Goal: Information Seeking & Learning: Check status

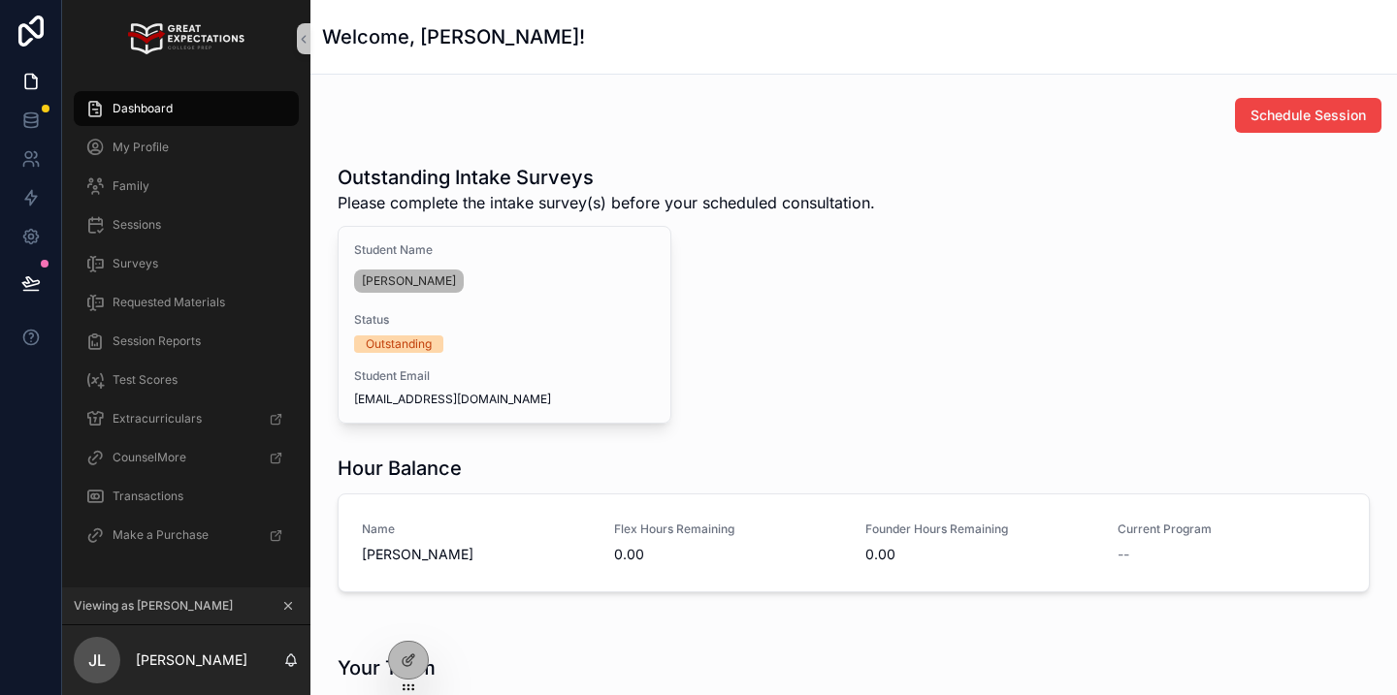
click at [286, 604] on icon "scrollable content" at bounding box center [288, 606] width 7 height 7
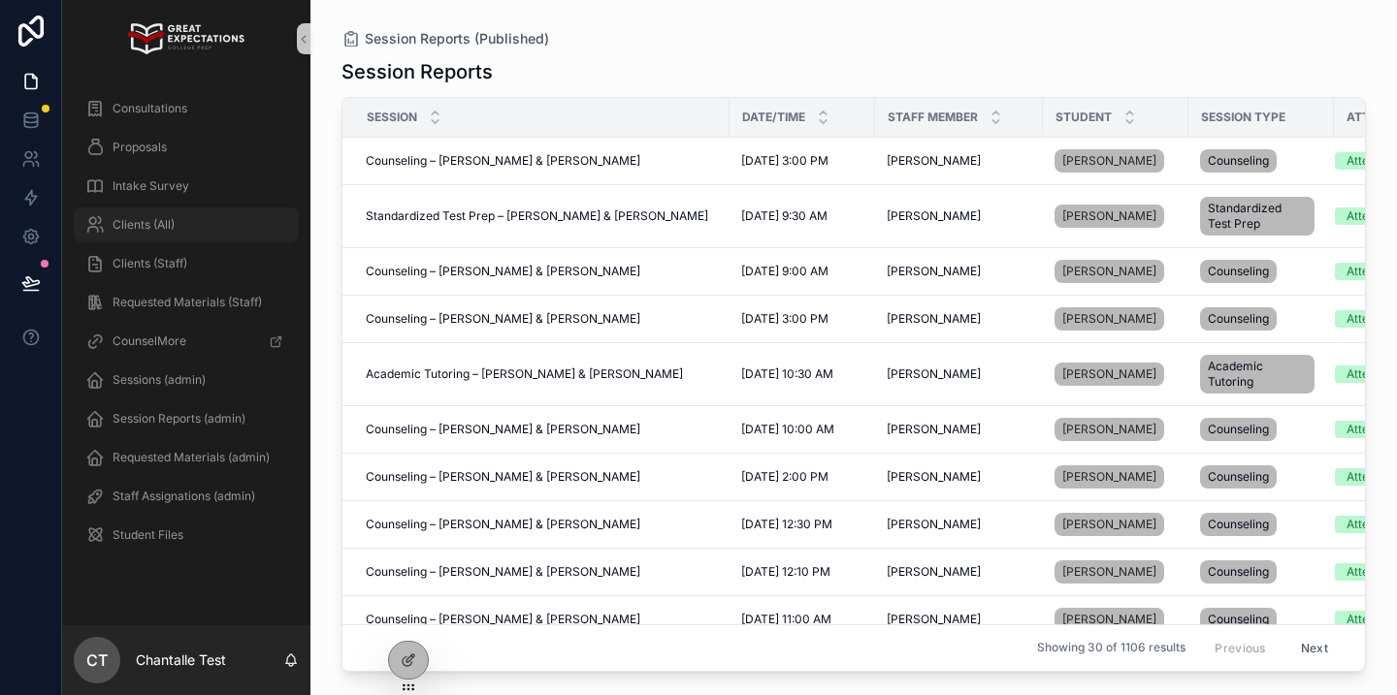
click at [142, 228] on span "Clients (All)" at bounding box center [144, 225] width 62 height 16
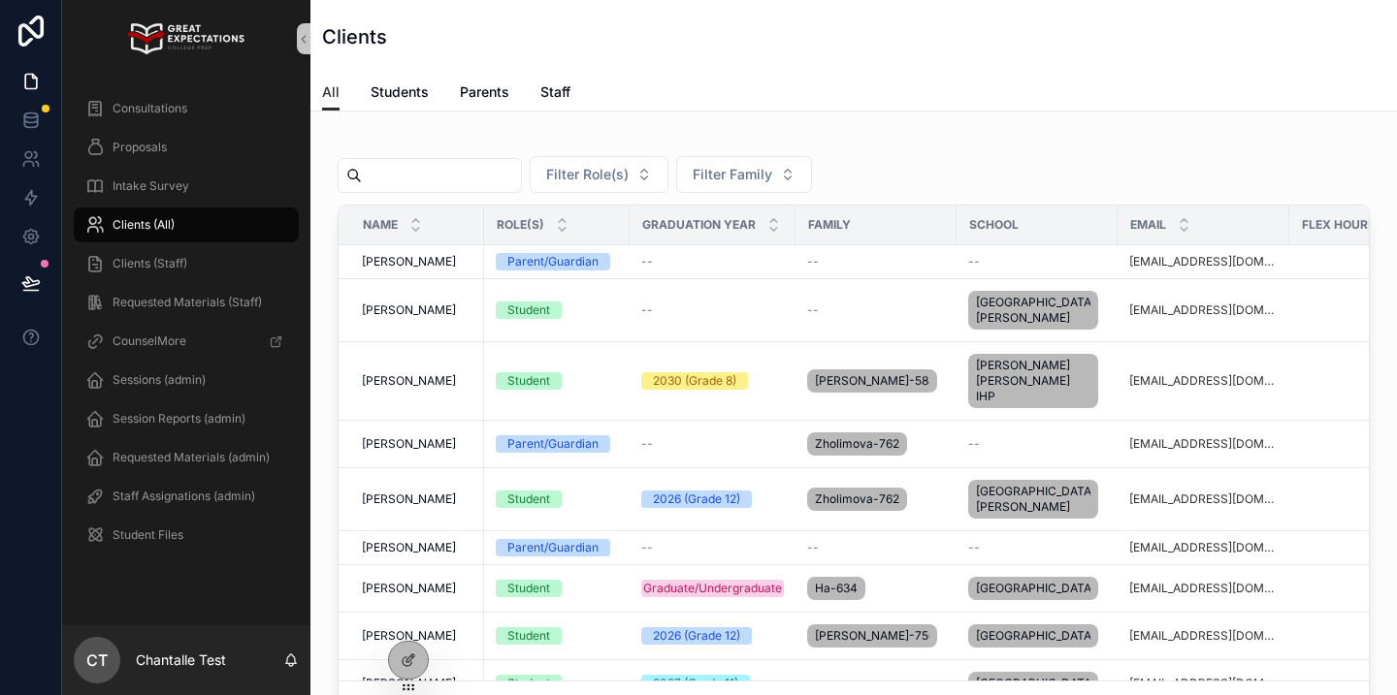
click at [447, 177] on input "scrollable content" at bounding box center [441, 175] width 159 height 27
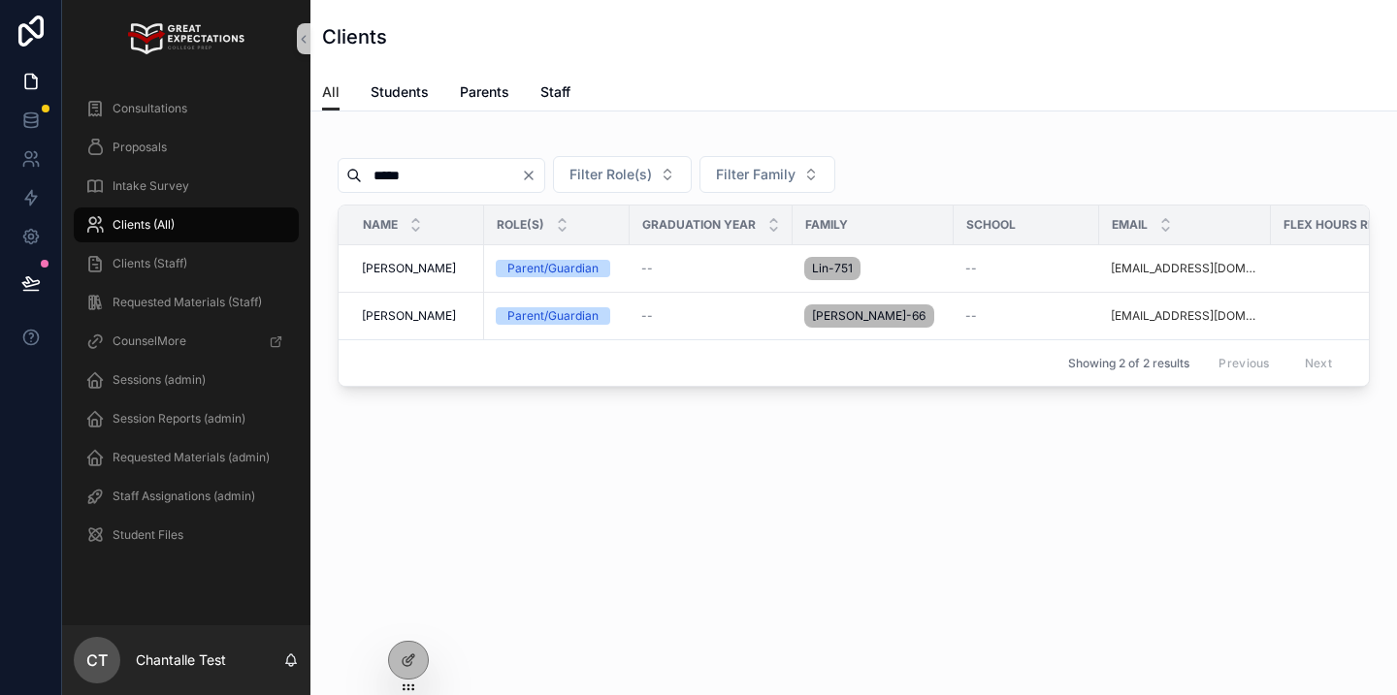
click at [450, 170] on input "*****" at bounding box center [441, 175] width 159 height 27
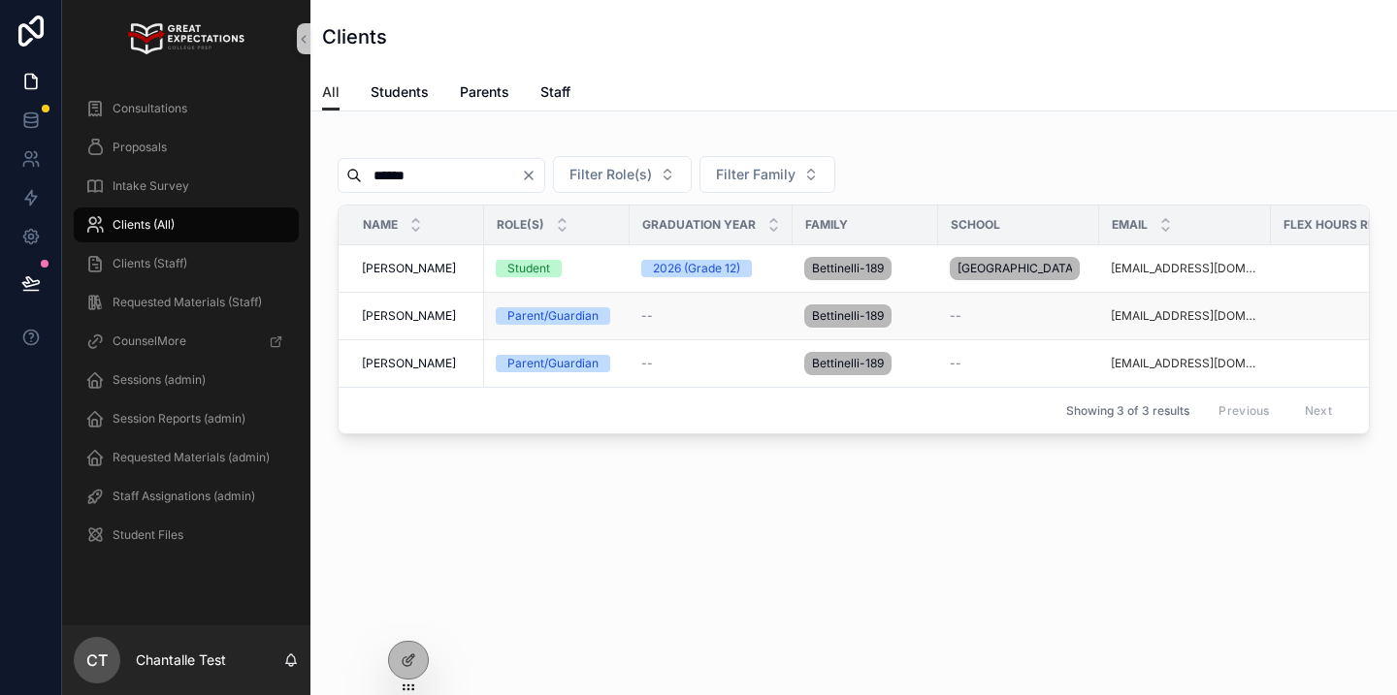
scroll to position [0, 7]
type input "******"
click at [415, 269] on span "[PERSON_NAME]" at bounding box center [409, 269] width 94 height 16
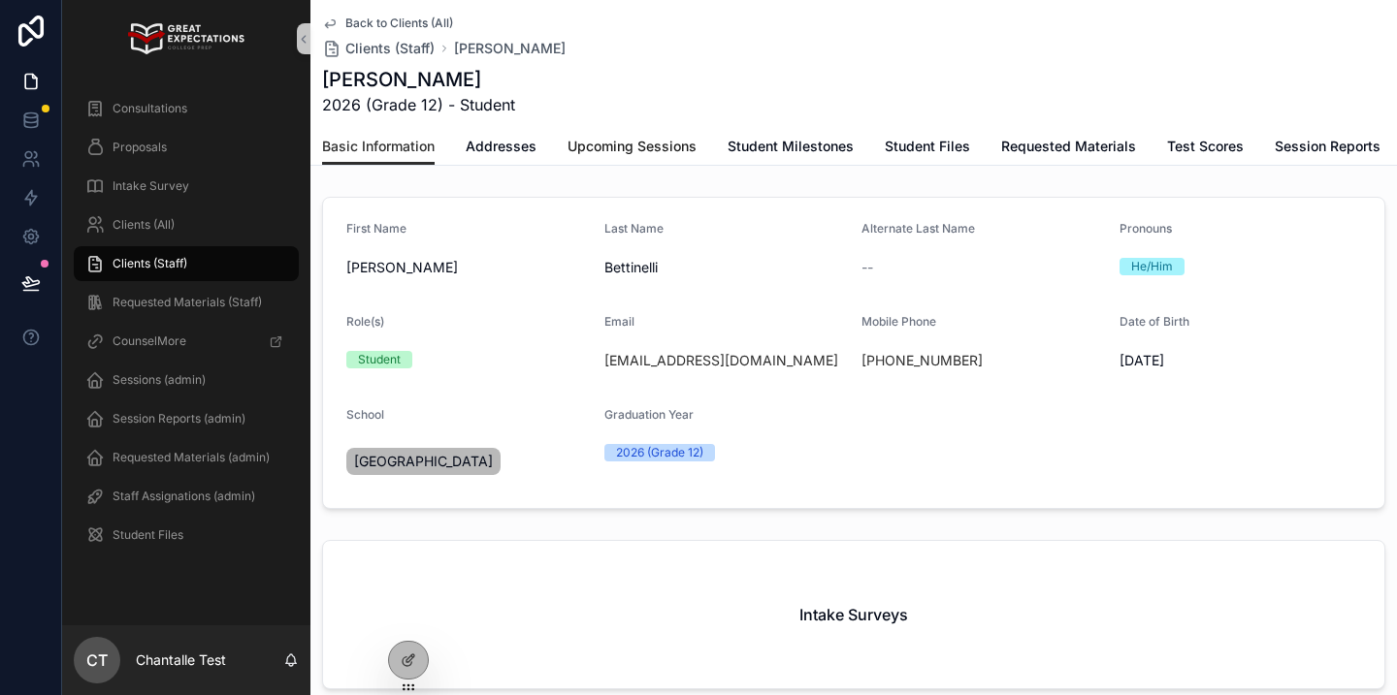
drag, startPoint x: 636, startPoint y: 155, endPoint x: 639, endPoint y: 165, distance: 10.1
click at [635, 155] on span "Upcoming Sessions" at bounding box center [631, 146] width 129 height 19
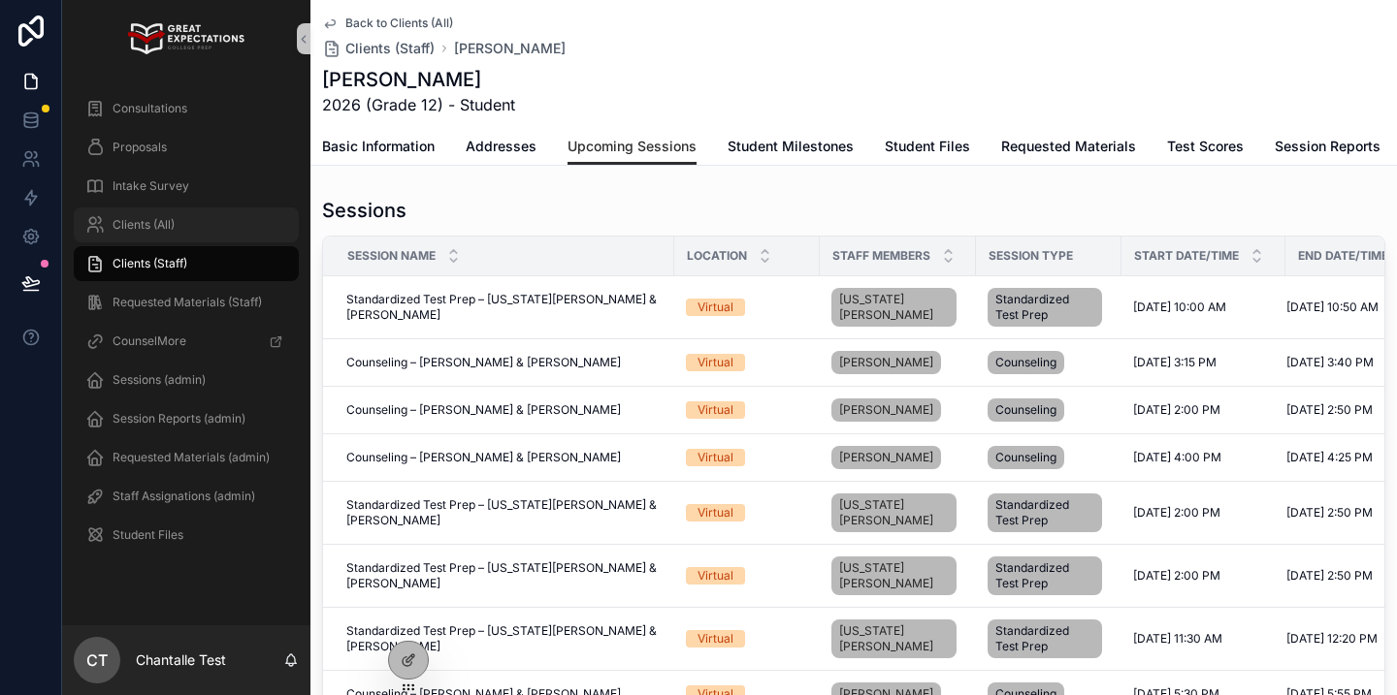
click at [206, 231] on div "Clients (All)" at bounding box center [186, 224] width 202 height 31
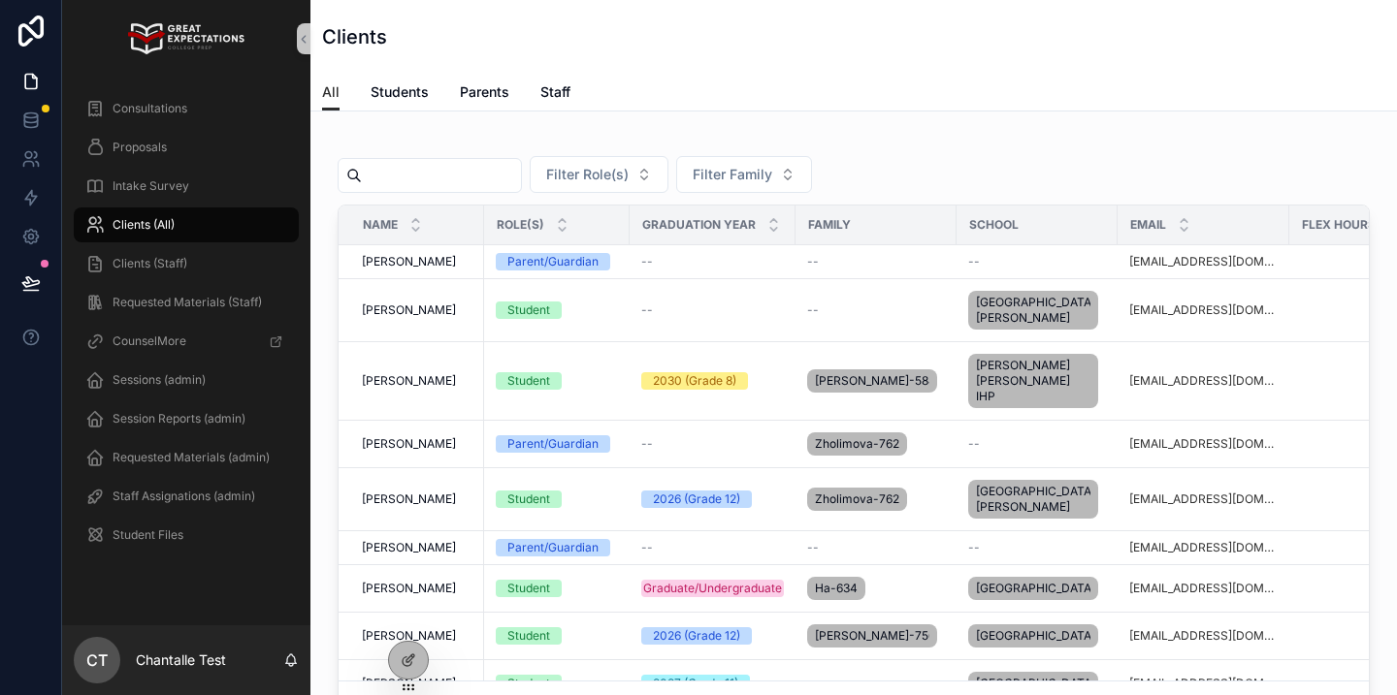
click at [431, 193] on div "Filter Role(s) Filter Family Name Role(s) Graduation Year Family School Email F…" at bounding box center [854, 432] width 1032 height 594
click at [443, 183] on input "scrollable content" at bounding box center [441, 175] width 159 height 27
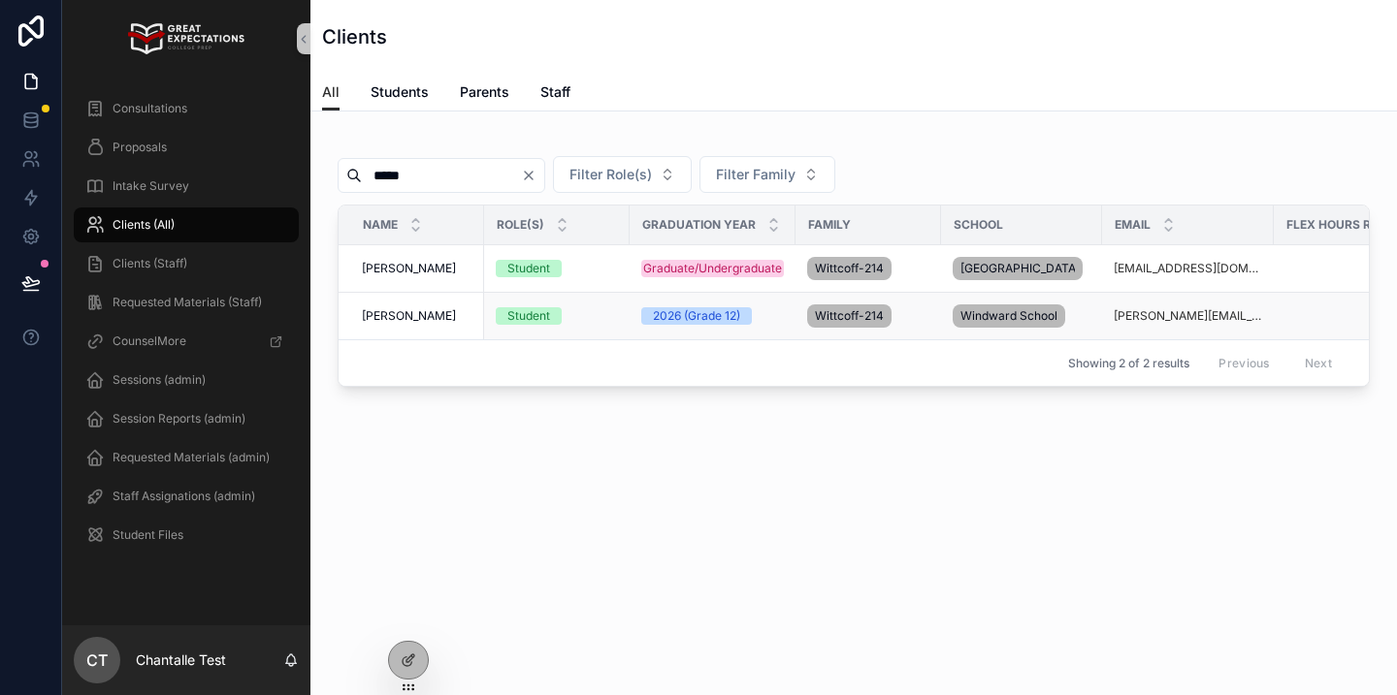
type input "*****"
click at [404, 323] on span "[PERSON_NAME]" at bounding box center [409, 316] width 94 height 16
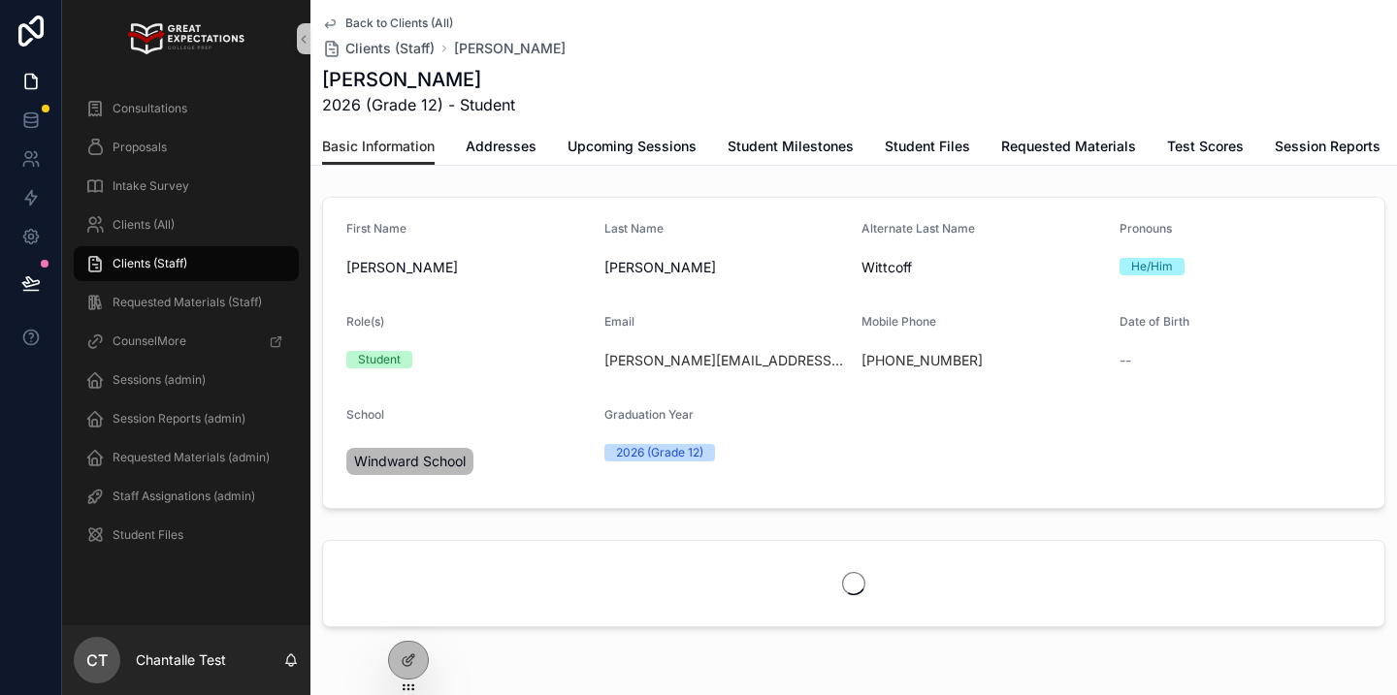
click at [604, 167] on div "Back to Clients (All) Clients (Staff) [PERSON_NAME] [PERSON_NAME] 2026 (Grade 1…" at bounding box center [853, 383] width 1086 height 767
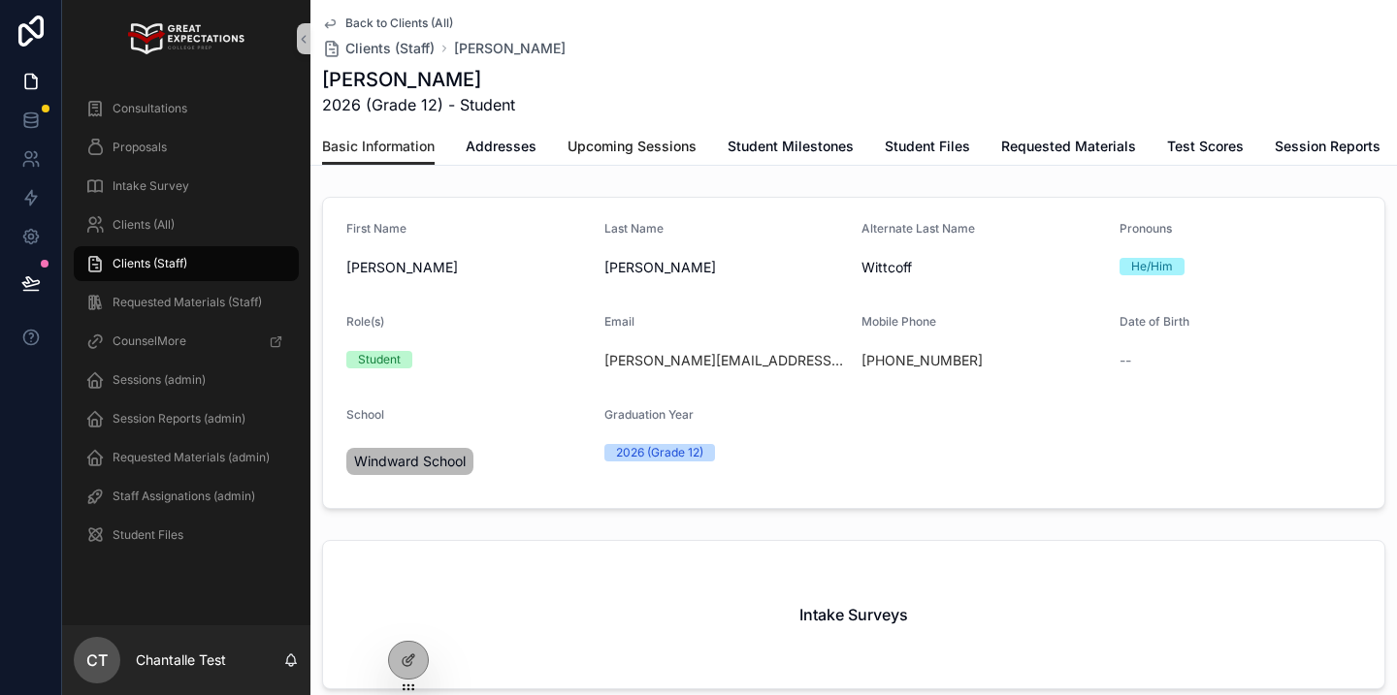
click at [608, 153] on span "Upcoming Sessions" at bounding box center [631, 146] width 129 height 19
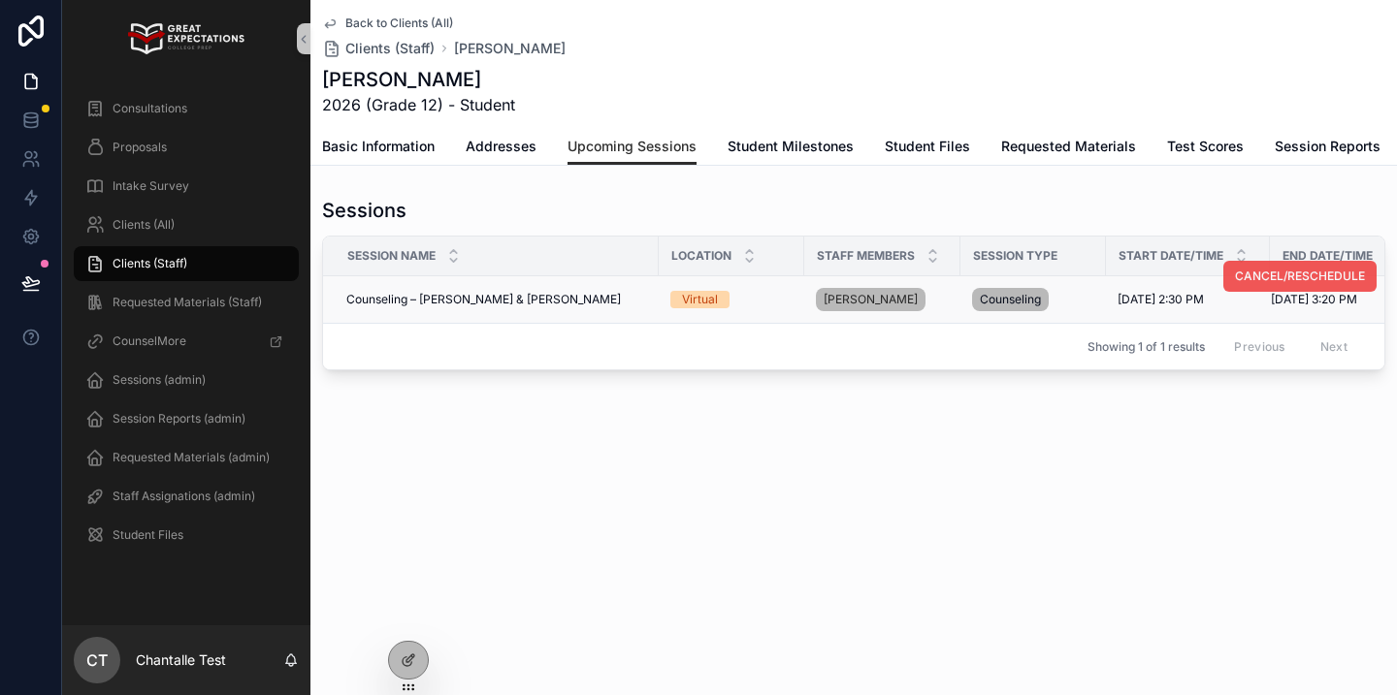
click at [1285, 276] on span "CANCEL/RESCHEDULE" at bounding box center [1300, 277] width 130 height 16
click at [513, 137] on span "Addresses" at bounding box center [501, 146] width 71 height 19
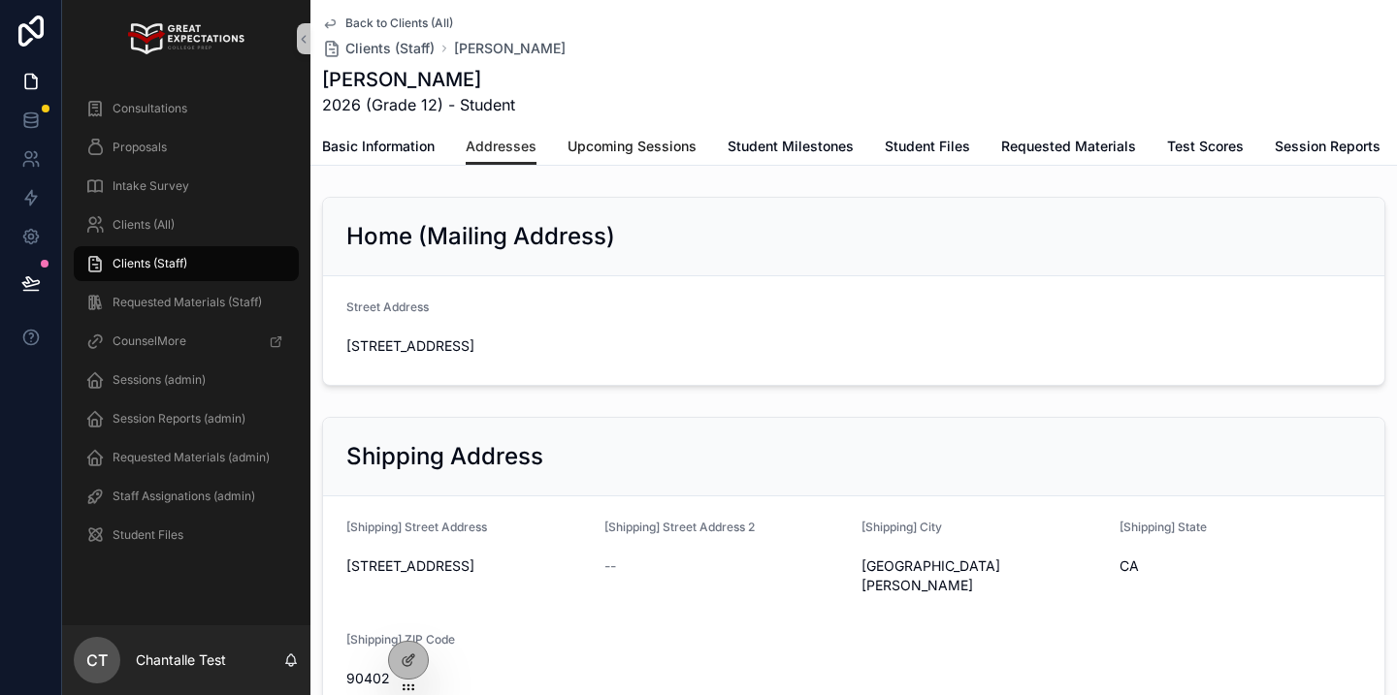
click at [659, 154] on span "Upcoming Sessions" at bounding box center [631, 146] width 129 height 19
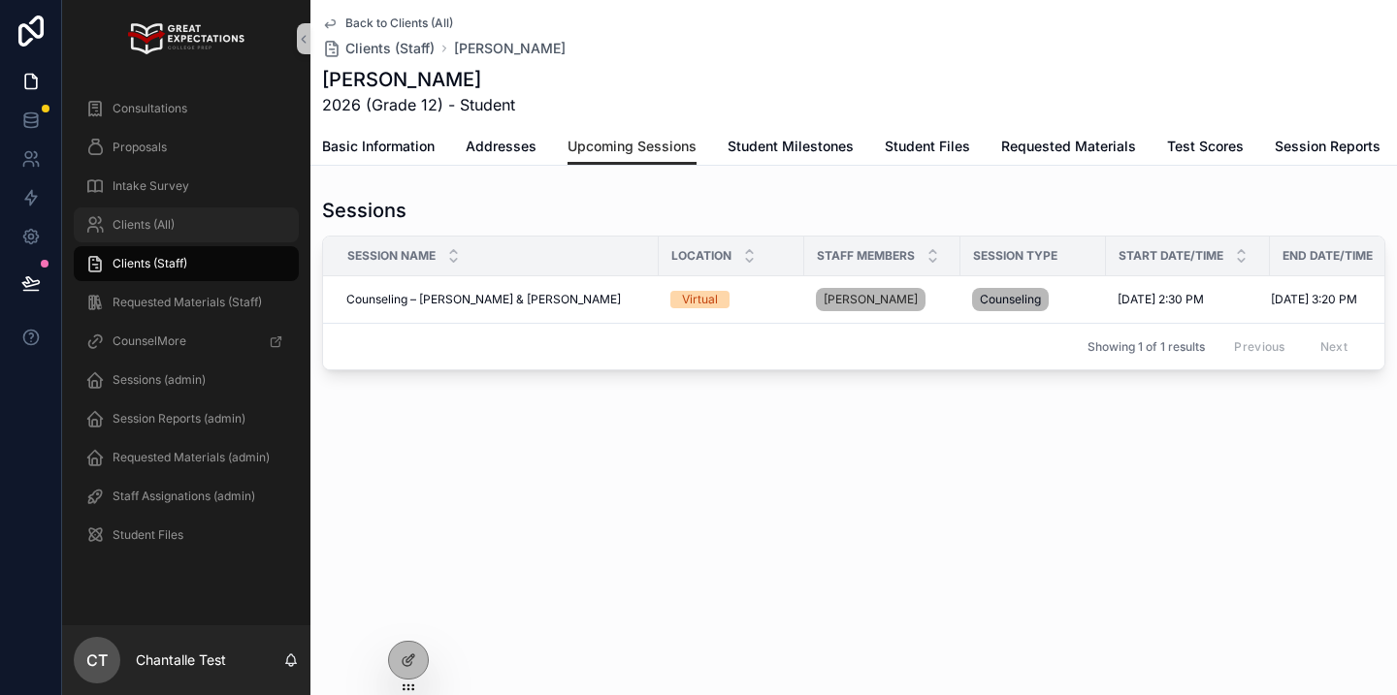
drag, startPoint x: 233, startPoint y: 228, endPoint x: 263, endPoint y: 239, distance: 31.9
click at [234, 229] on div "Clients (All)" at bounding box center [186, 224] width 202 height 31
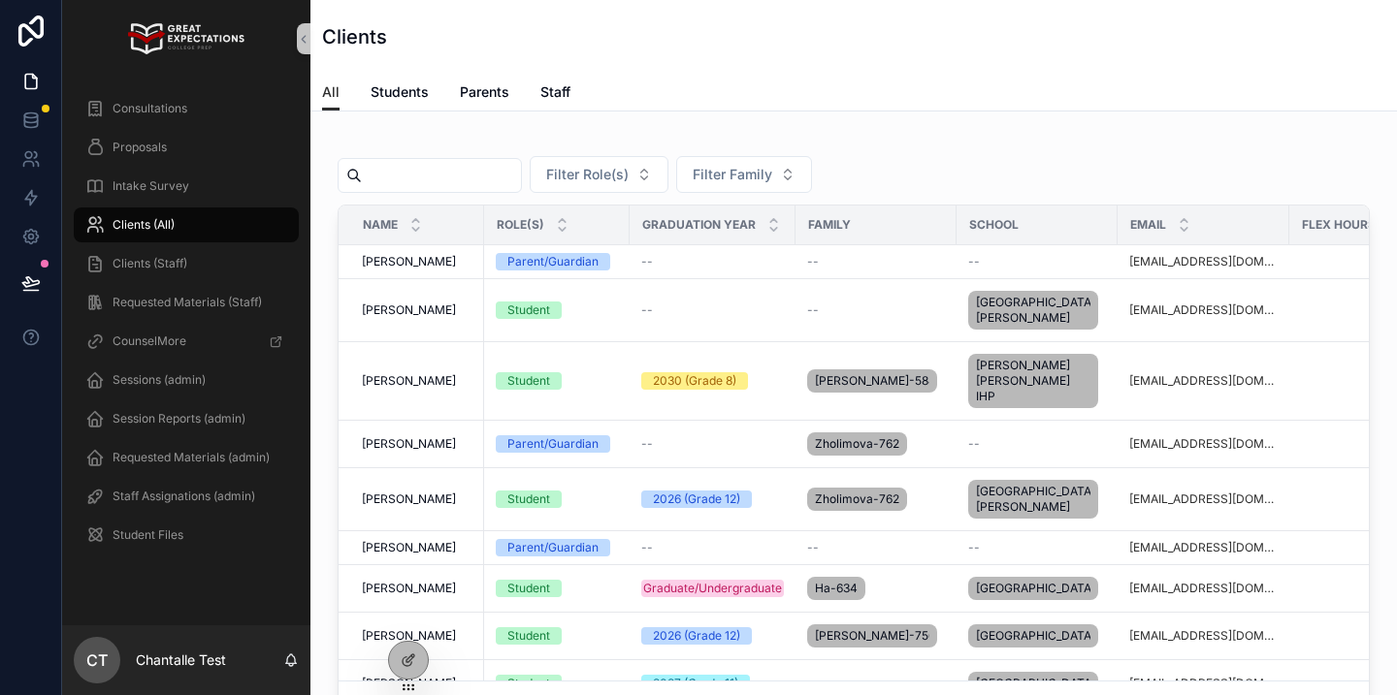
click at [433, 183] on input "scrollable content" at bounding box center [441, 175] width 159 height 27
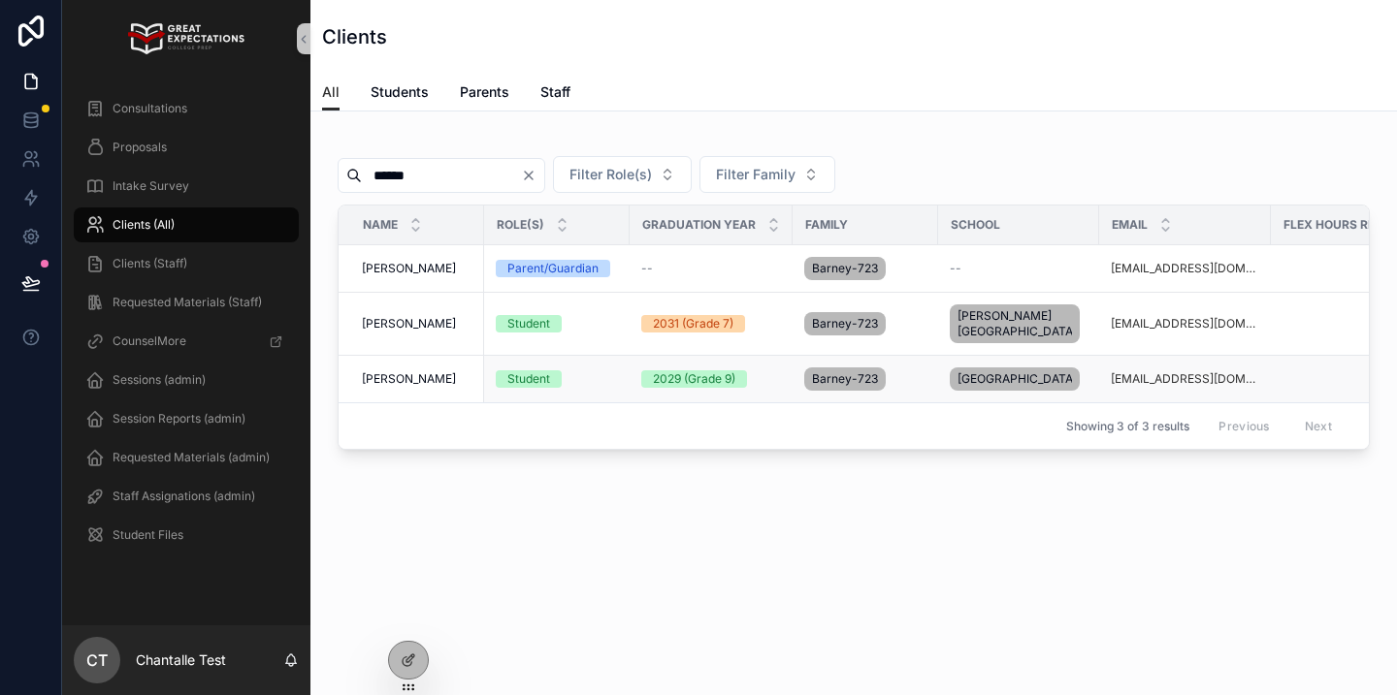
type input "******"
click at [415, 387] on span "[PERSON_NAME]" at bounding box center [409, 379] width 94 height 16
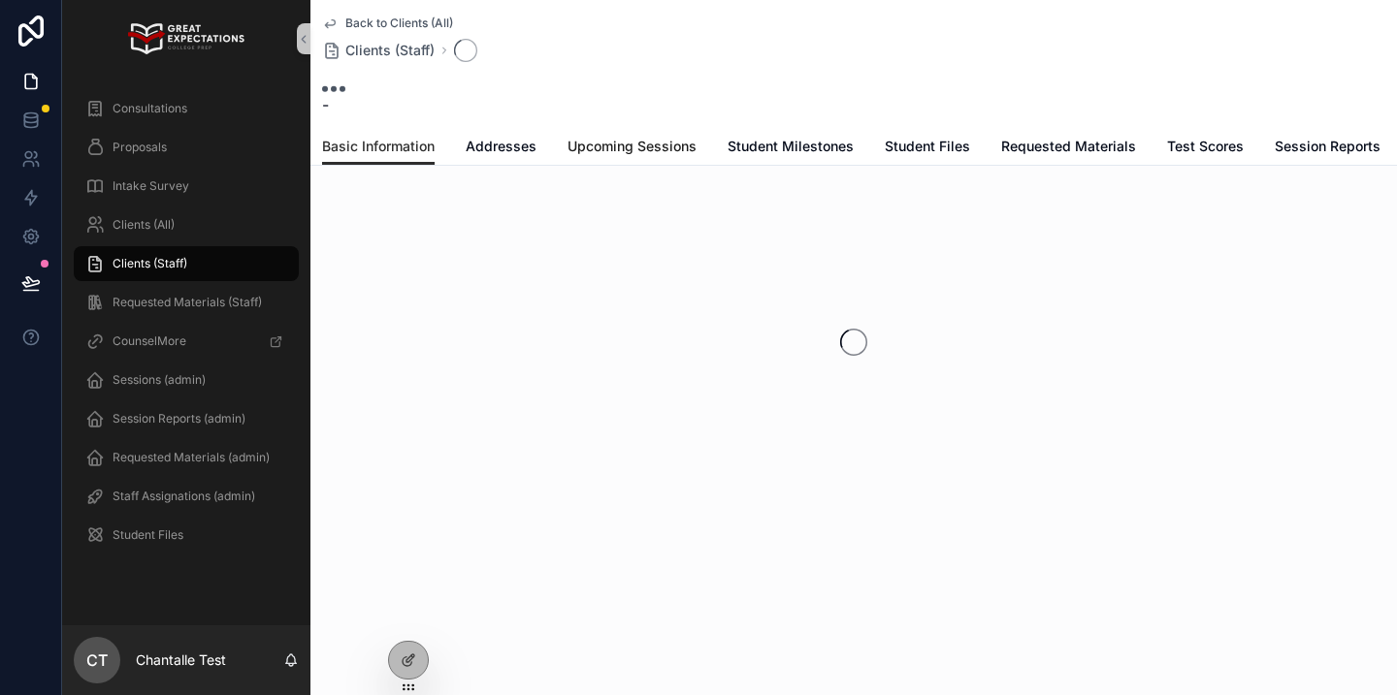
click at [587, 145] on span "Upcoming Sessions" at bounding box center [631, 146] width 129 height 19
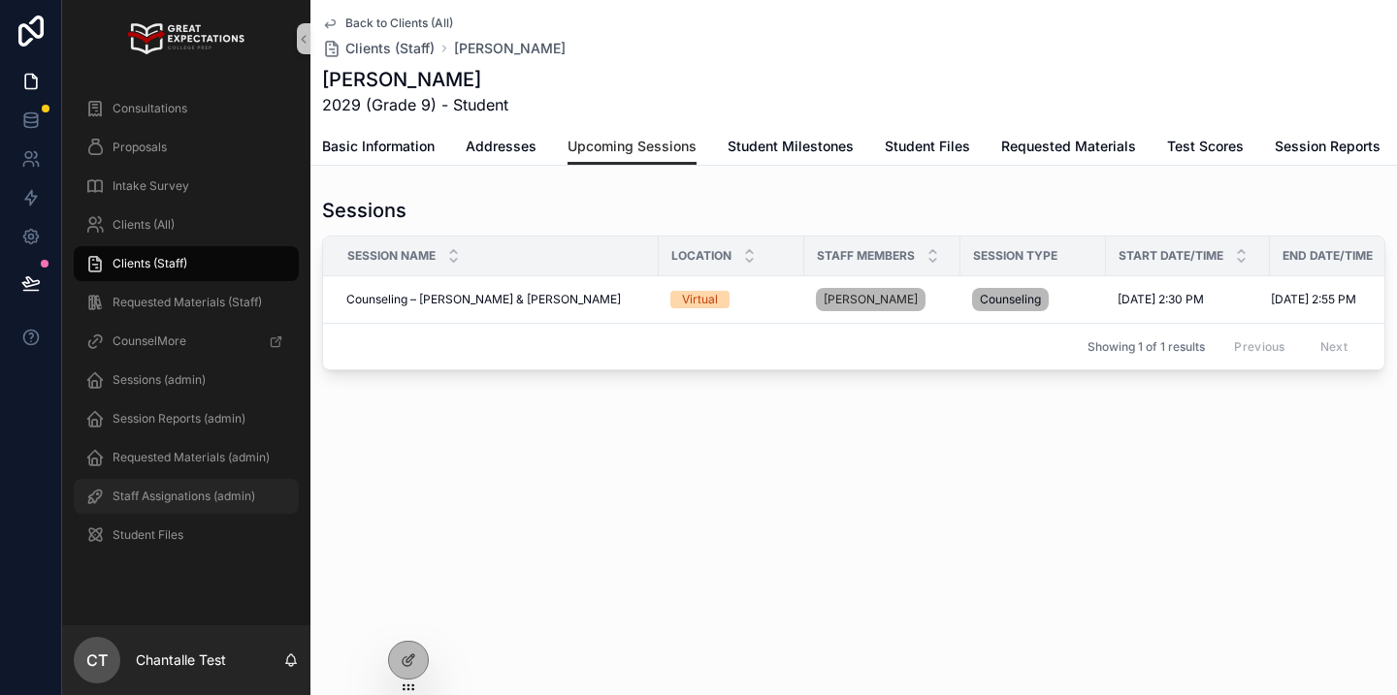
click at [200, 503] on span "Staff Assignations (admin)" at bounding box center [184, 497] width 143 height 16
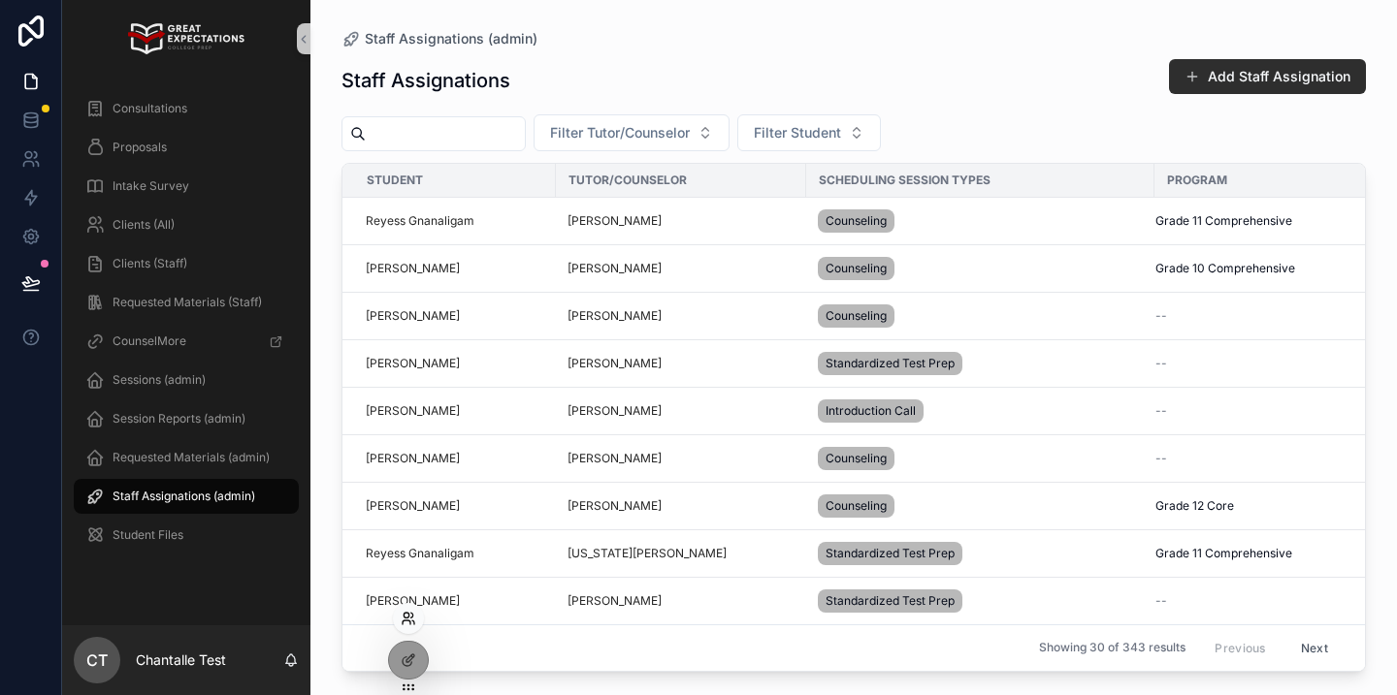
click at [407, 622] on icon at bounding box center [409, 619] width 16 height 16
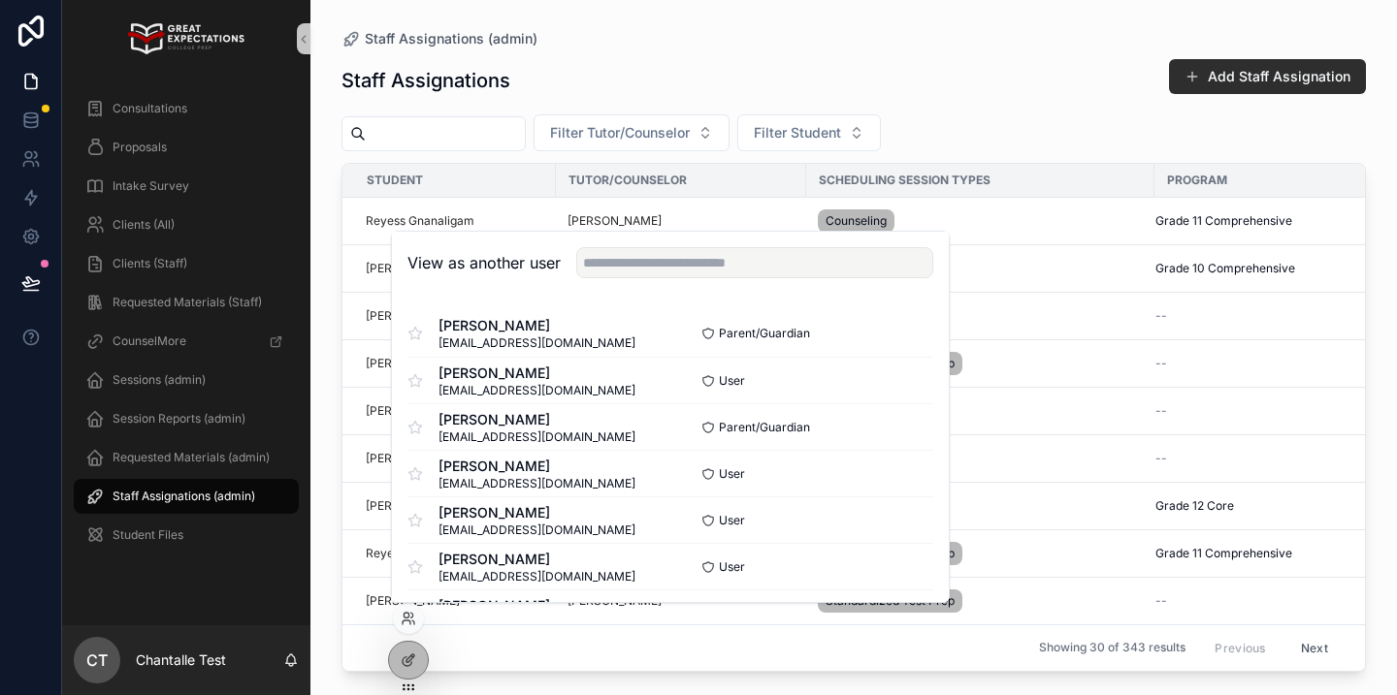
click at [415, 138] on input "scrollable content" at bounding box center [445, 133] width 159 height 27
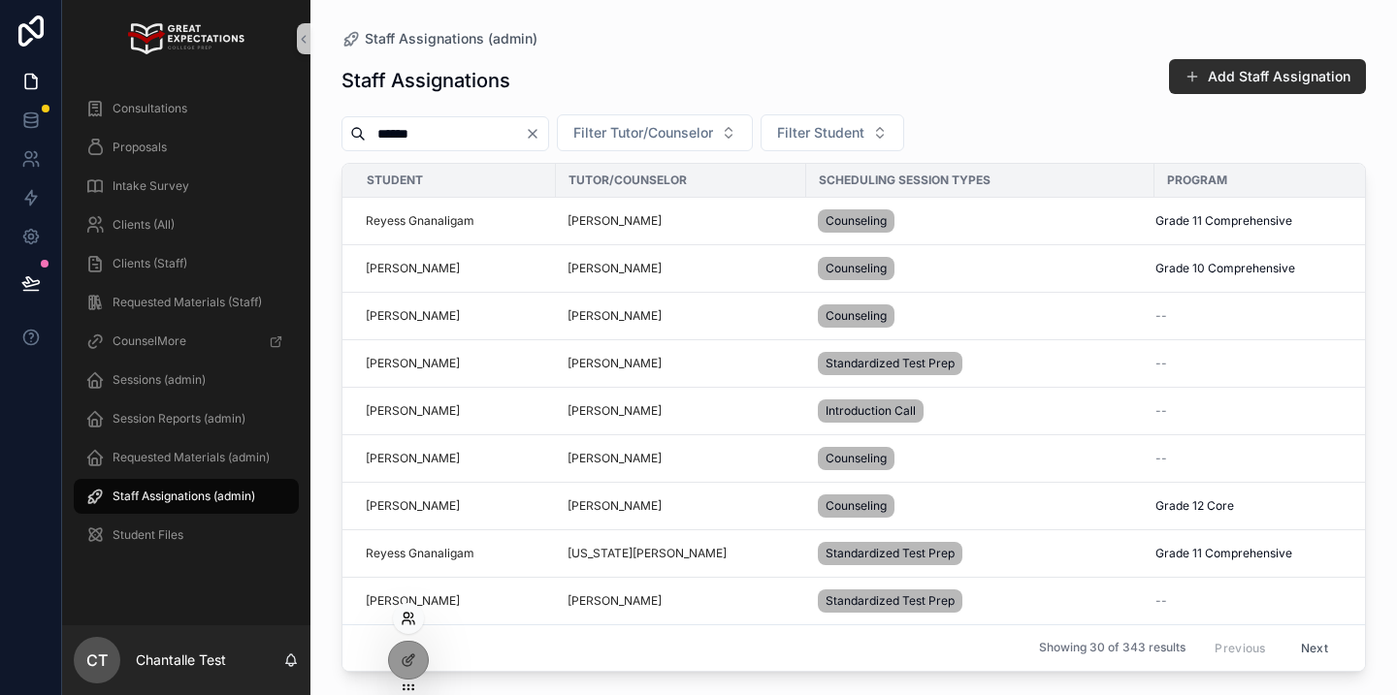
type input "******"
click at [414, 625] on icon at bounding box center [409, 619] width 16 height 16
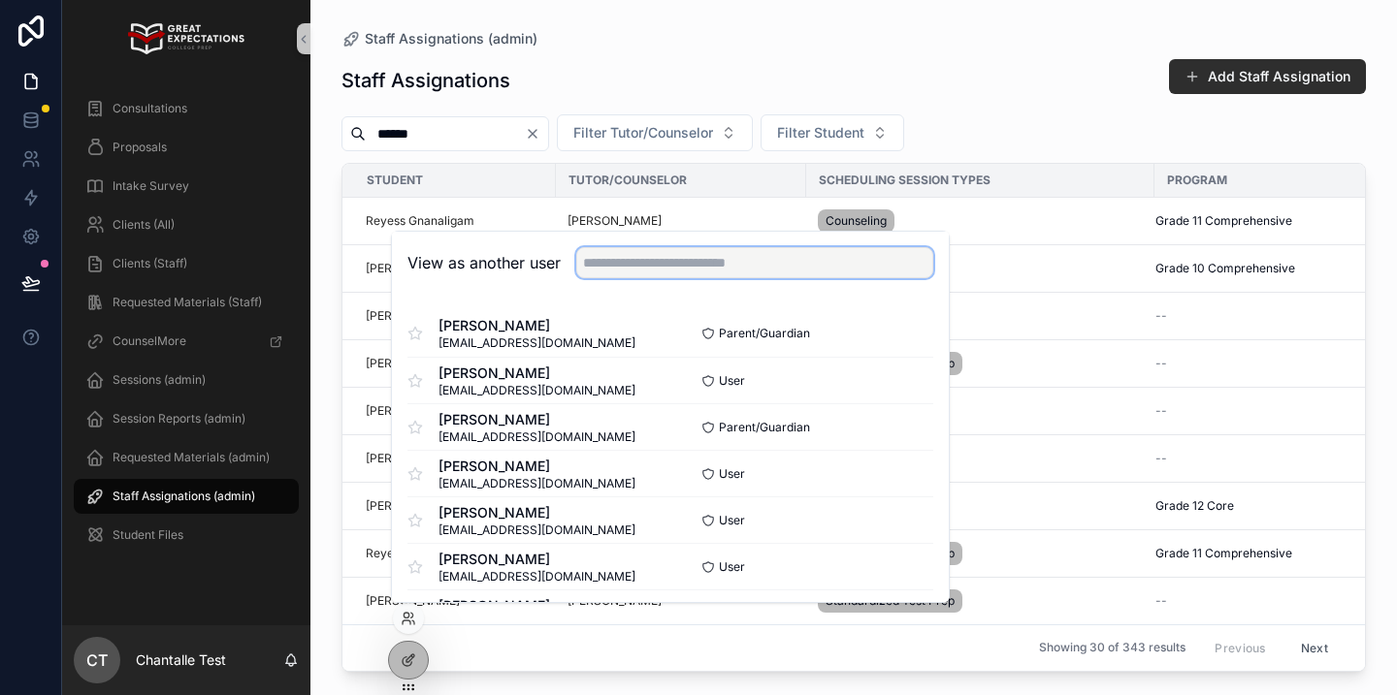
click at [663, 271] on input "text" at bounding box center [754, 262] width 357 height 31
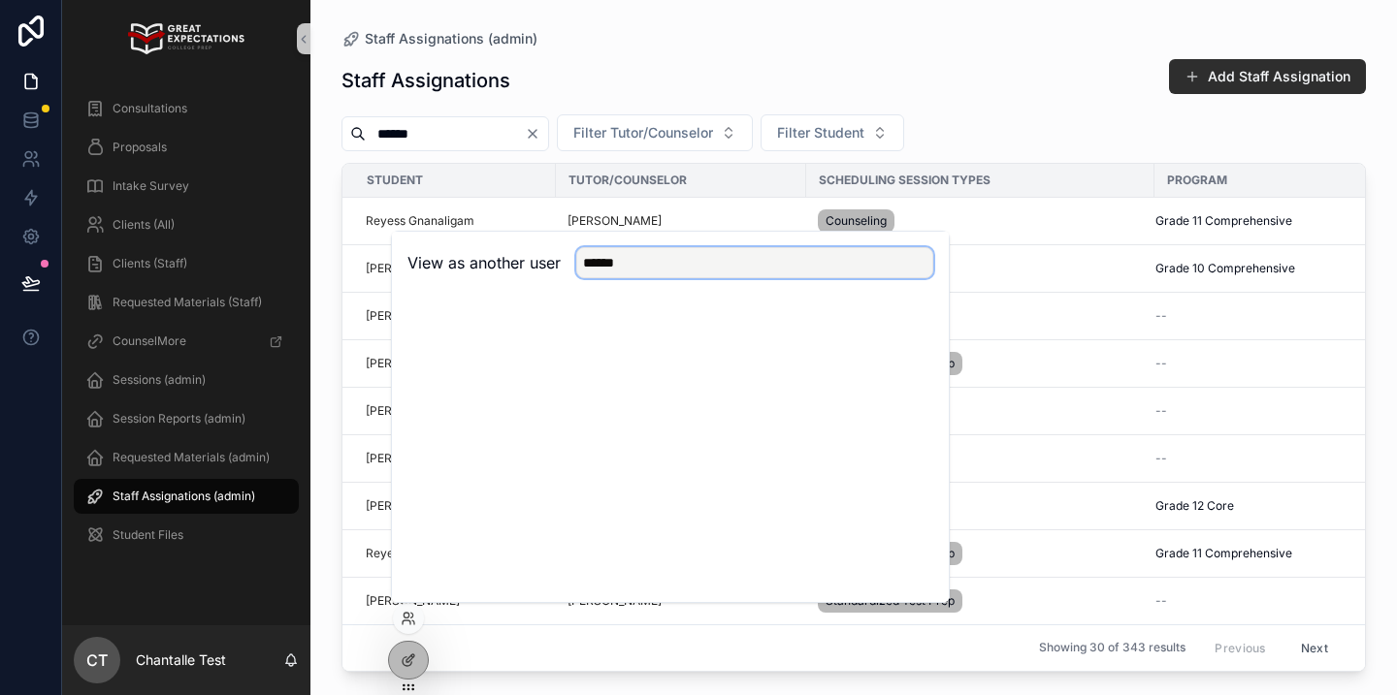
click at [663, 270] on input "******" at bounding box center [754, 262] width 357 height 31
type input "******"
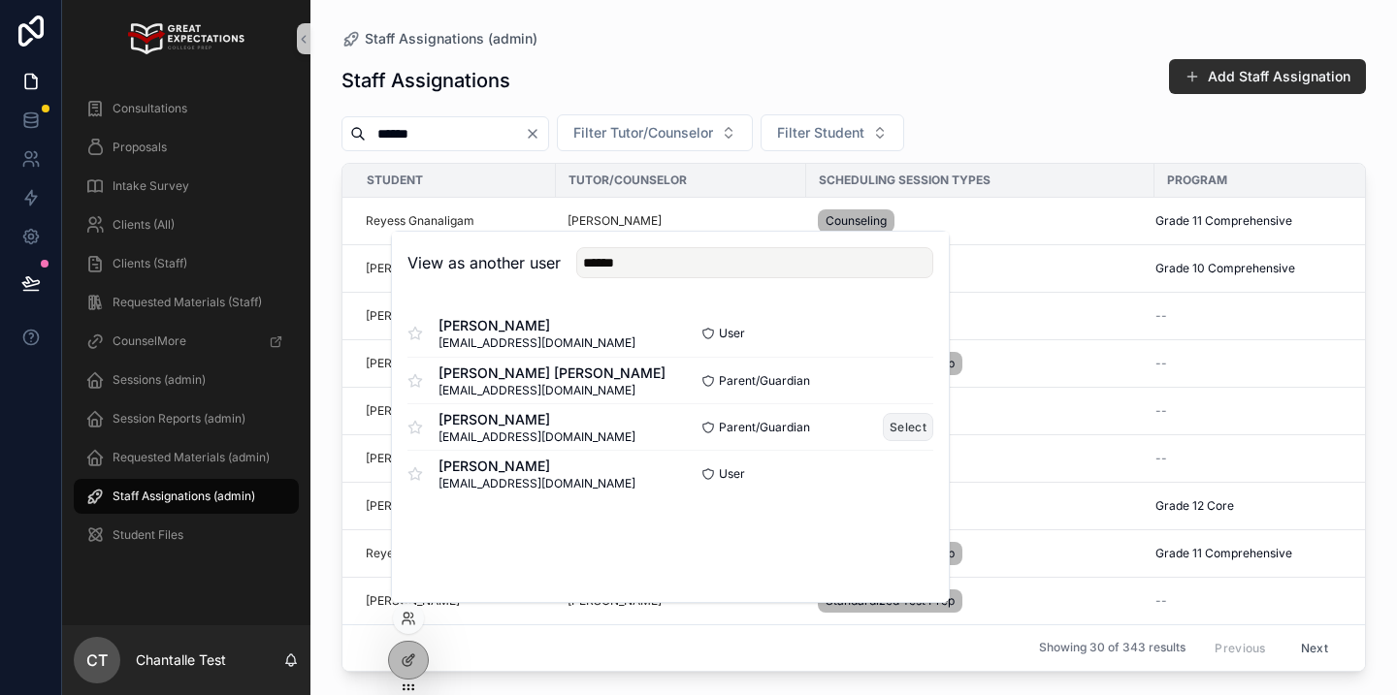
click at [912, 427] on button "Select" at bounding box center [908, 427] width 50 height 28
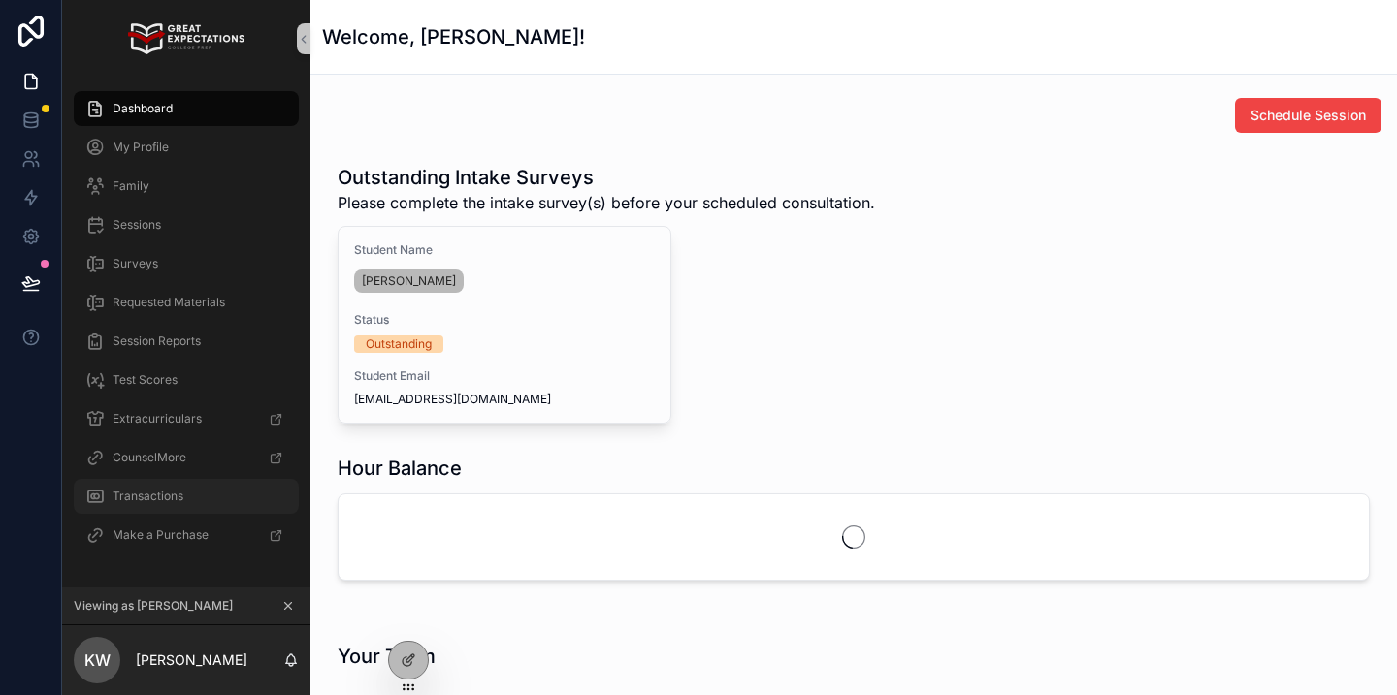
click at [153, 504] on div "Transactions" at bounding box center [186, 496] width 202 height 31
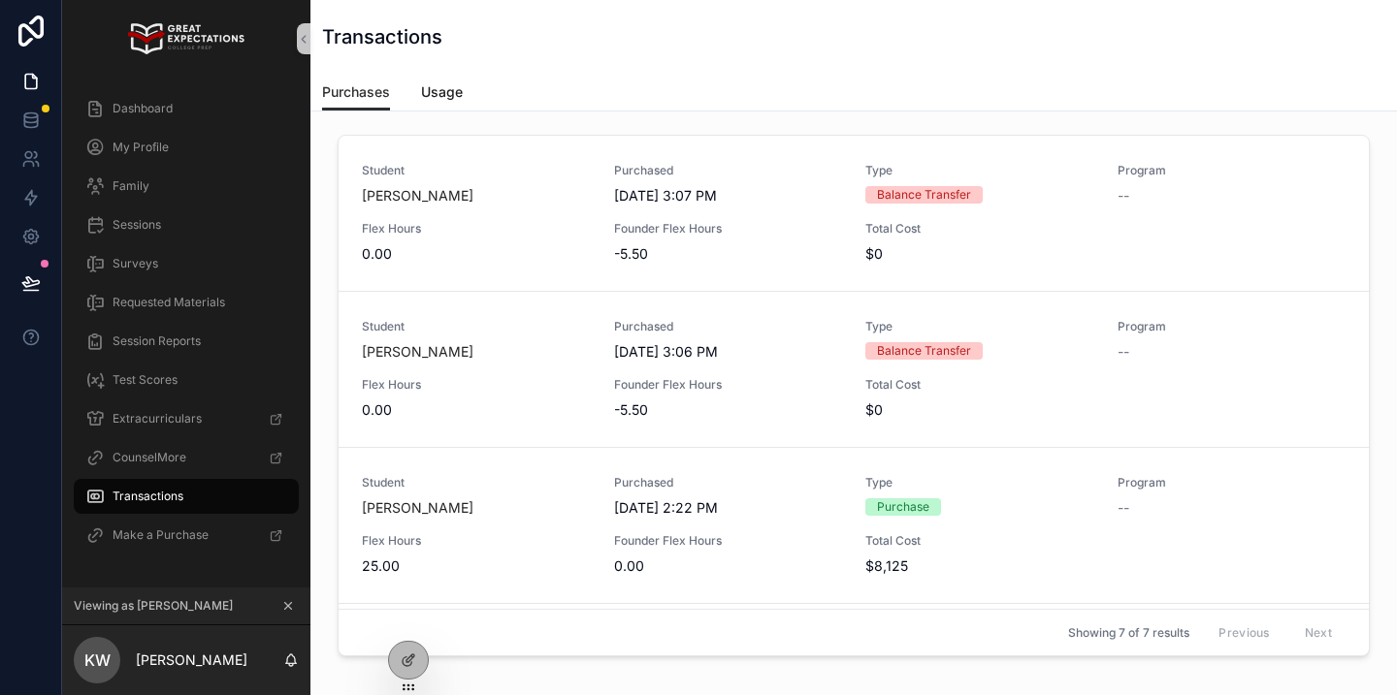
click at [450, 90] on span "Usage" at bounding box center [442, 91] width 42 height 19
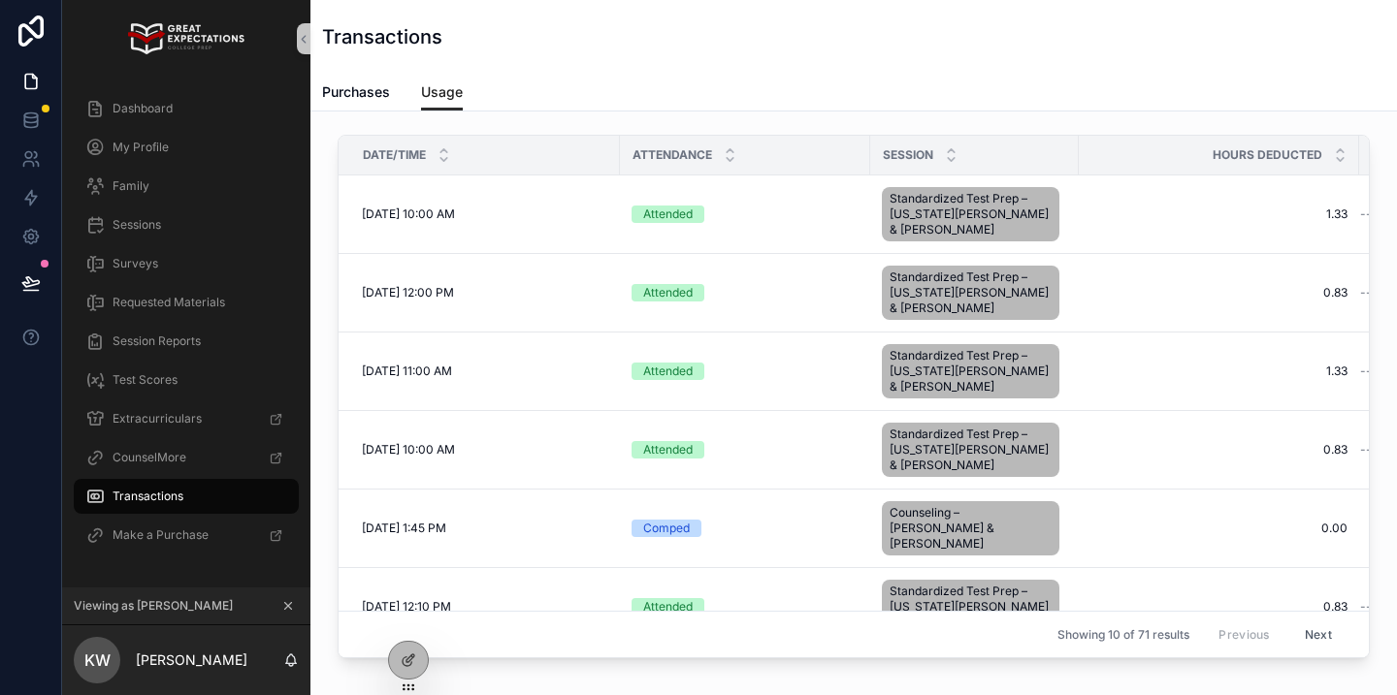
scroll to position [287, 0]
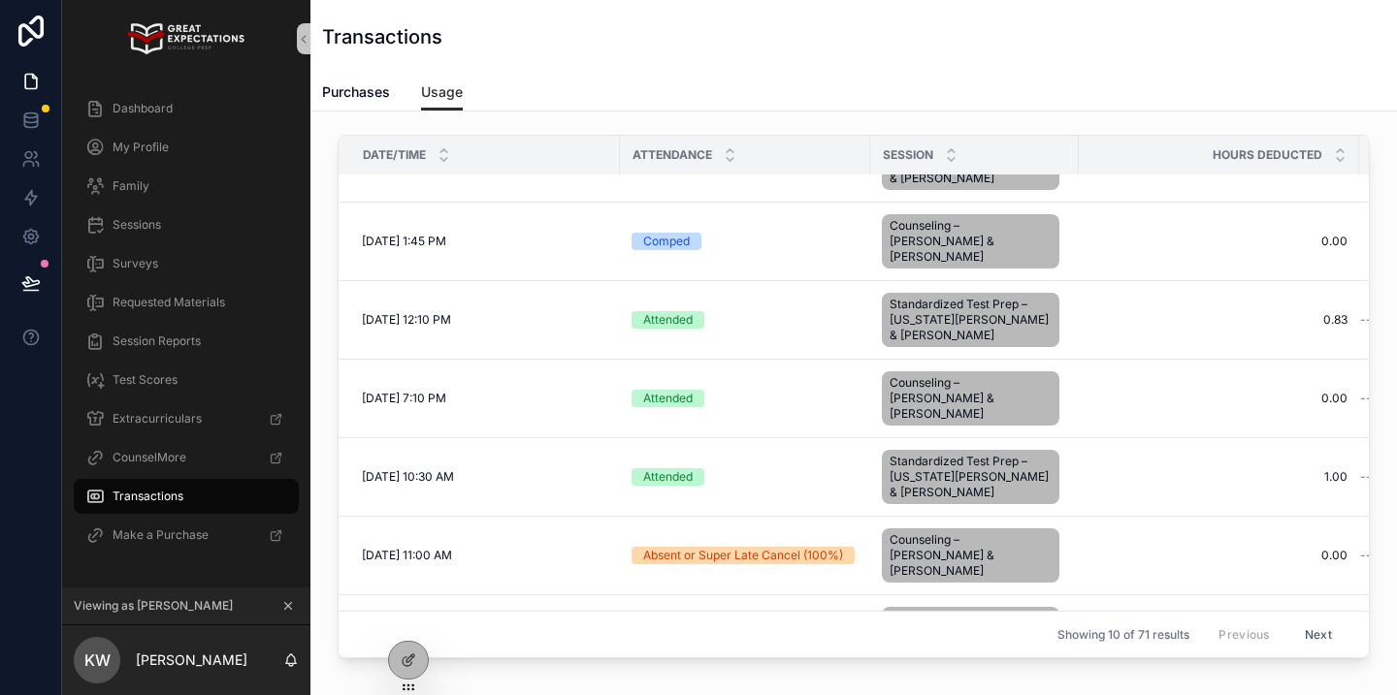
click at [394, 94] on div "Purchases Usage" at bounding box center [853, 92] width 1063 height 37
drag, startPoint x: 384, startPoint y: 96, endPoint x: 399, endPoint y: 109, distance: 19.3
click at [385, 96] on span "Purchases" at bounding box center [356, 91] width 68 height 19
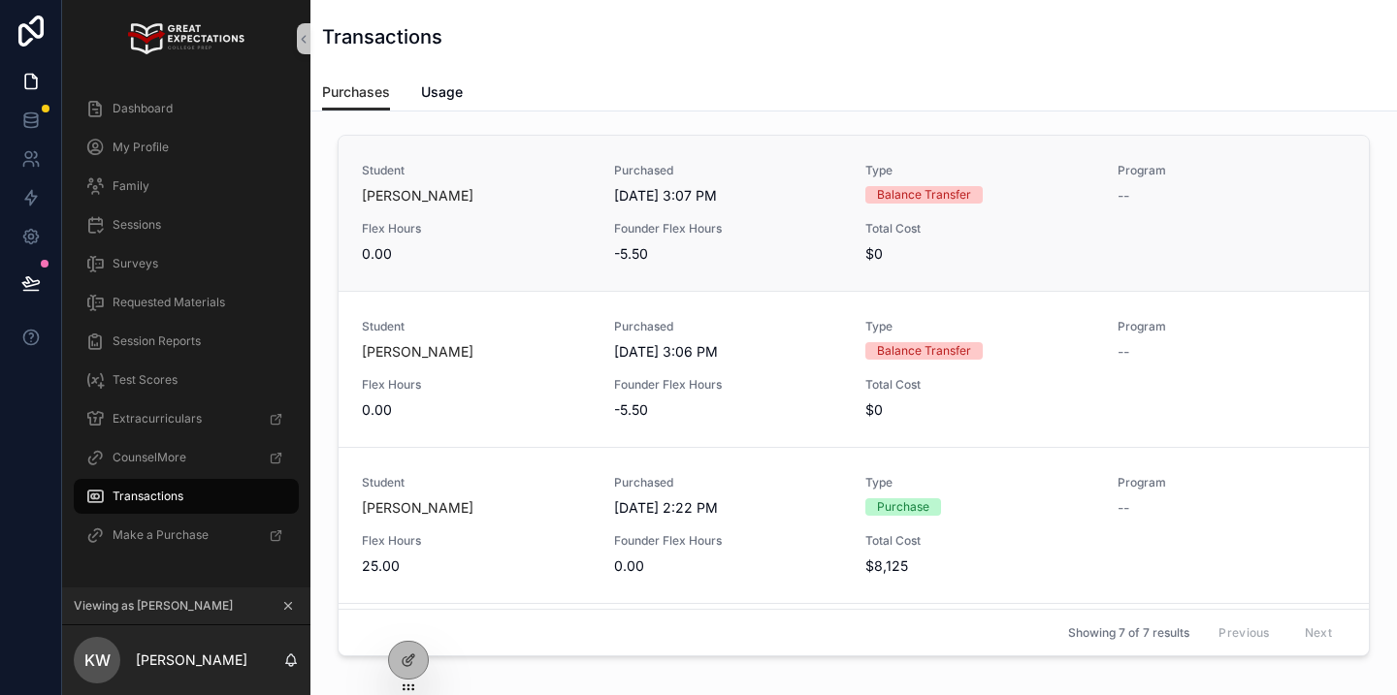
click at [735, 211] on div "Student Jesse Wiczyk Purchased 7/30/2025 3:07 PM Type Balance Transfer Program …" at bounding box center [853, 213] width 983 height 101
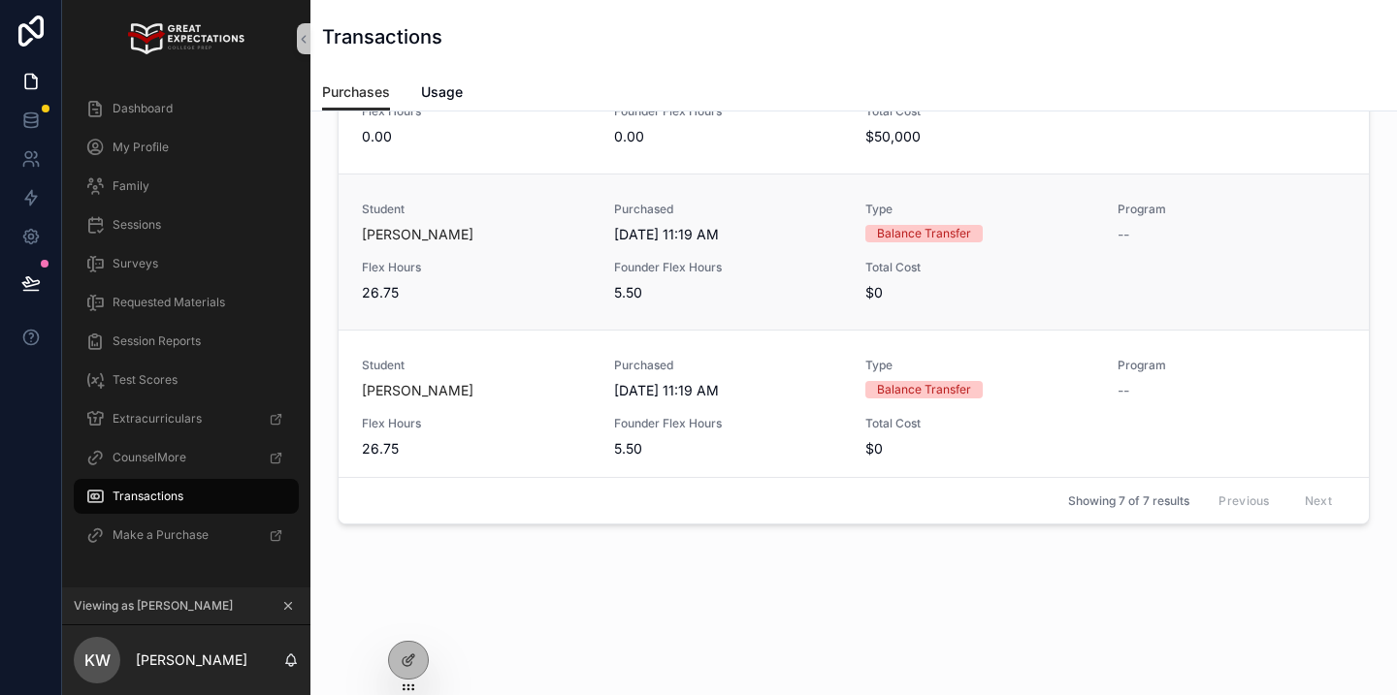
scroll to position [689, 0]
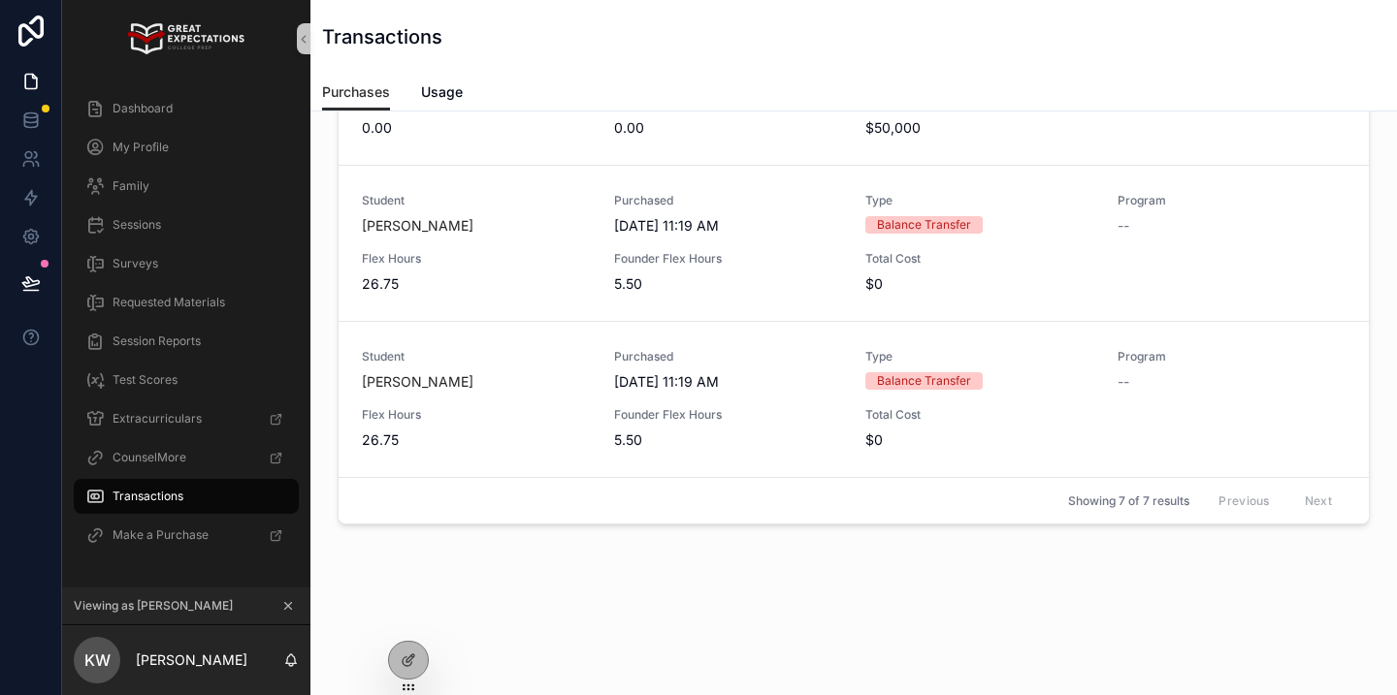
click at [292, 607] on icon "scrollable content" at bounding box center [288, 606] width 14 height 14
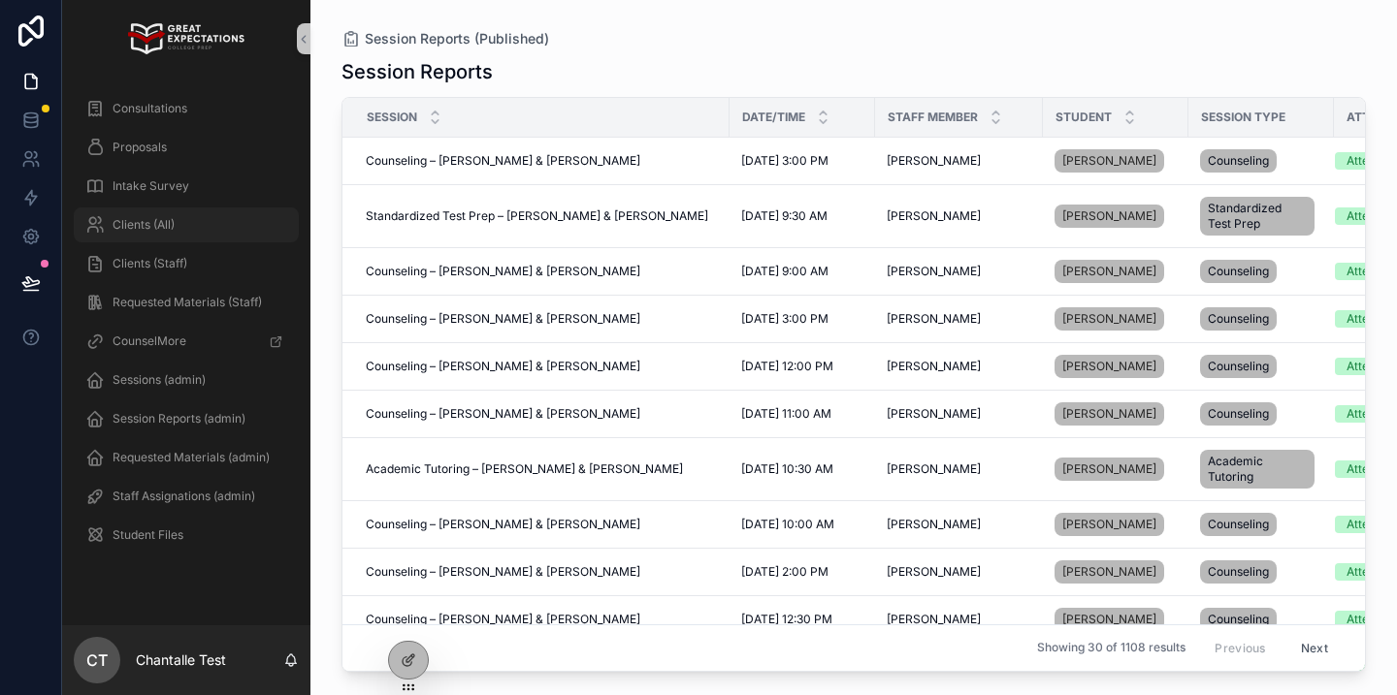
click at [191, 226] on div "Clients (All)" at bounding box center [186, 224] width 202 height 31
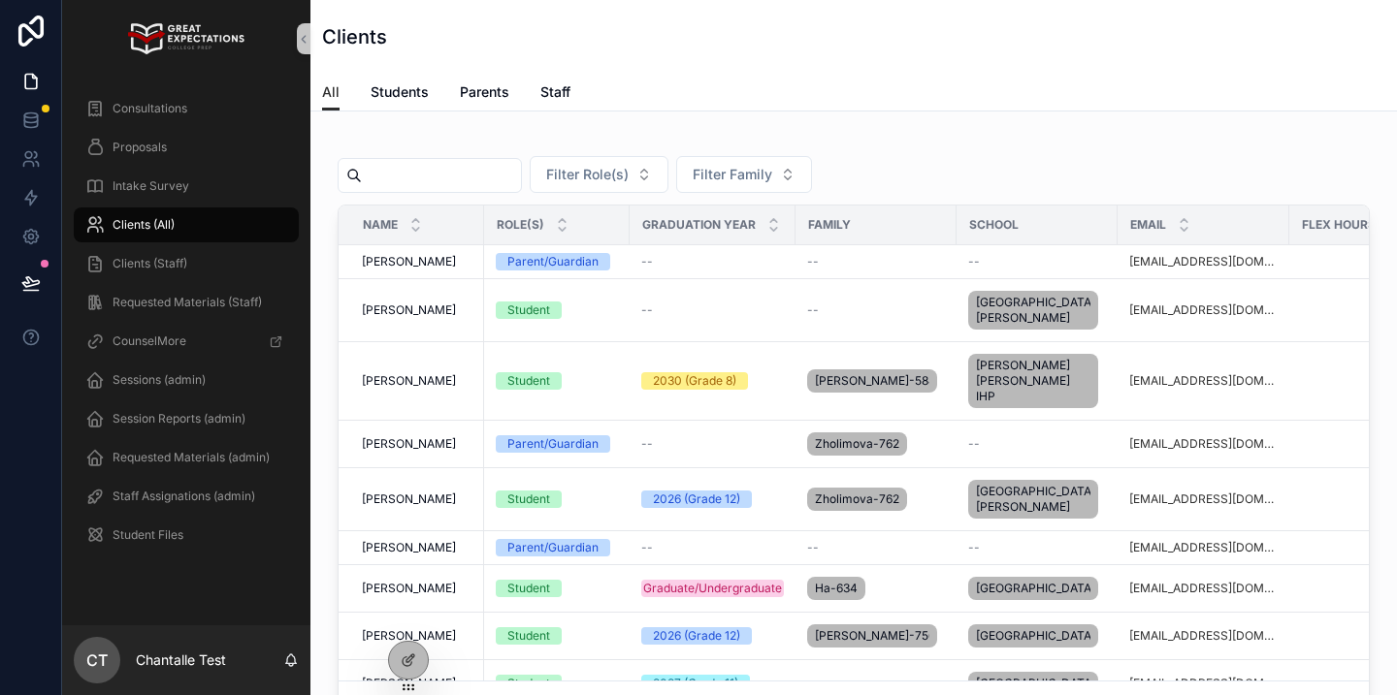
click at [471, 173] on input "scrollable content" at bounding box center [441, 175] width 159 height 27
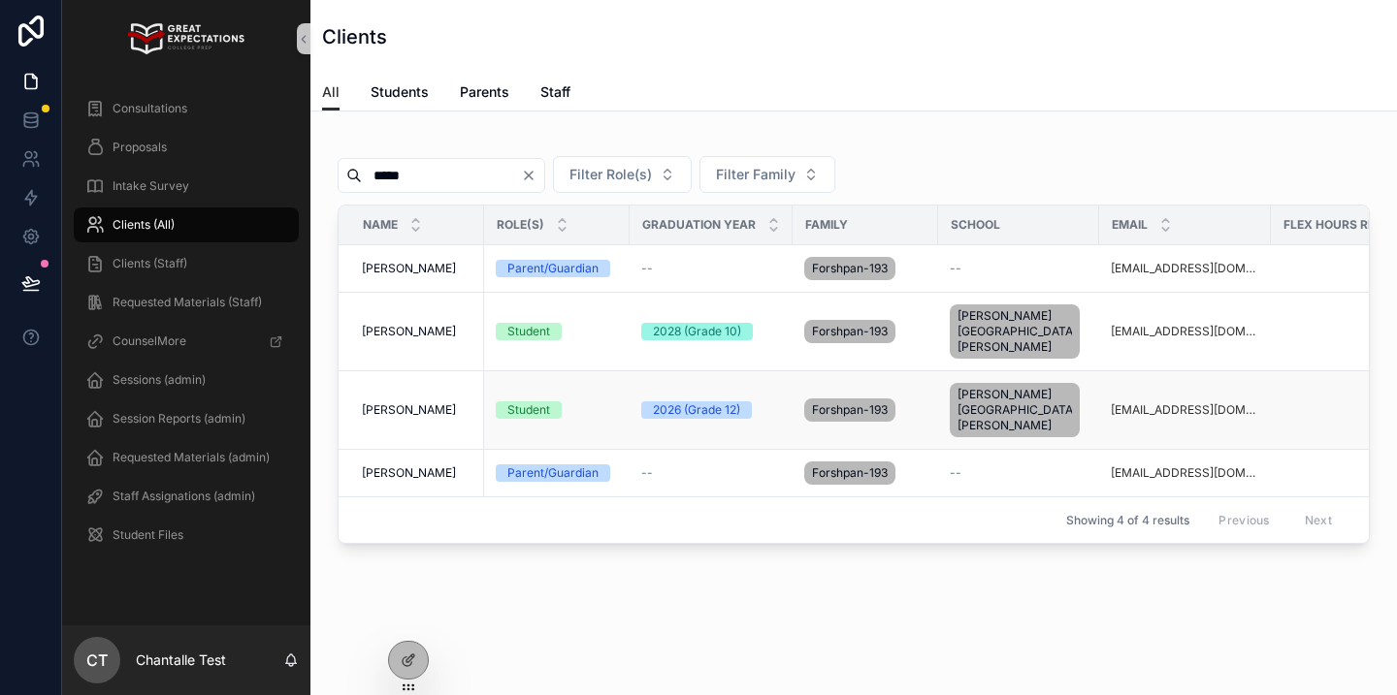
type input "*****"
click at [408, 402] on span "[PERSON_NAME]" at bounding box center [409, 410] width 94 height 16
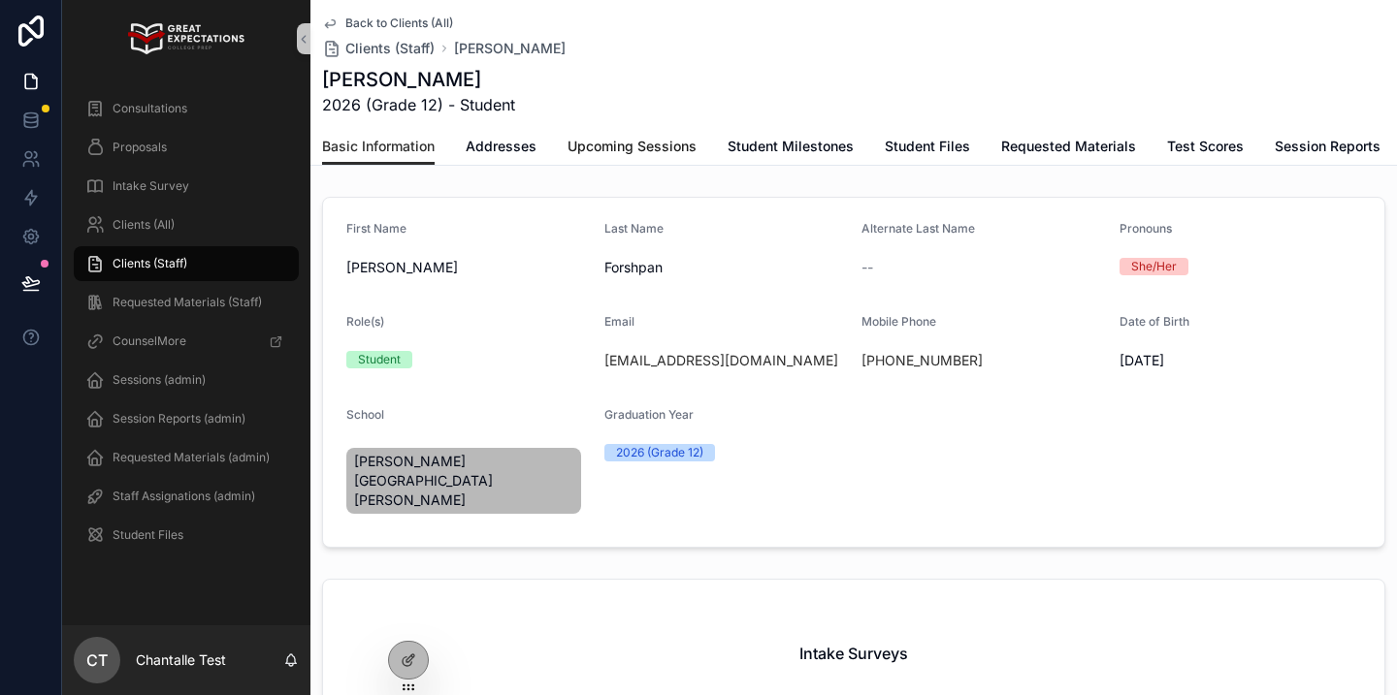
click at [624, 138] on span "Upcoming Sessions" at bounding box center [631, 146] width 129 height 19
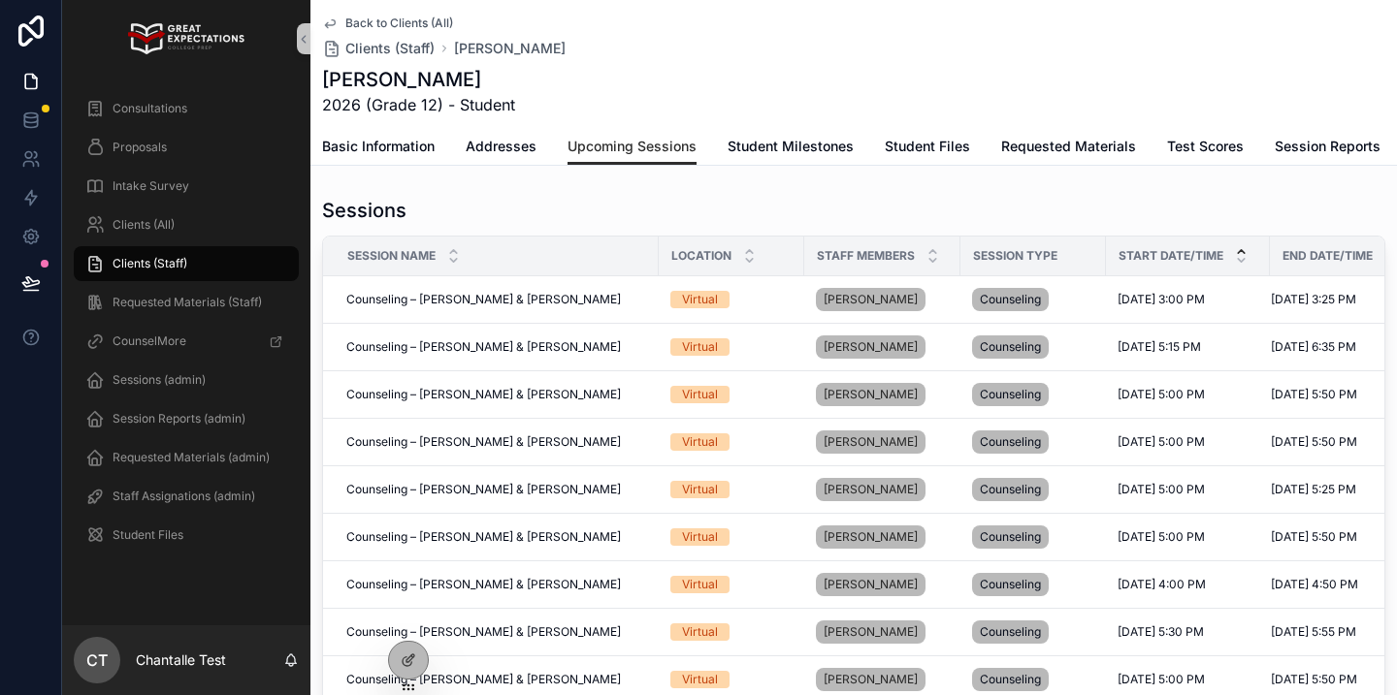
click at [1239, 248] on icon "scrollable content" at bounding box center [1241, 251] width 13 height 13
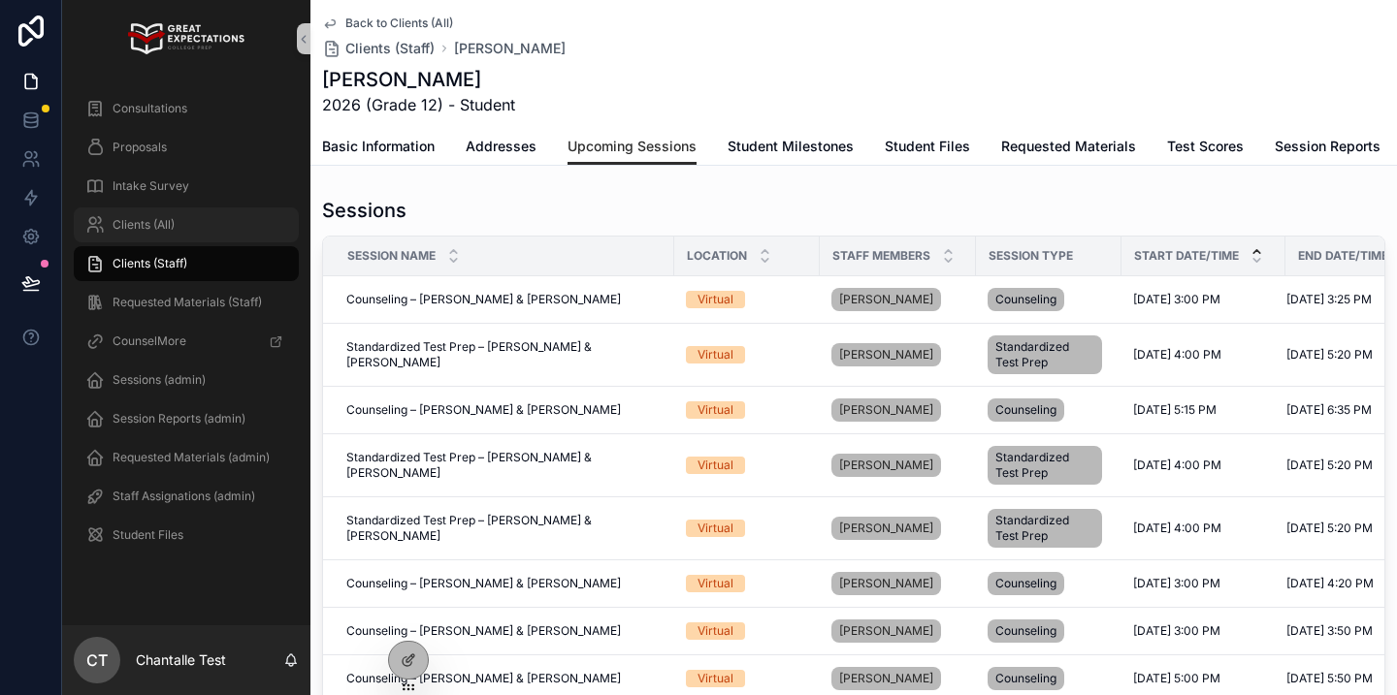
click at [198, 231] on div "Clients (All)" at bounding box center [186, 224] width 202 height 31
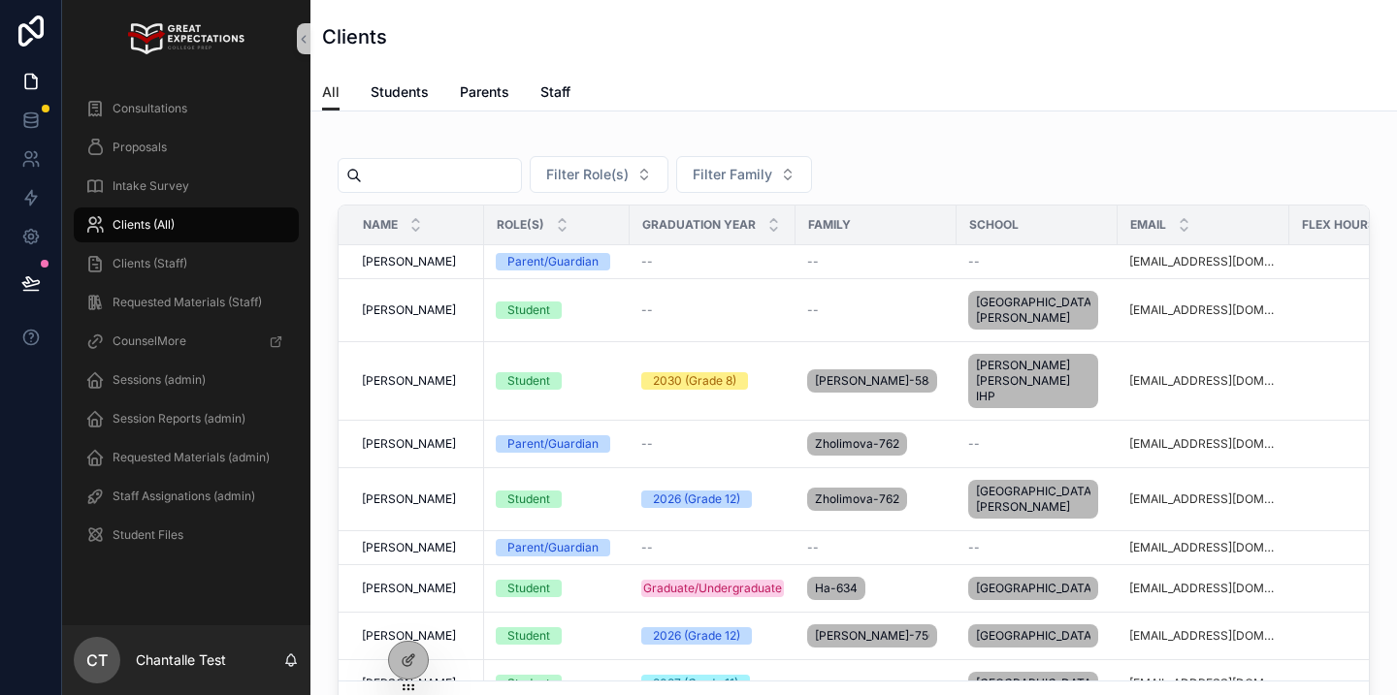
click at [468, 187] on input "scrollable content" at bounding box center [441, 175] width 159 height 27
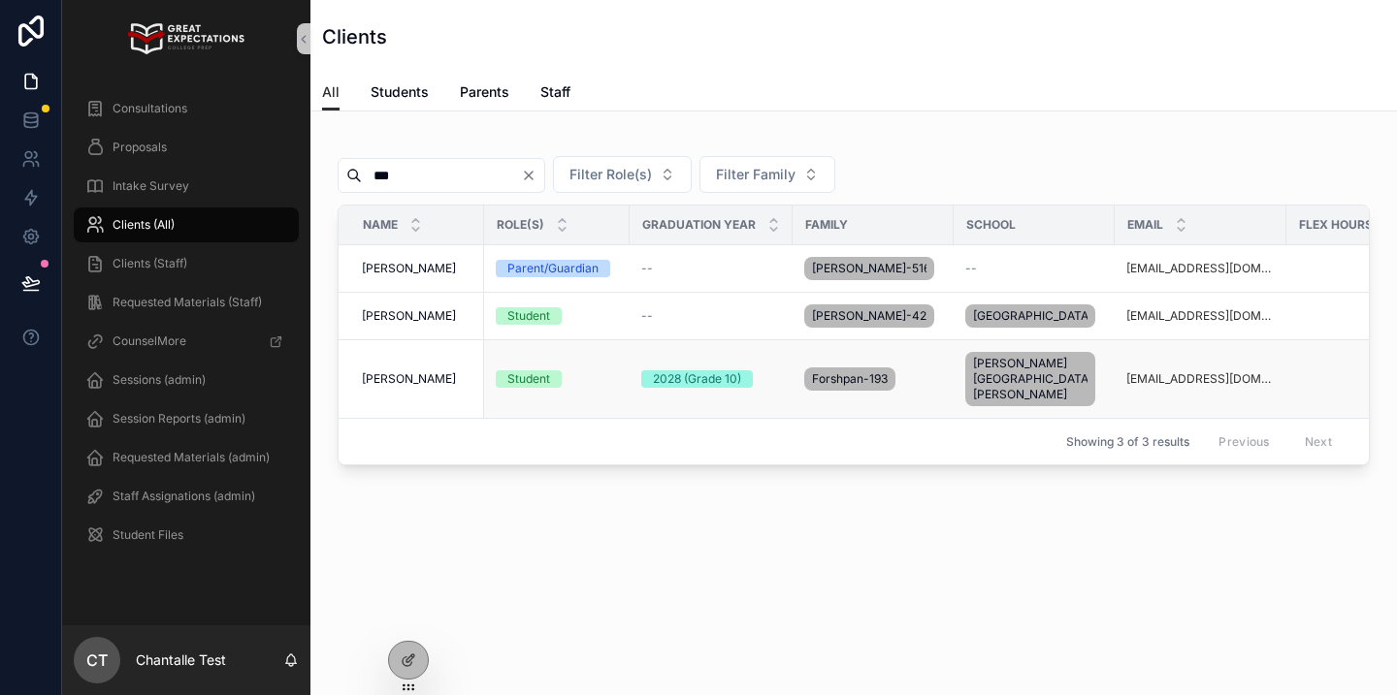
type input "***"
click at [403, 376] on span "Zoe Forshpan" at bounding box center [409, 379] width 94 height 16
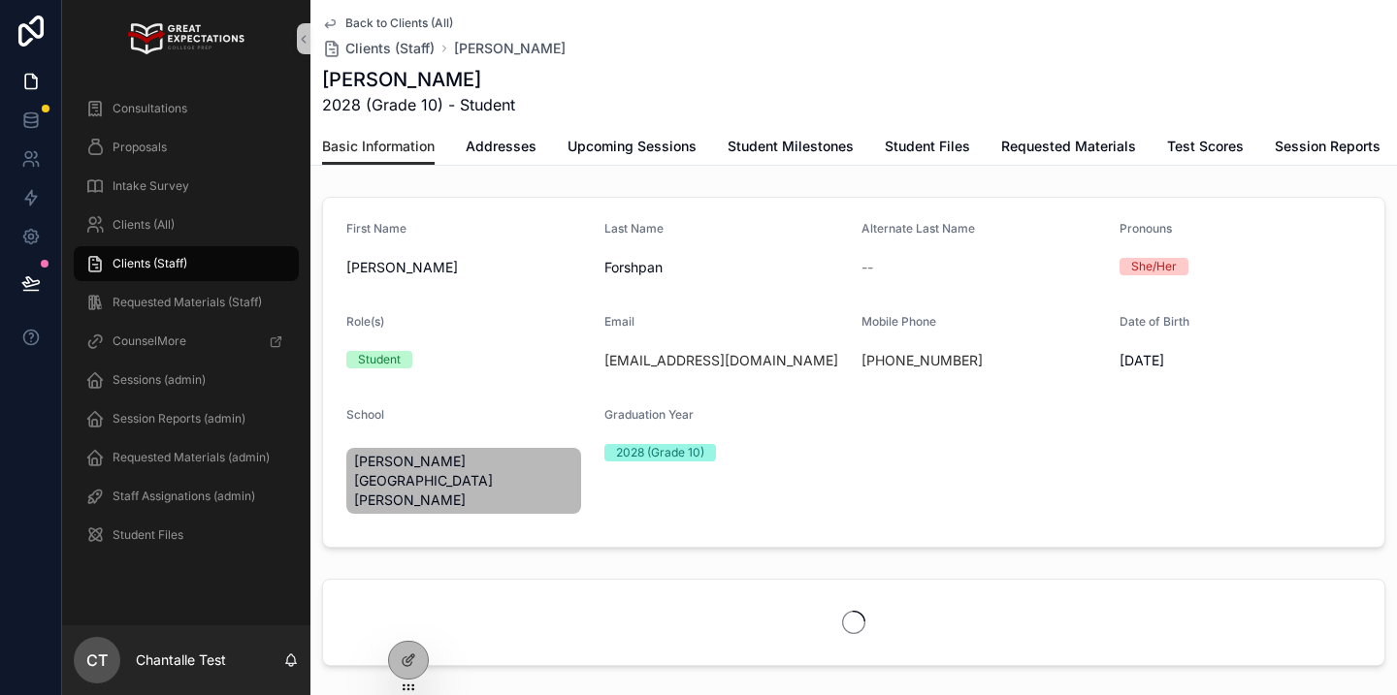
click at [644, 155] on span "Upcoming Sessions" at bounding box center [631, 146] width 129 height 19
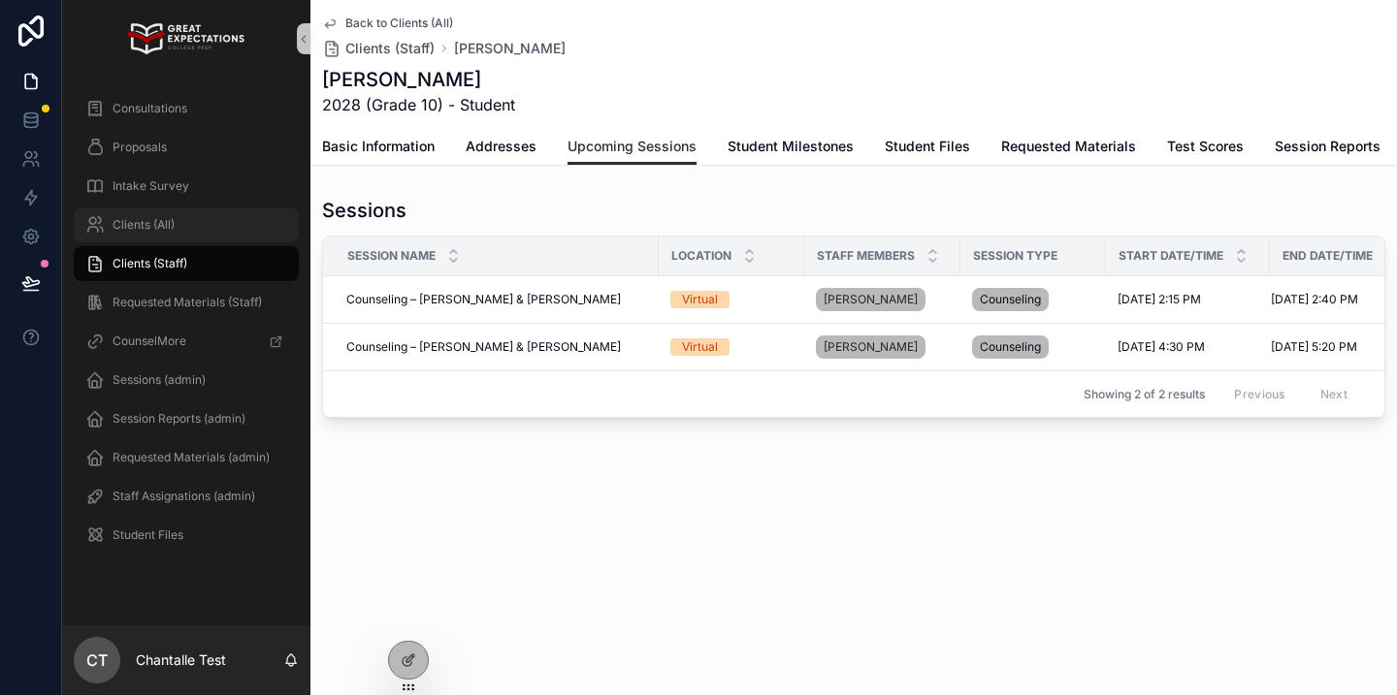
click at [159, 229] on span "Clients (All)" at bounding box center [144, 225] width 62 height 16
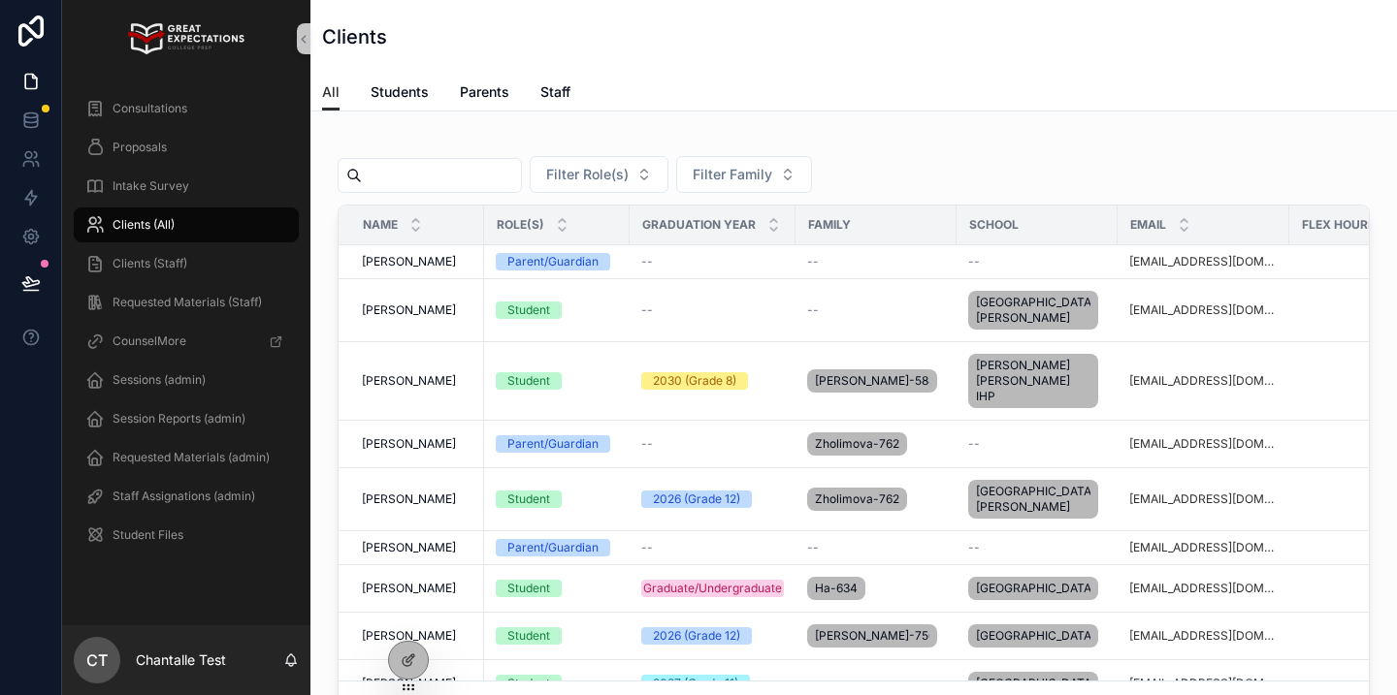
click at [478, 169] on input "scrollable content" at bounding box center [441, 175] width 159 height 27
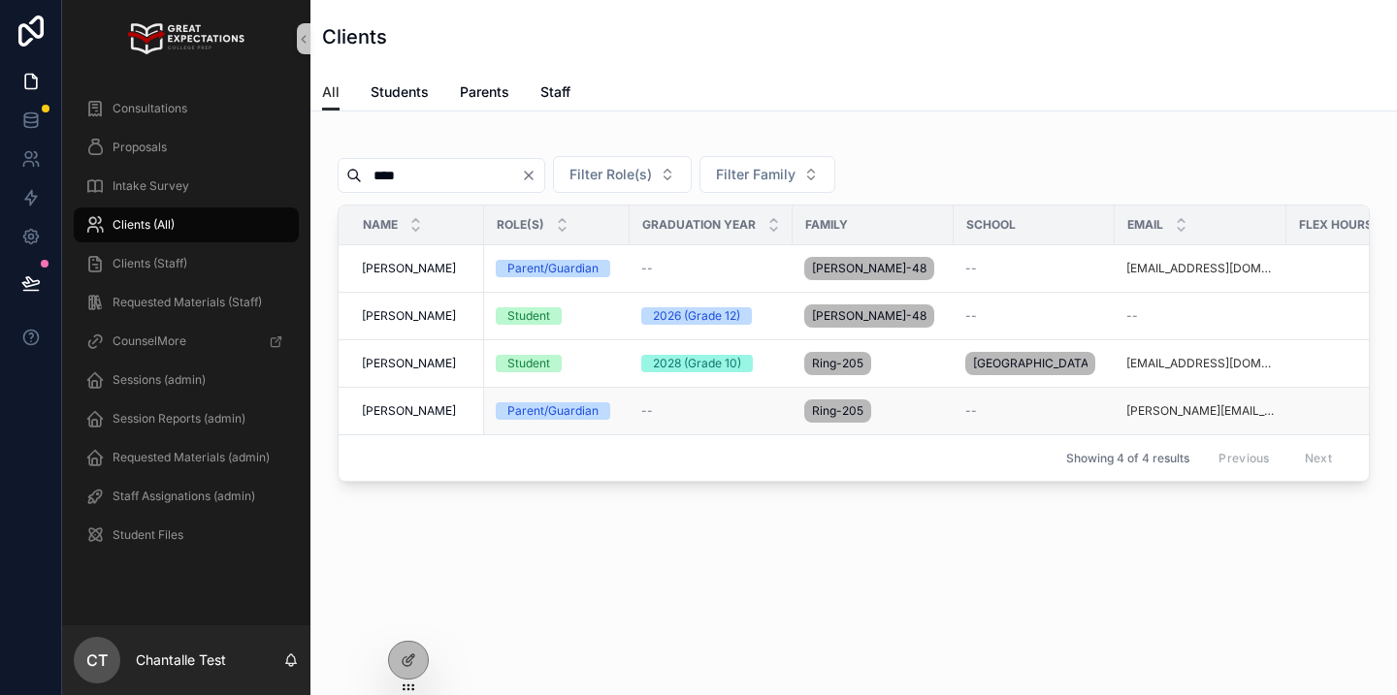
type input "****"
click at [400, 419] on span "Molly Ring" at bounding box center [409, 411] width 94 height 16
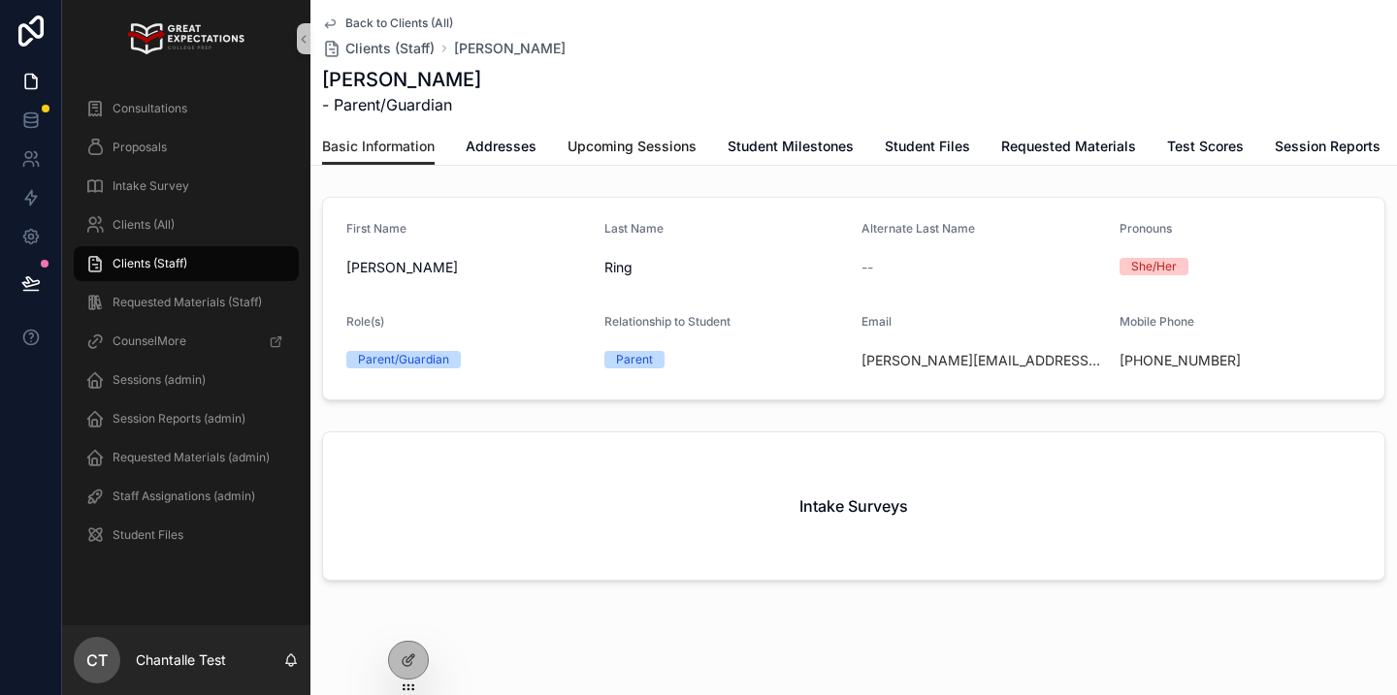
click at [601, 145] on span "Upcoming Sessions" at bounding box center [631, 146] width 129 height 19
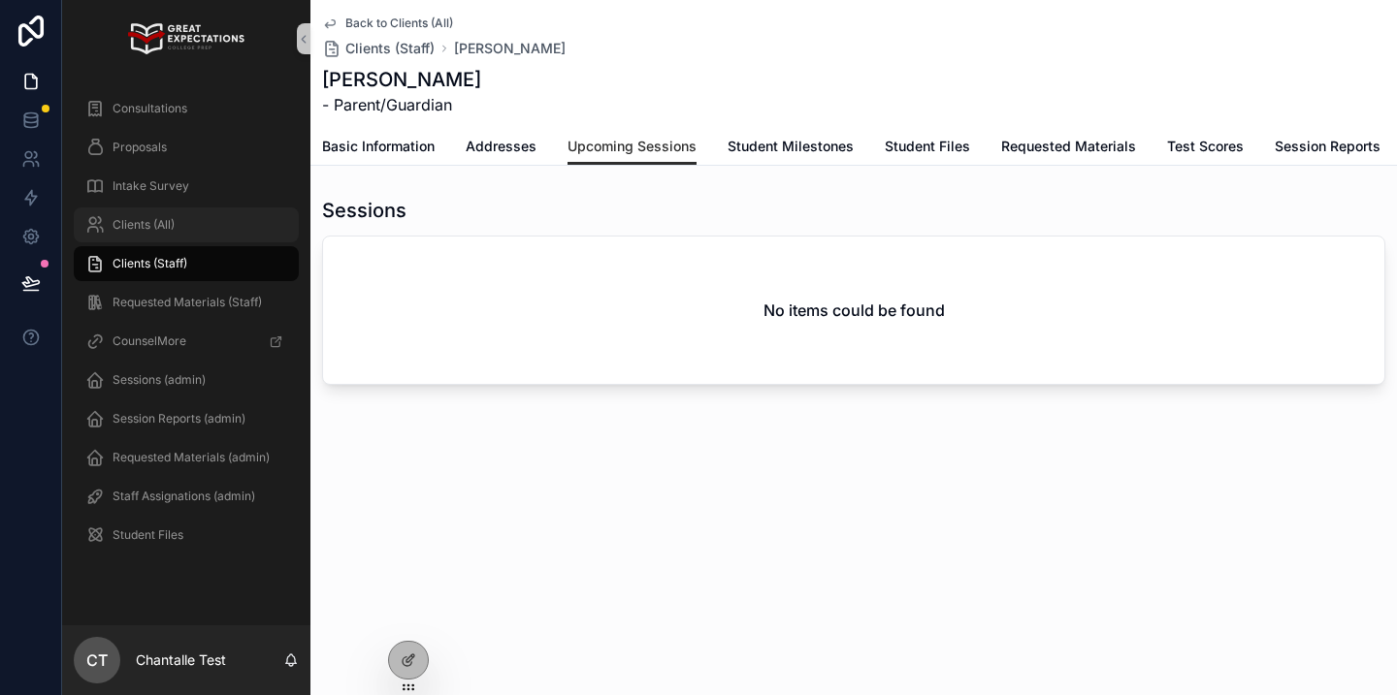
click at [231, 229] on div "Clients (All)" at bounding box center [186, 224] width 202 height 31
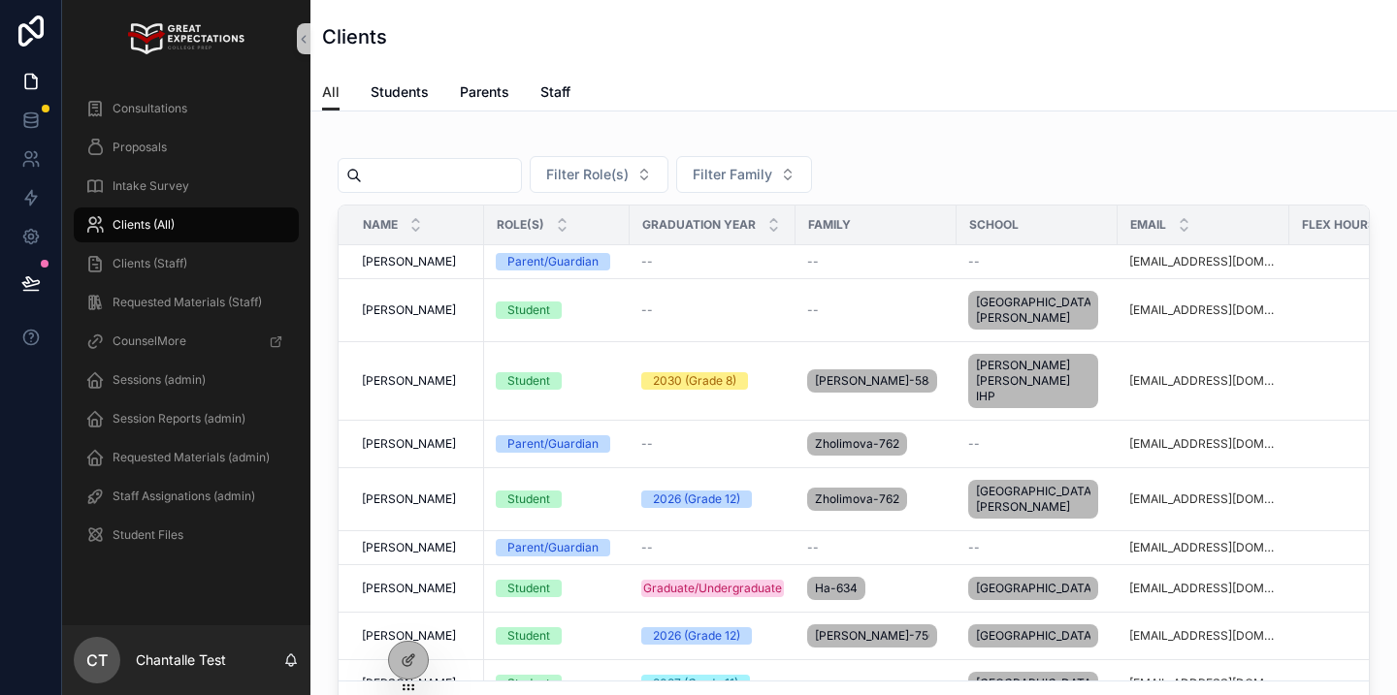
click at [482, 186] on input "scrollable content" at bounding box center [441, 175] width 159 height 27
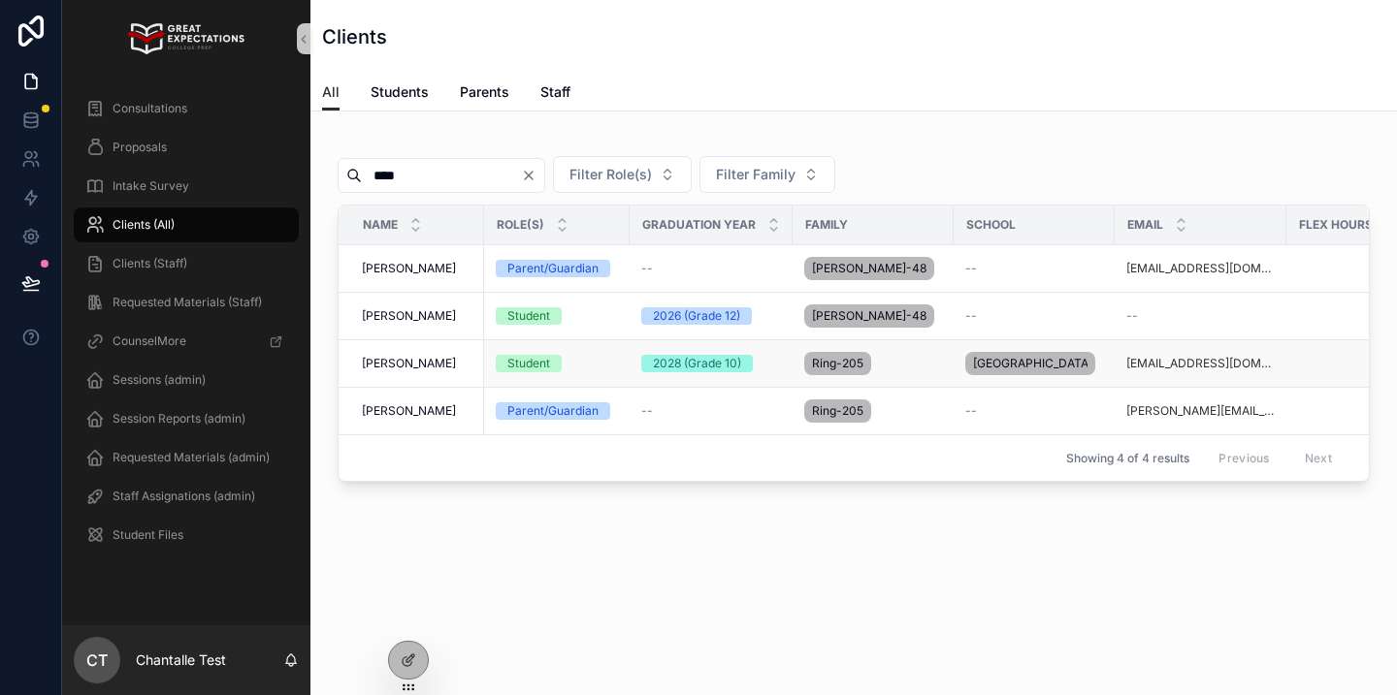
type input "****"
click at [406, 371] on span "Luke Ring" at bounding box center [409, 364] width 94 height 16
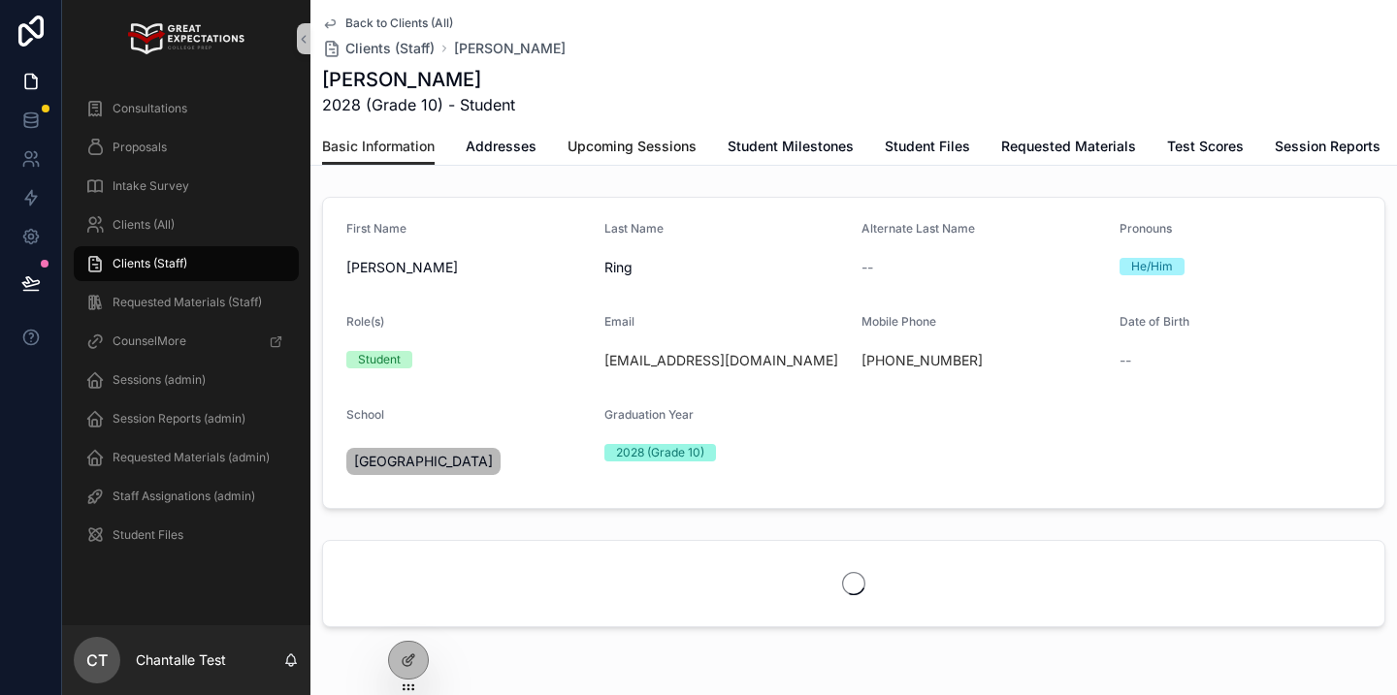
click at [603, 148] on span "Upcoming Sessions" at bounding box center [631, 146] width 129 height 19
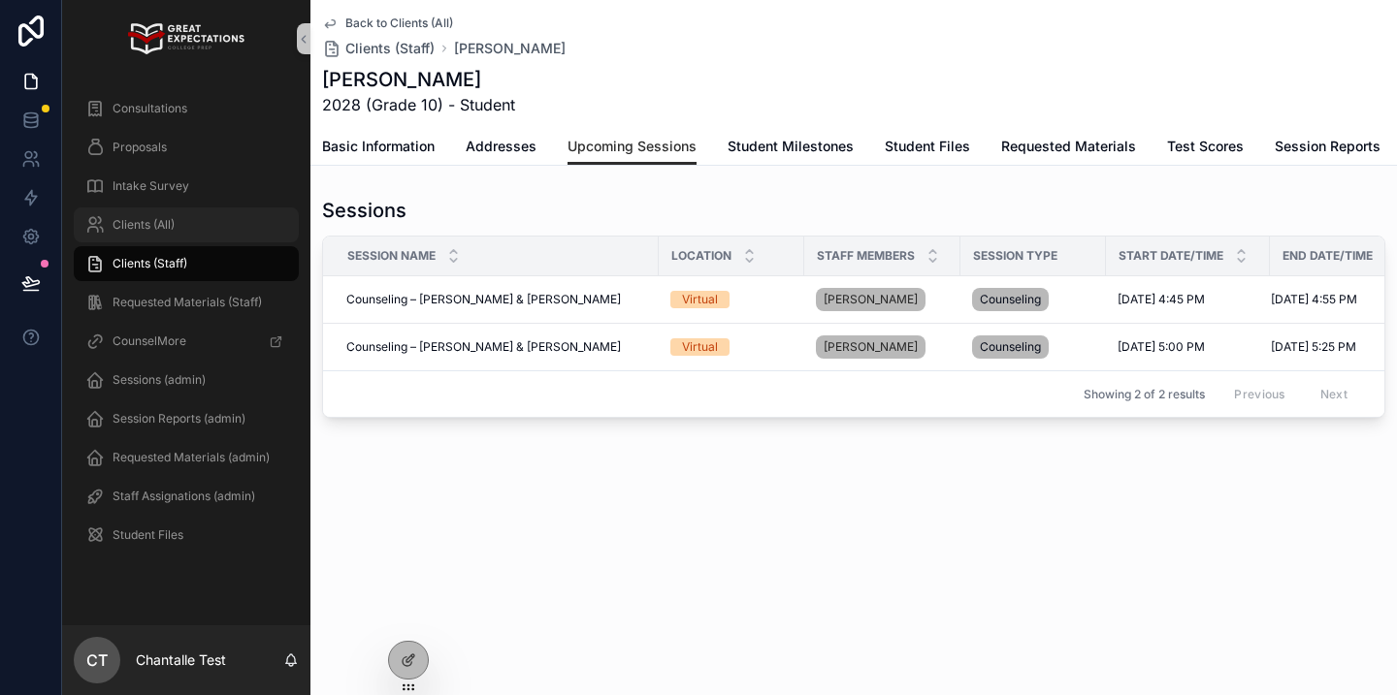
click at [152, 232] on span "Clients (All)" at bounding box center [144, 225] width 62 height 16
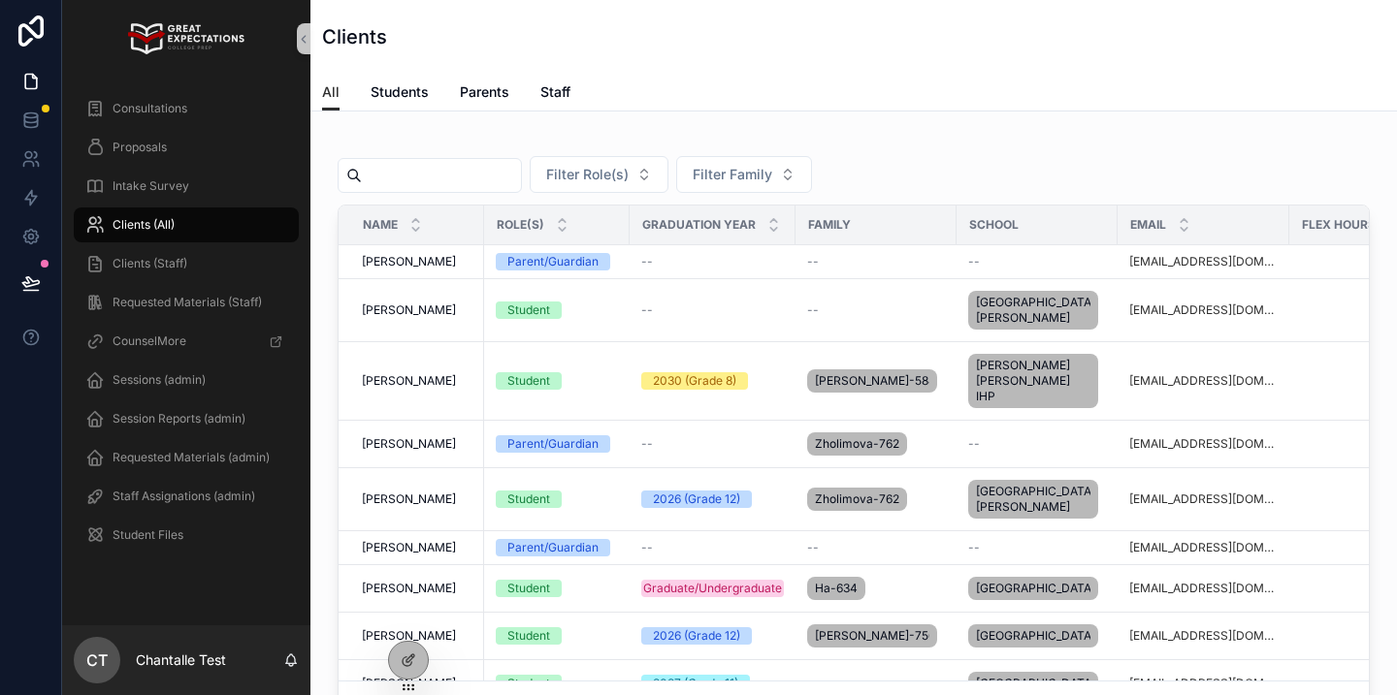
click at [413, 176] on input "scrollable content" at bounding box center [441, 175] width 159 height 27
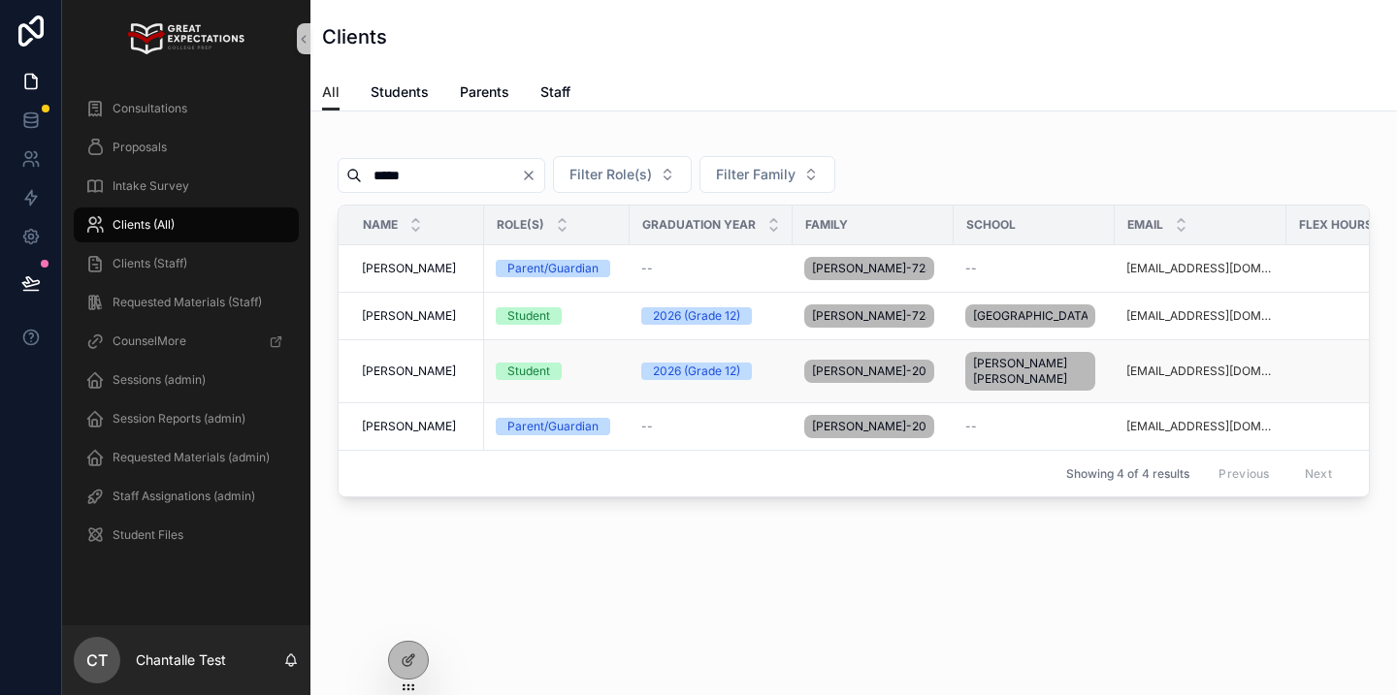
type input "*****"
click at [402, 379] on span "[PERSON_NAME]" at bounding box center [409, 372] width 94 height 16
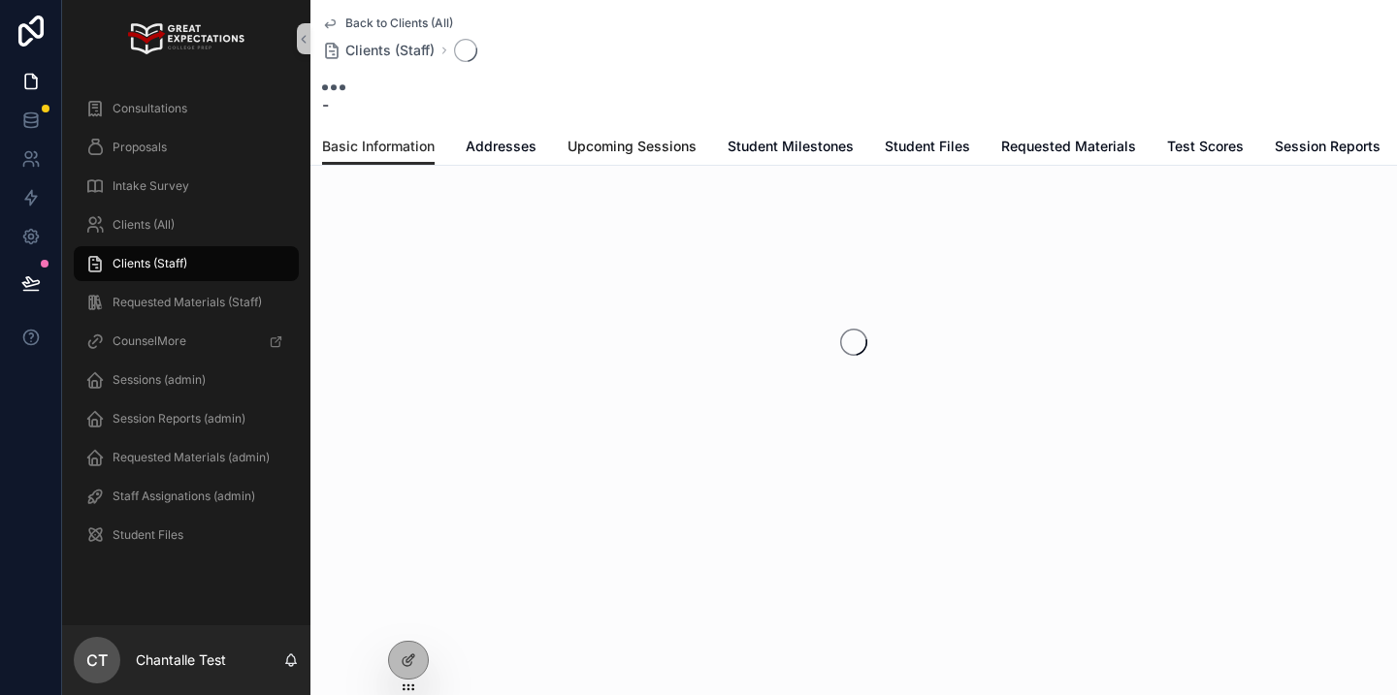
click at [624, 135] on link "Upcoming Sessions" at bounding box center [631, 148] width 129 height 39
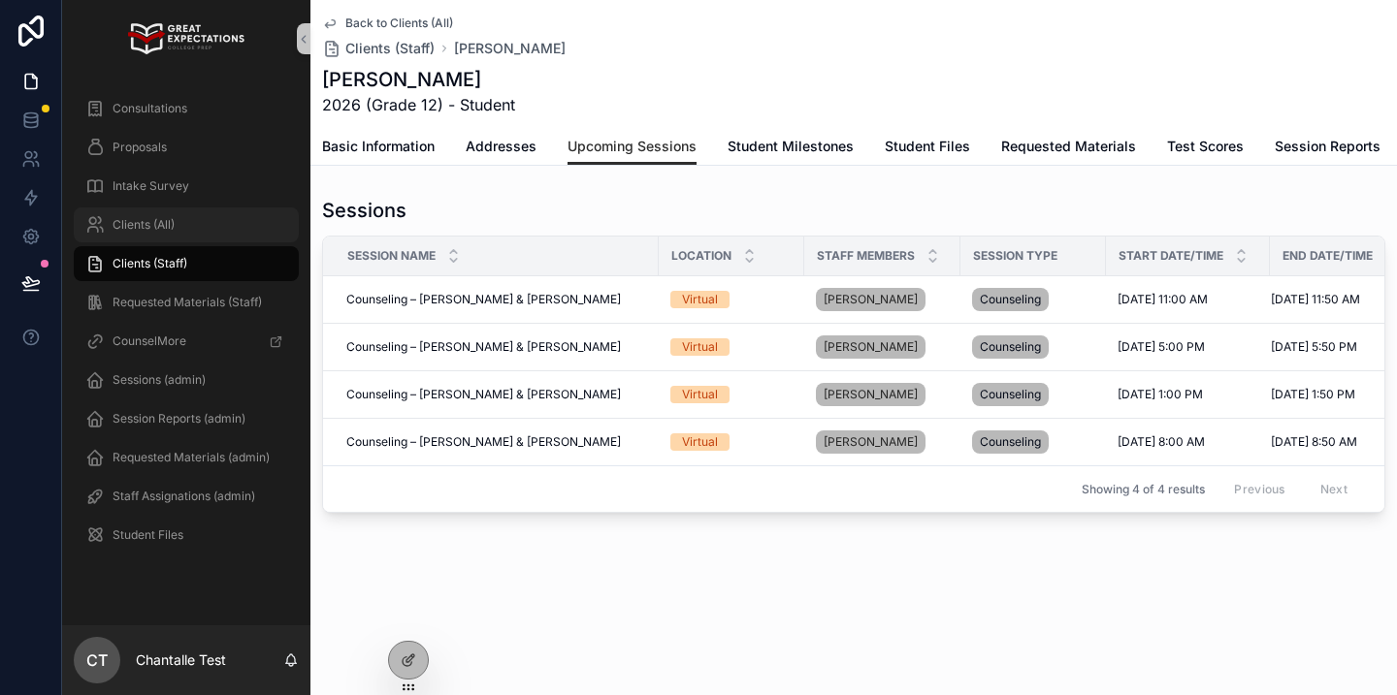
click at [209, 220] on div "Clients (All)" at bounding box center [186, 224] width 202 height 31
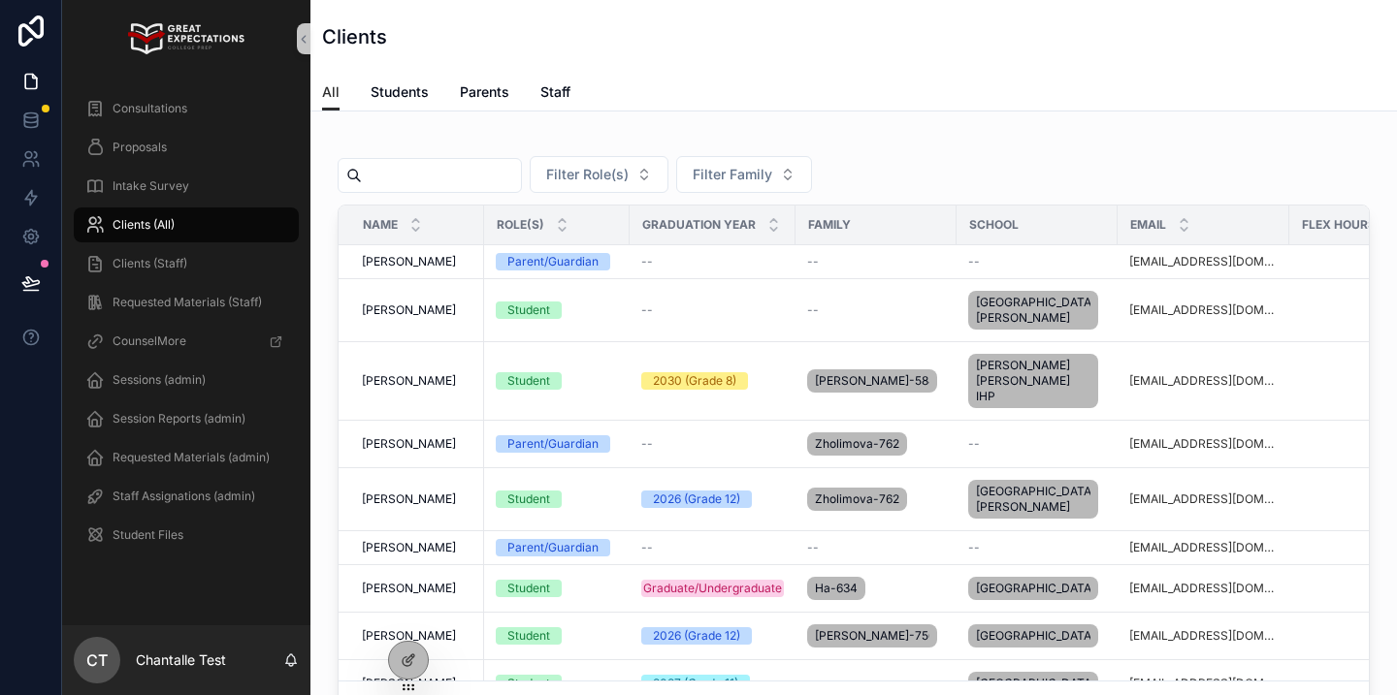
click at [432, 186] on input "scrollable content" at bounding box center [441, 175] width 159 height 27
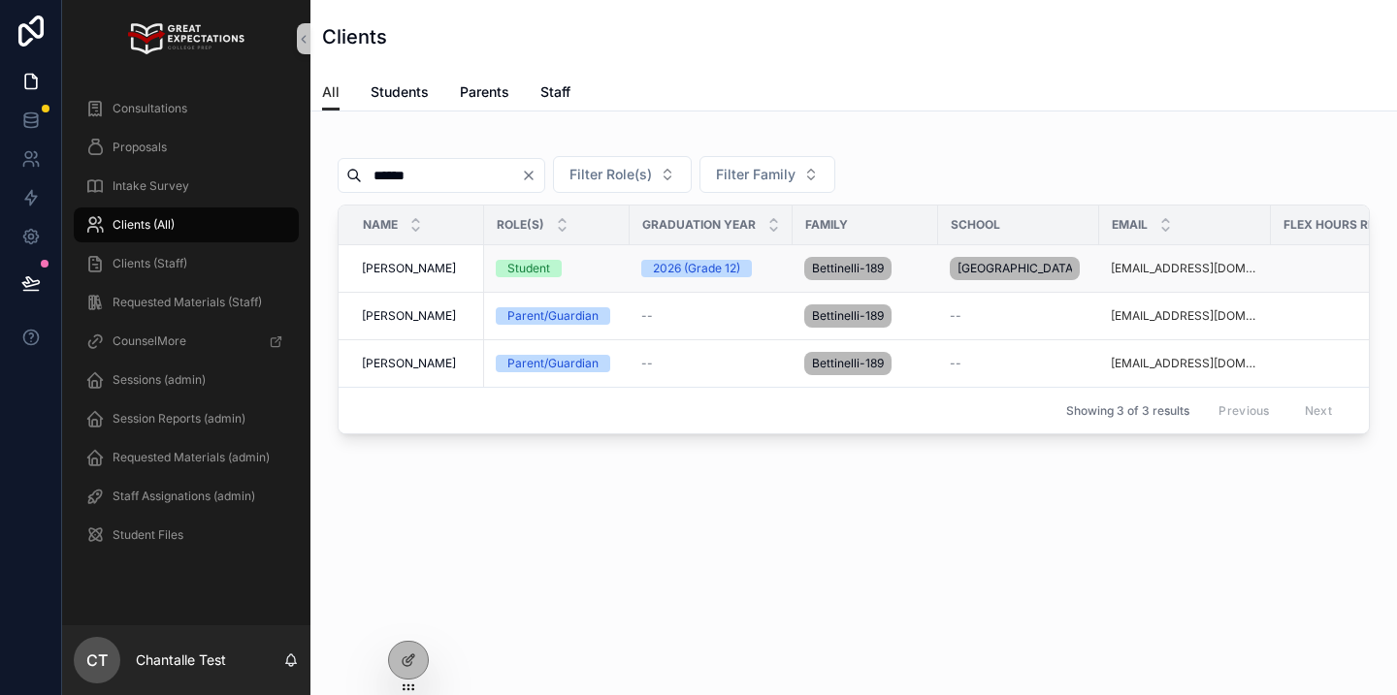
type input "******"
click at [414, 274] on span "[PERSON_NAME]" at bounding box center [409, 269] width 94 height 16
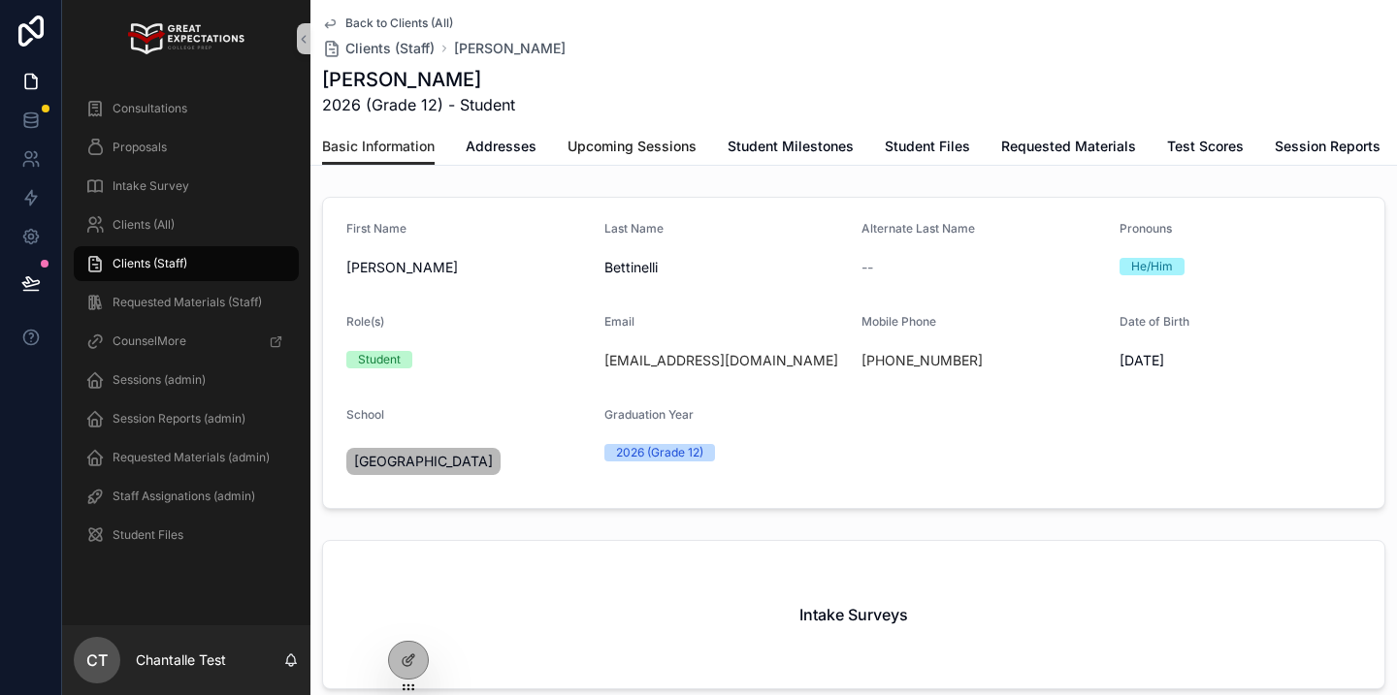
drag, startPoint x: 660, startPoint y: 222, endPoint x: 649, endPoint y: 150, distance: 72.7
click at [649, 150] on span "Upcoming Sessions" at bounding box center [631, 146] width 129 height 19
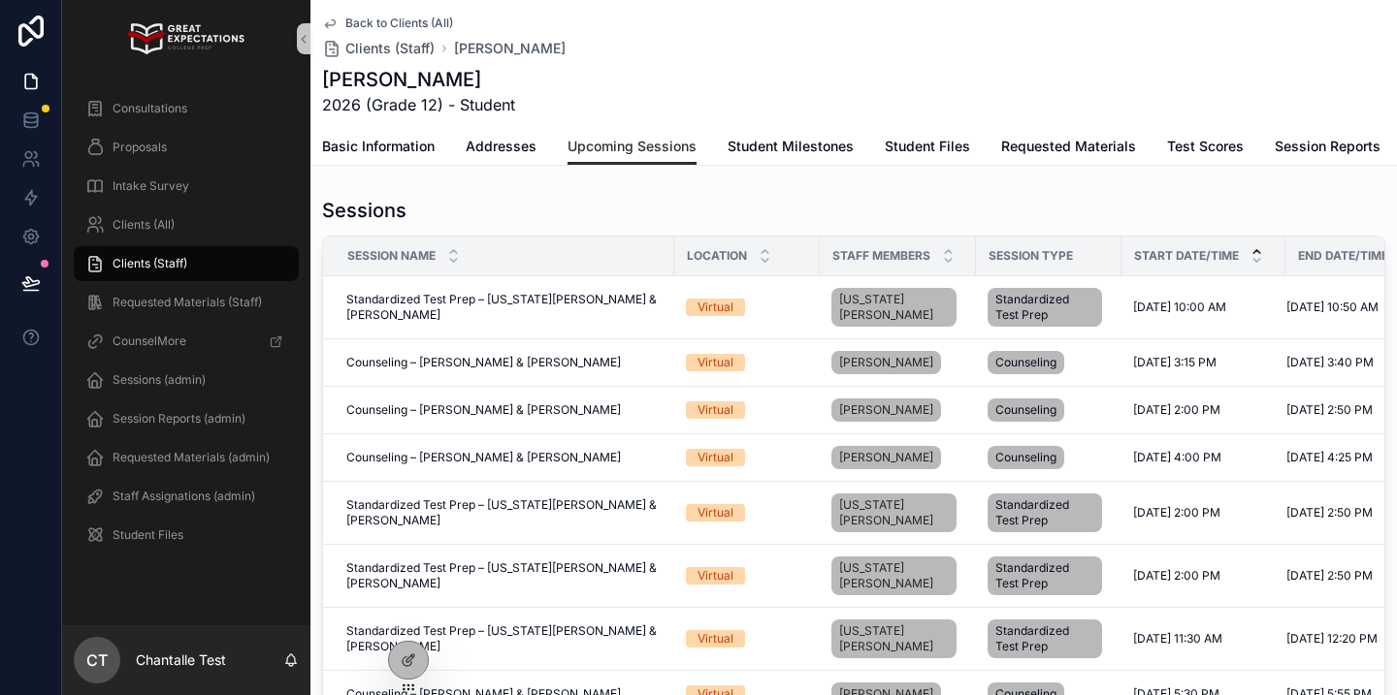
click at [1253, 250] on icon "scrollable content" at bounding box center [1256, 251] width 7 height 3
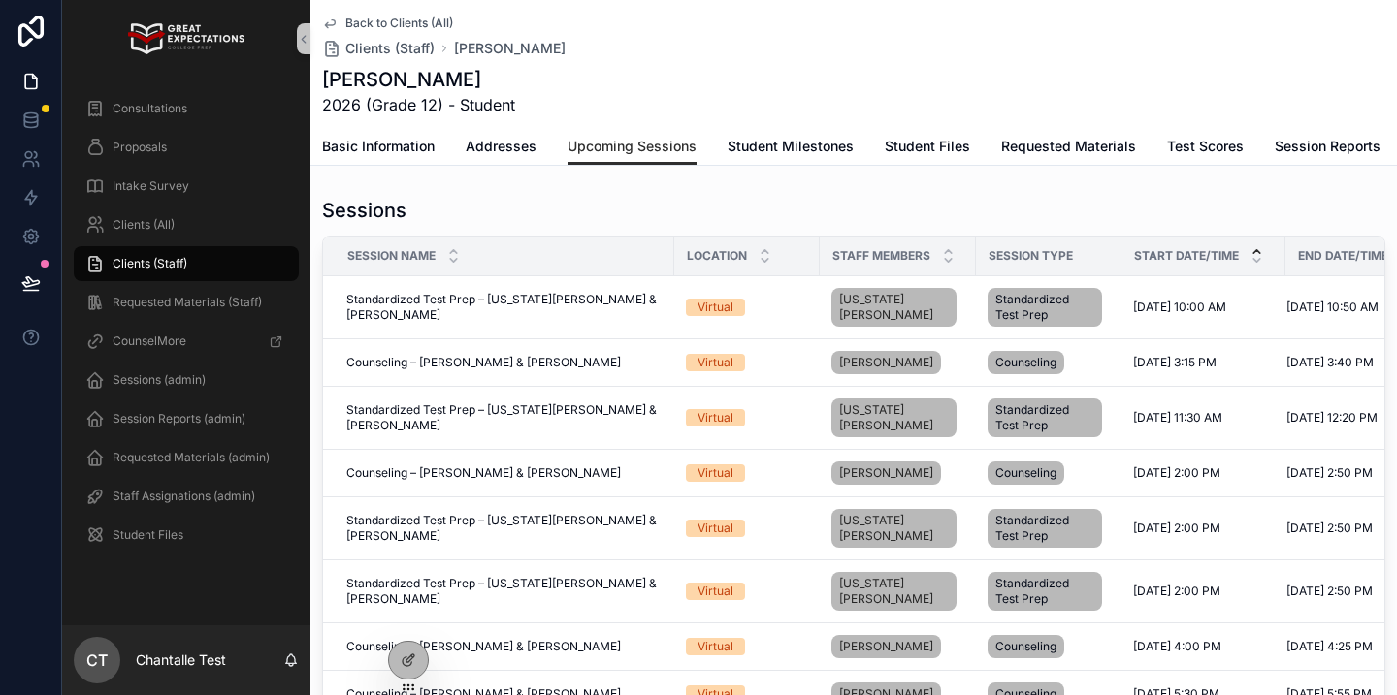
scroll to position [101, 0]
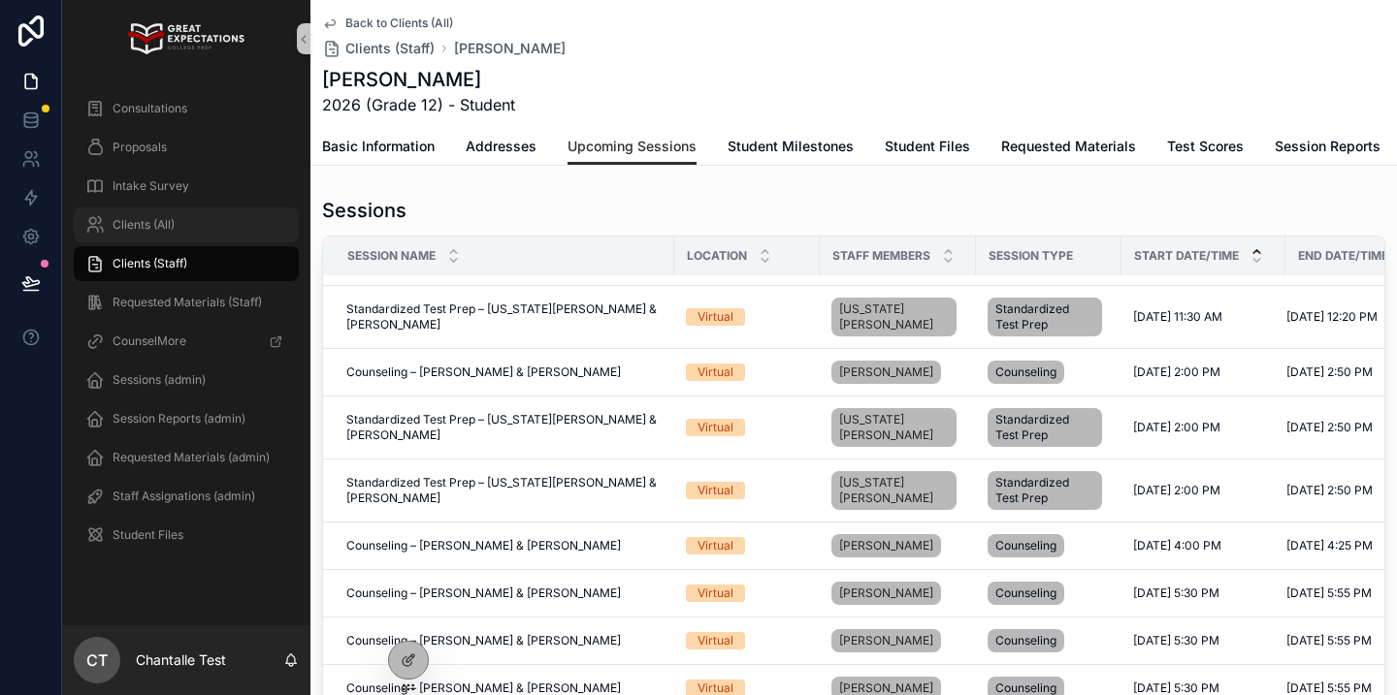
click at [165, 225] on span "Clients (All)" at bounding box center [144, 225] width 62 height 16
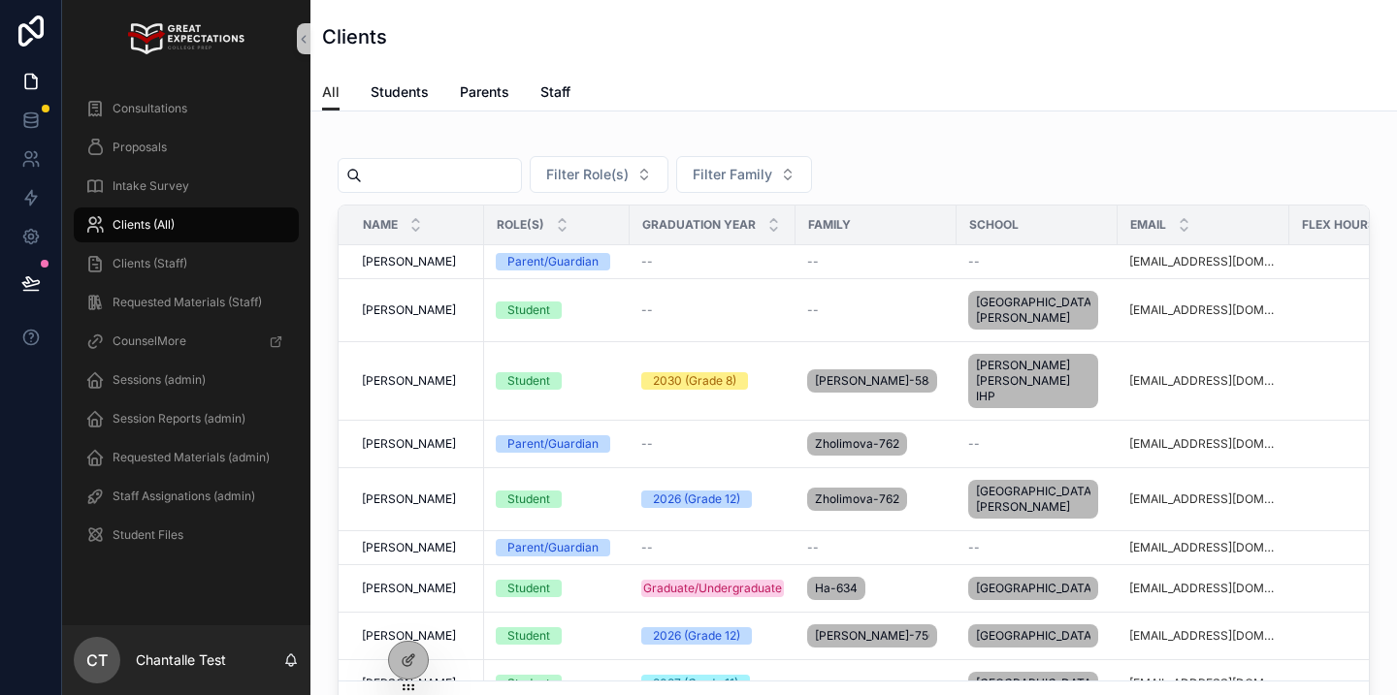
click at [459, 183] on input "scrollable content" at bounding box center [441, 175] width 159 height 27
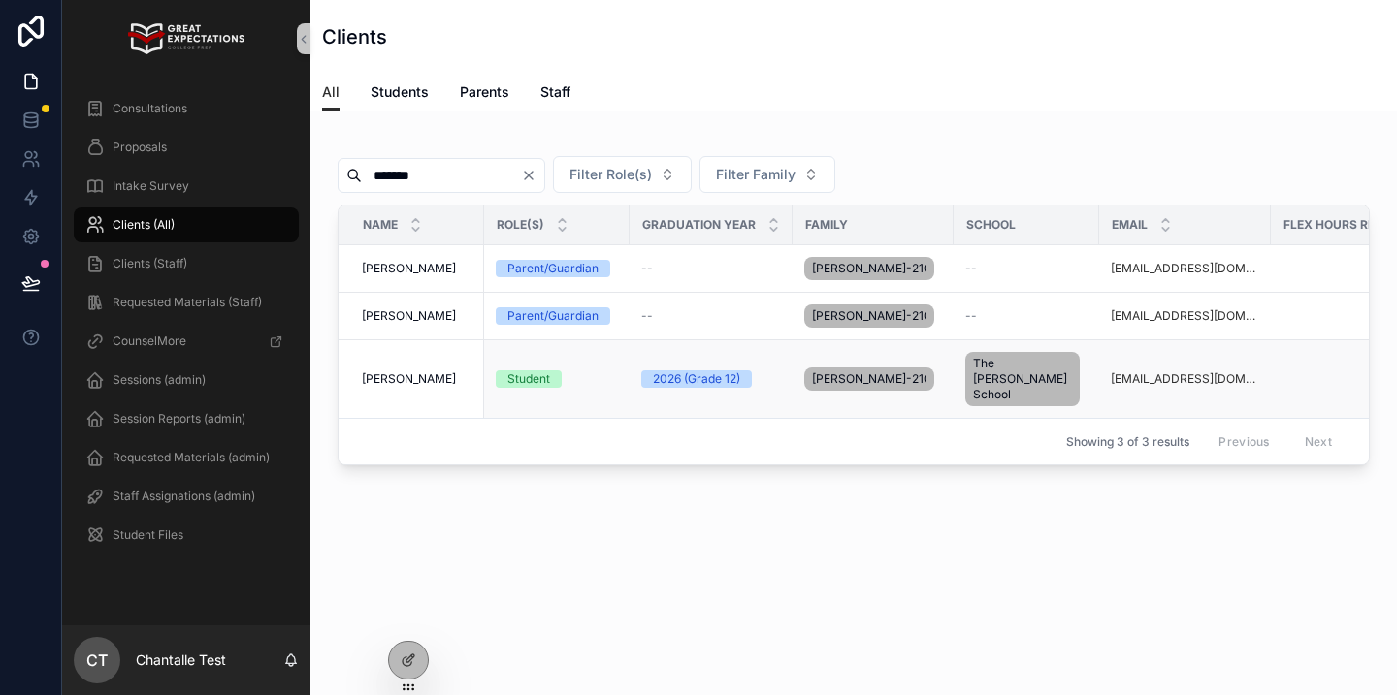
type input "*******"
click at [429, 373] on span "Olivia Thimons" at bounding box center [409, 379] width 94 height 16
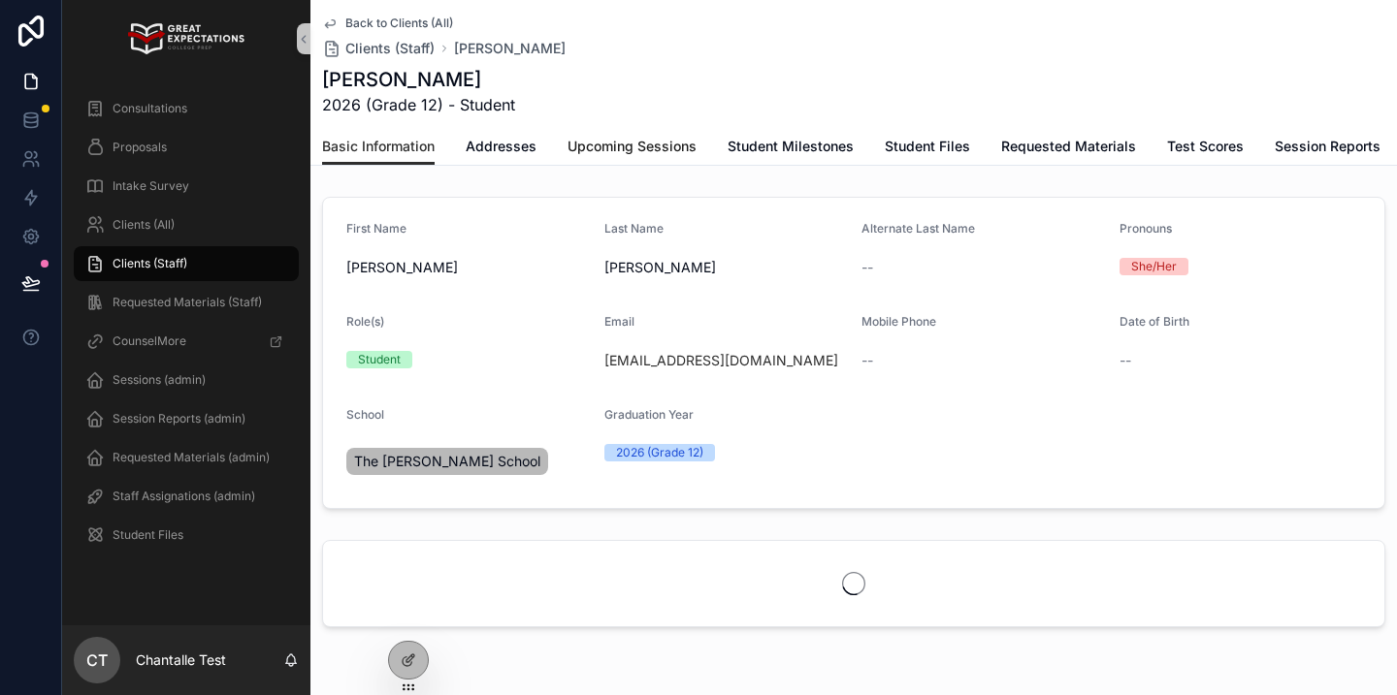
drag, startPoint x: 627, startPoint y: 242, endPoint x: 641, endPoint y: 142, distance: 101.9
click at [641, 142] on span "Upcoming Sessions" at bounding box center [631, 146] width 129 height 19
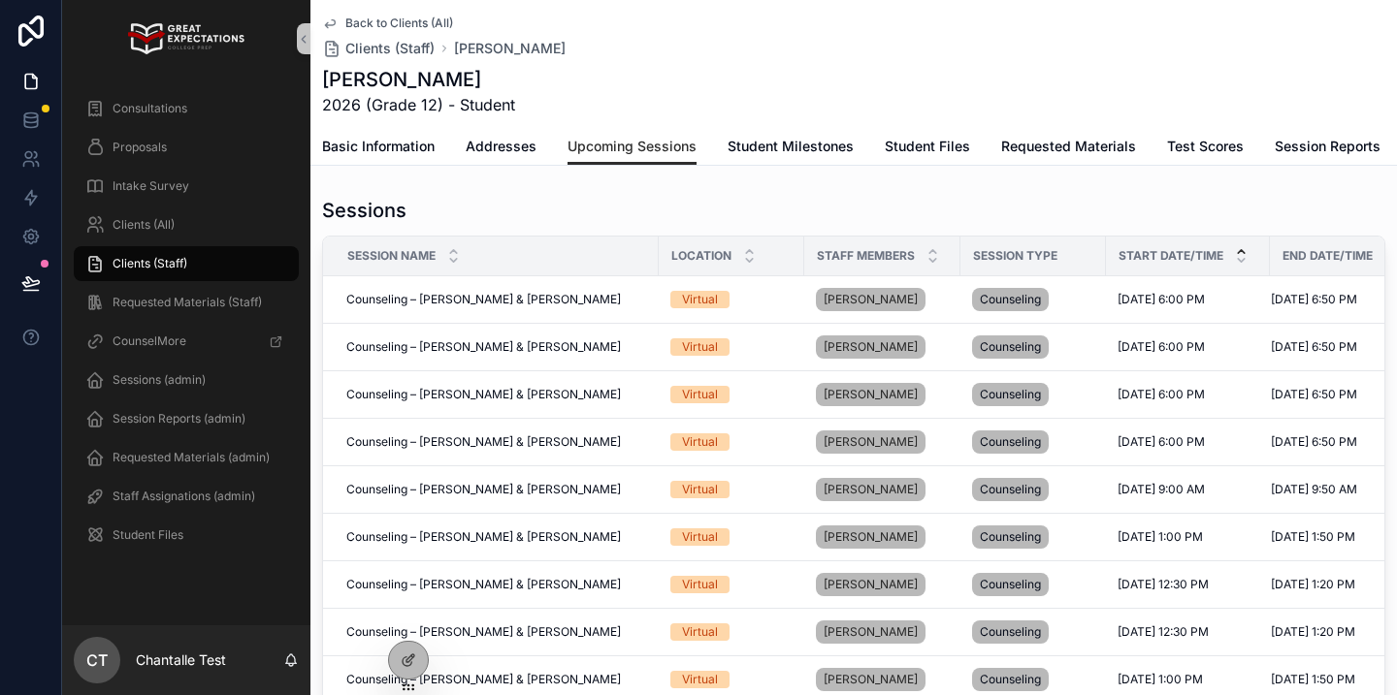
click at [1244, 249] on icon "scrollable content" at bounding box center [1241, 251] width 13 height 13
click at [156, 225] on span "Clients (All)" at bounding box center [144, 225] width 62 height 16
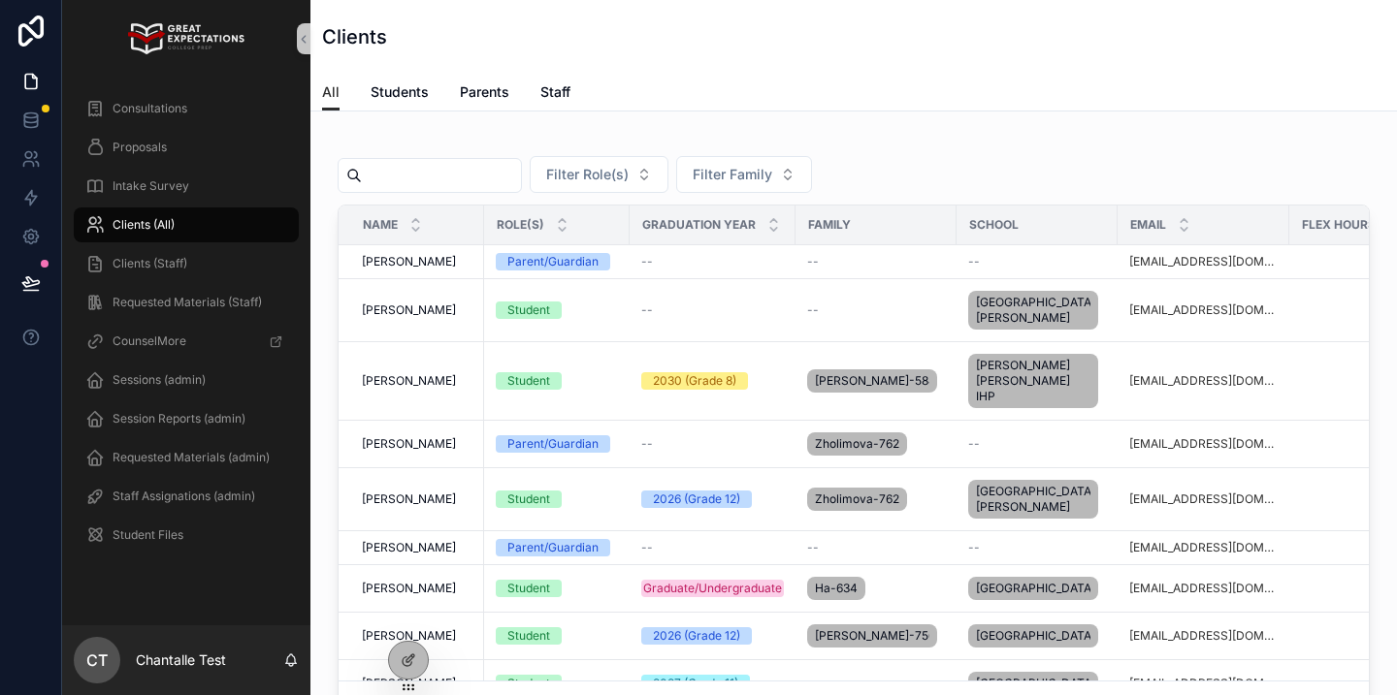
click at [444, 184] on input "scrollable content" at bounding box center [441, 175] width 159 height 27
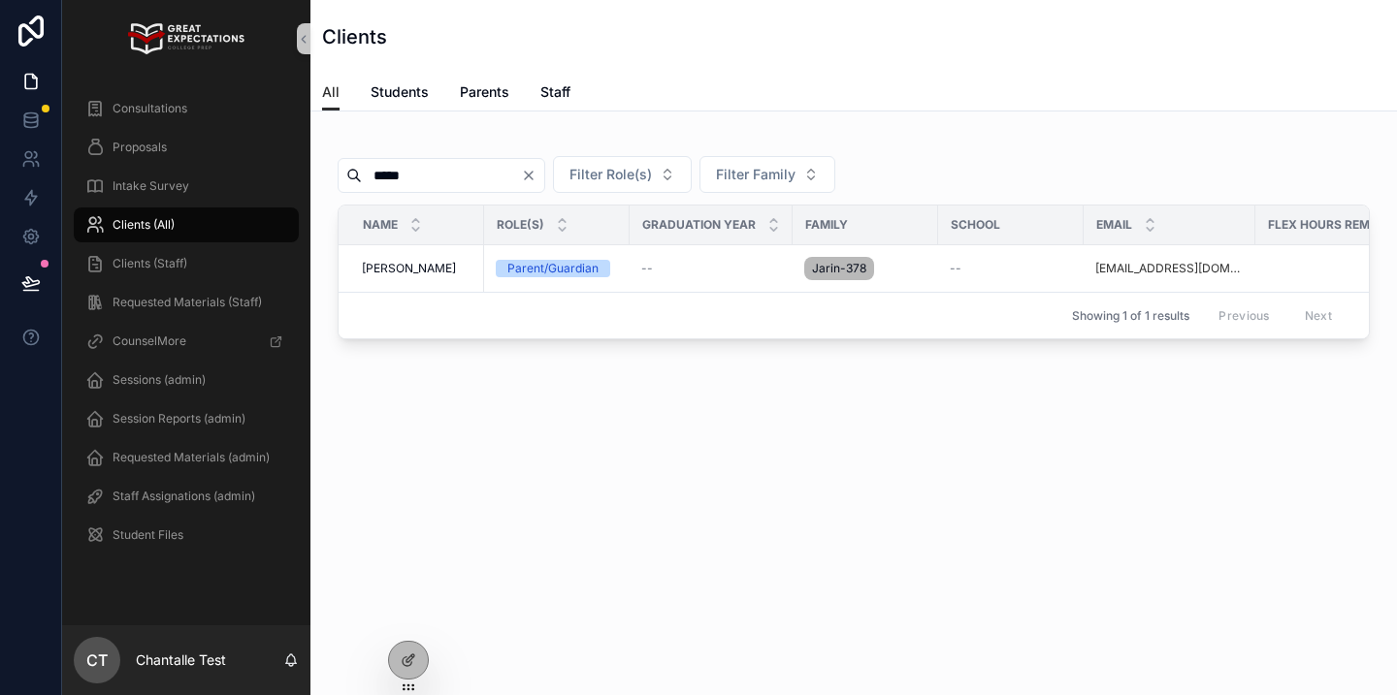
click at [390, 166] on input "*****" at bounding box center [441, 175] width 159 height 27
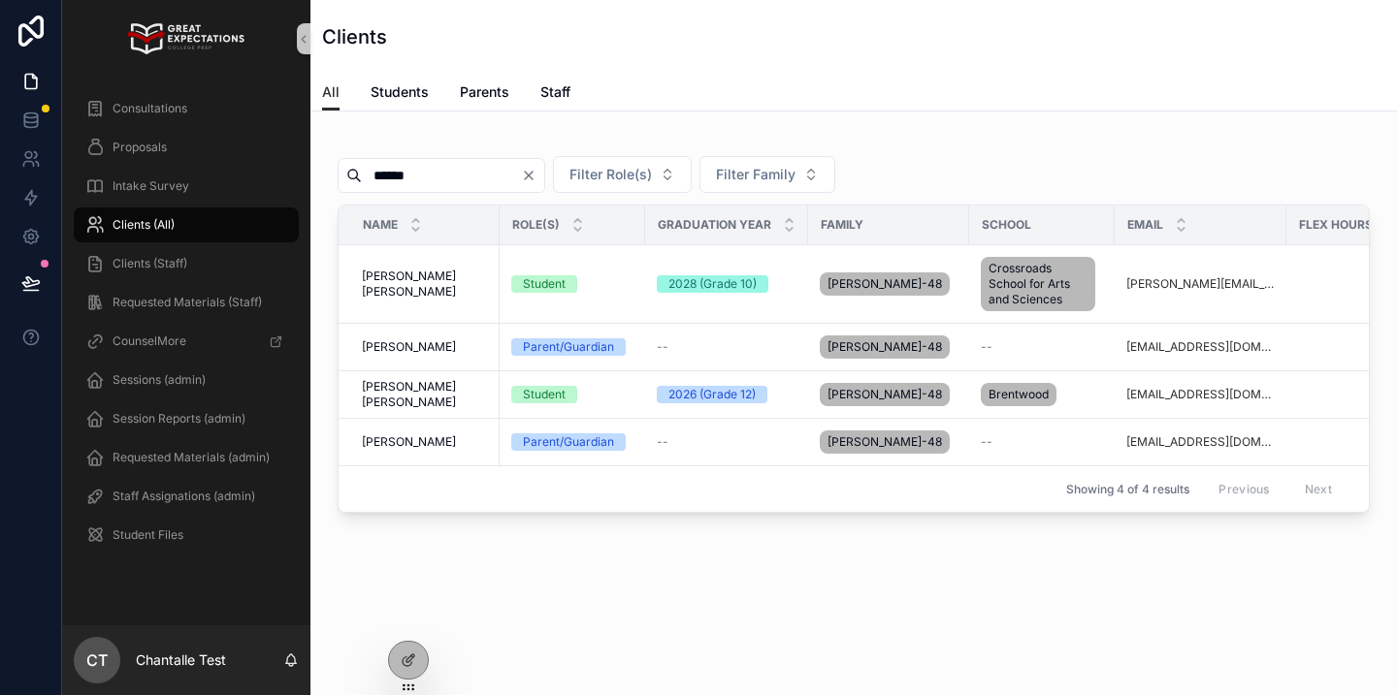
type input "******"
click at [412, 621] on icon at bounding box center [413, 623] width 2 height 4
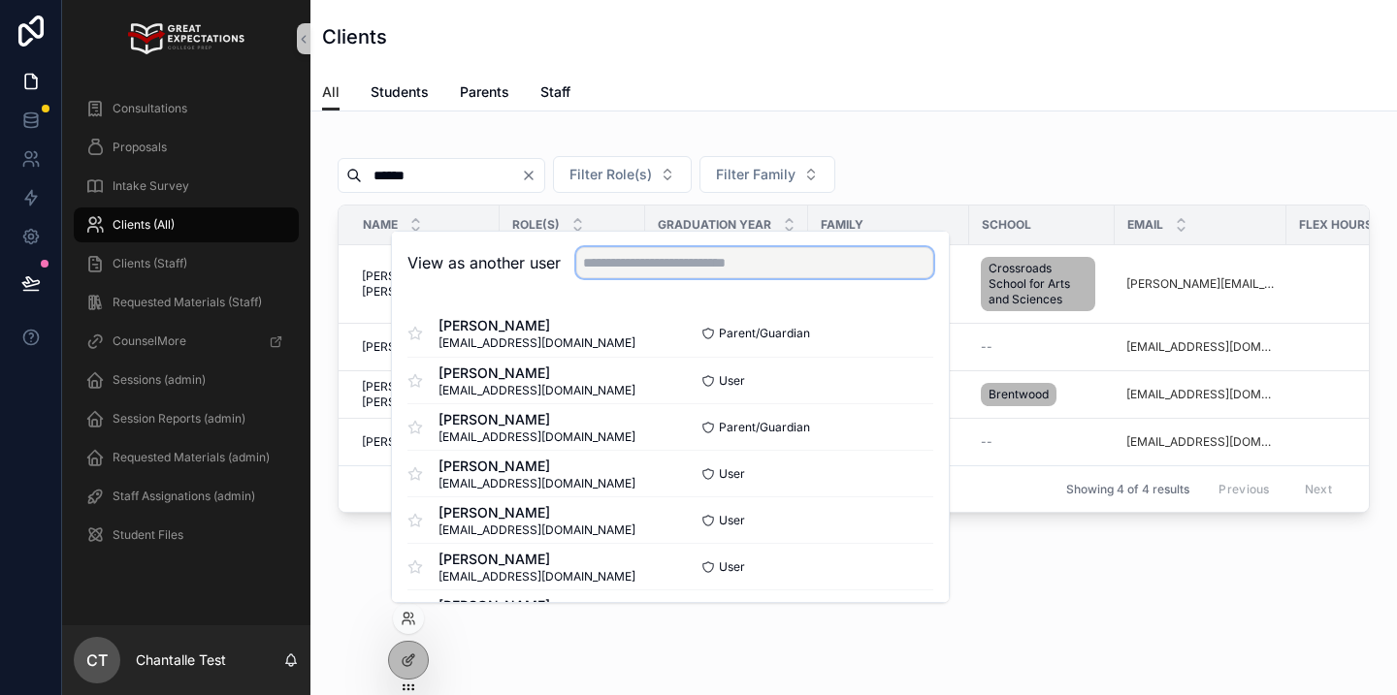
click at [618, 267] on input "text" at bounding box center [754, 262] width 357 height 31
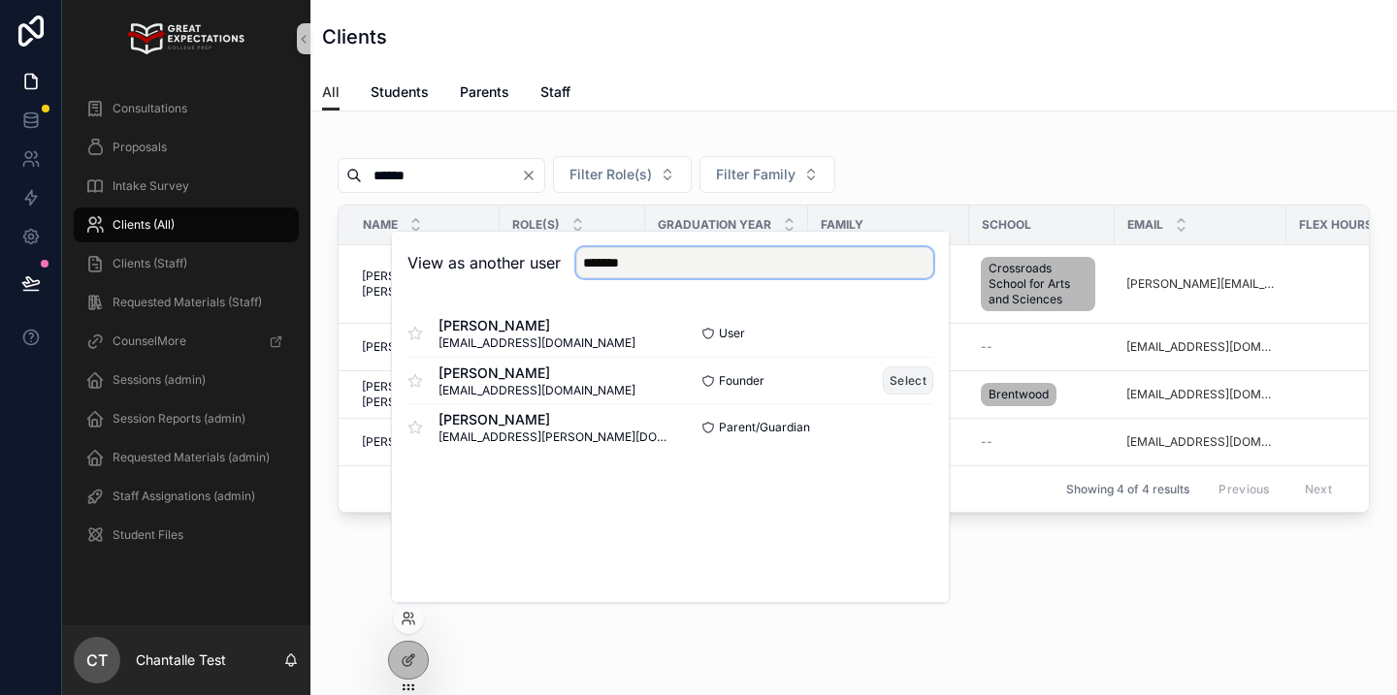
type input "*******"
click at [906, 378] on button "Select" at bounding box center [908, 381] width 50 height 28
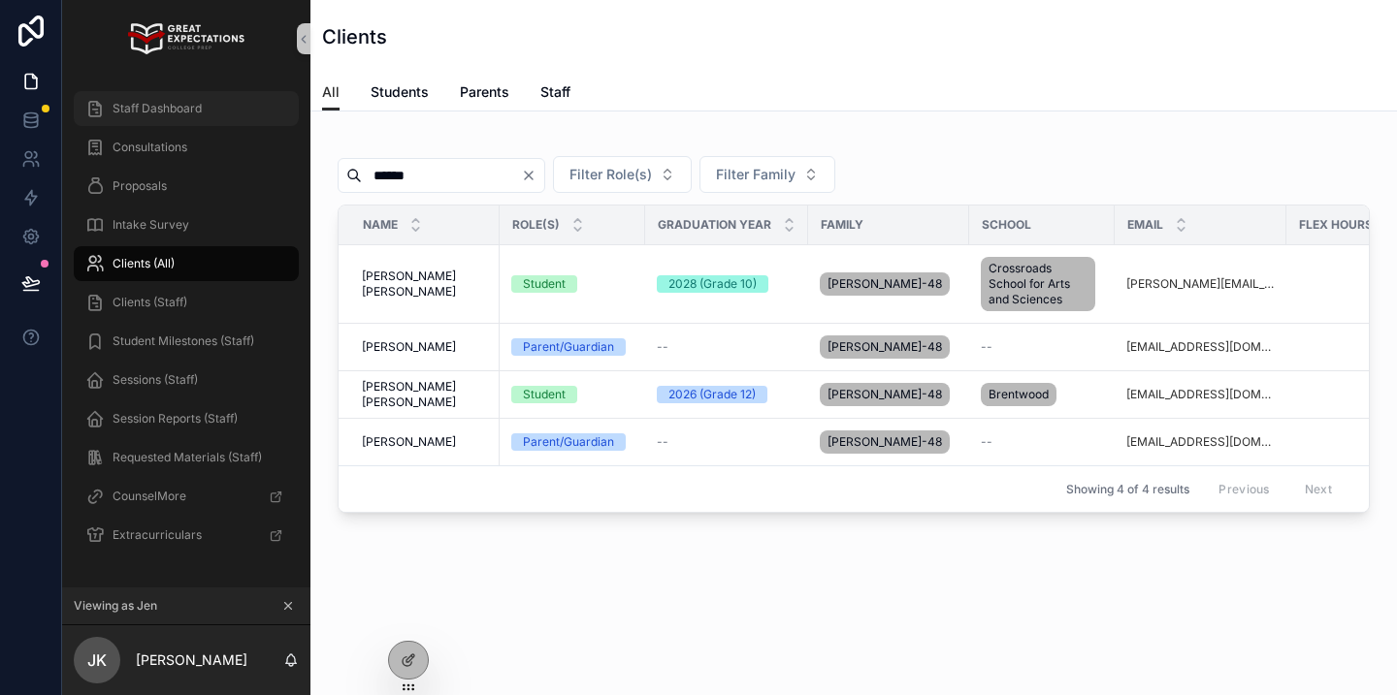
click at [228, 111] on div "Staff Dashboard" at bounding box center [186, 108] width 202 height 31
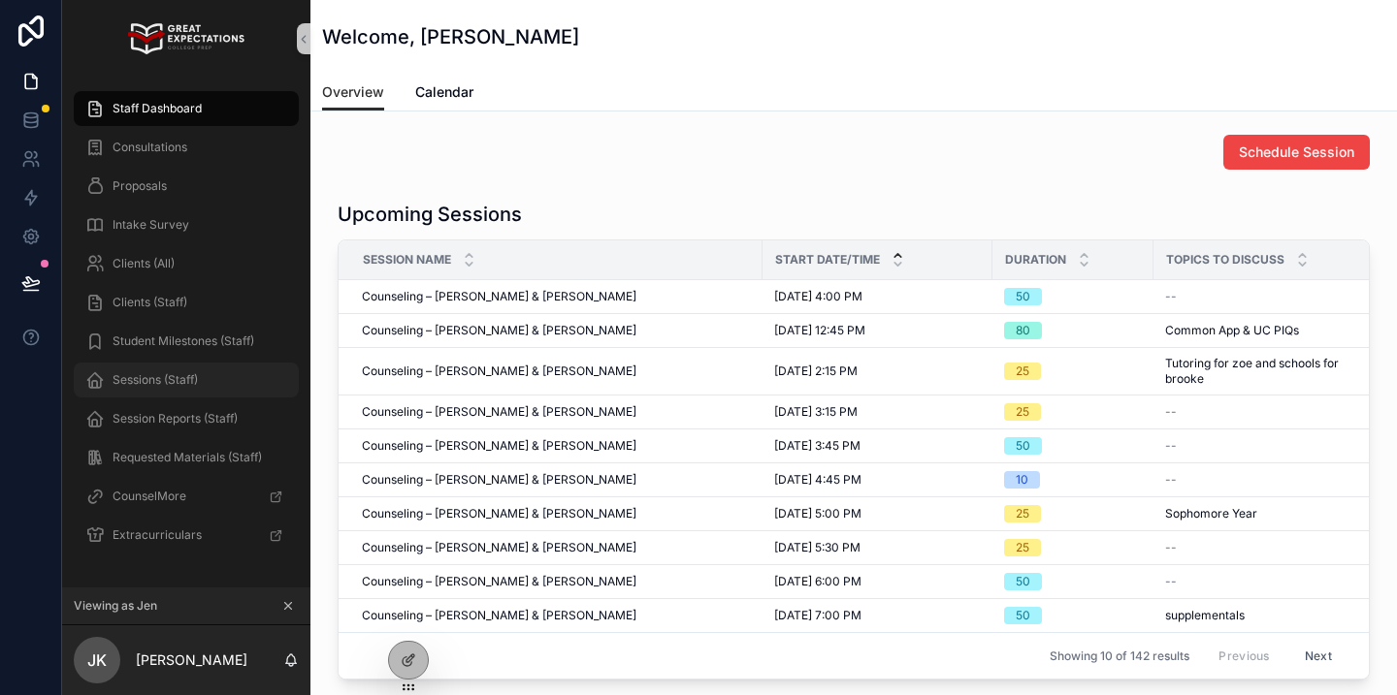
click at [205, 381] on div "Sessions (Staff)" at bounding box center [186, 380] width 202 height 31
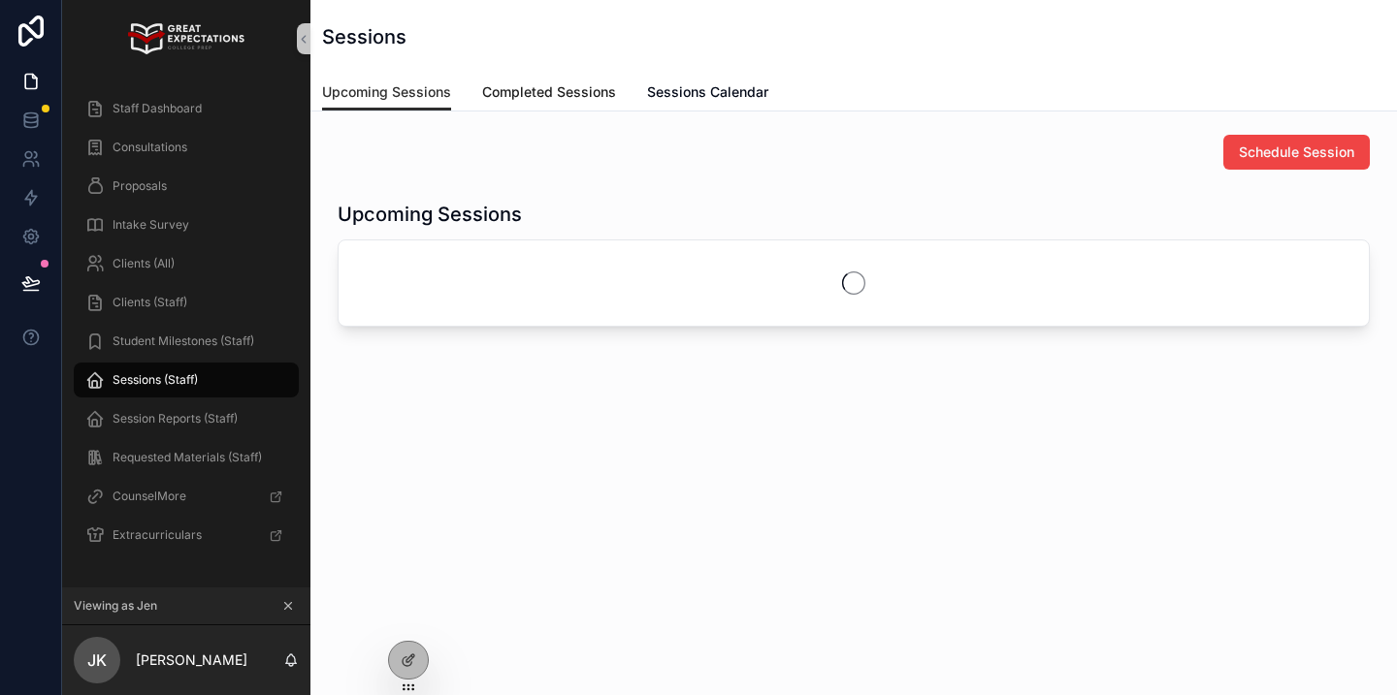
click at [490, 81] on link "Completed Sessions" at bounding box center [549, 94] width 134 height 39
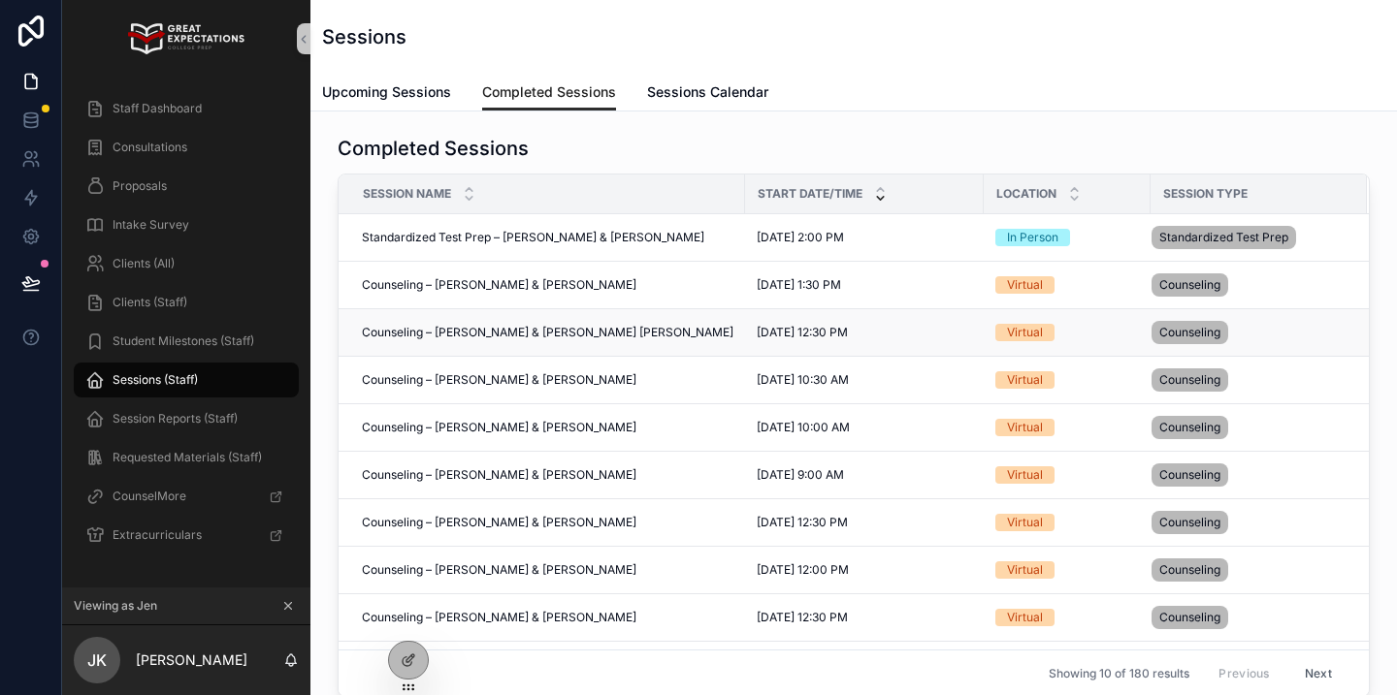
scroll to position [11, 0]
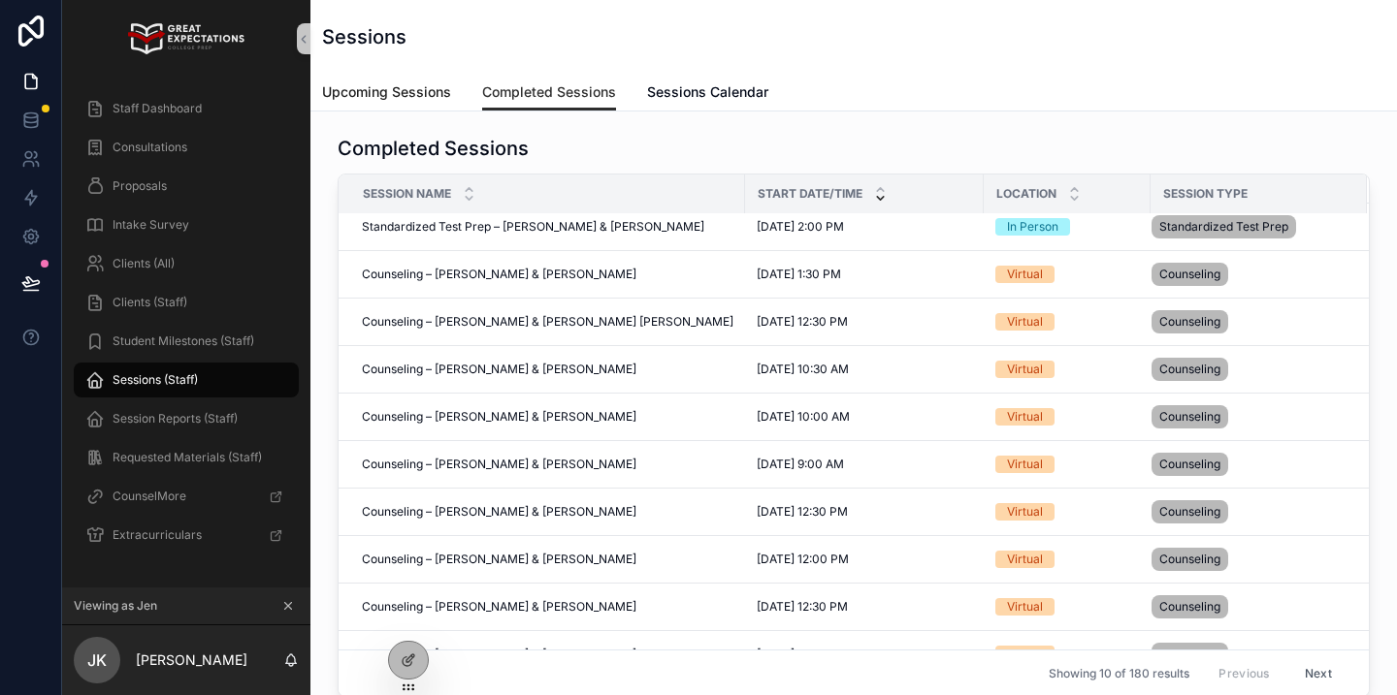
click at [399, 80] on link "Upcoming Sessions" at bounding box center [386, 94] width 129 height 39
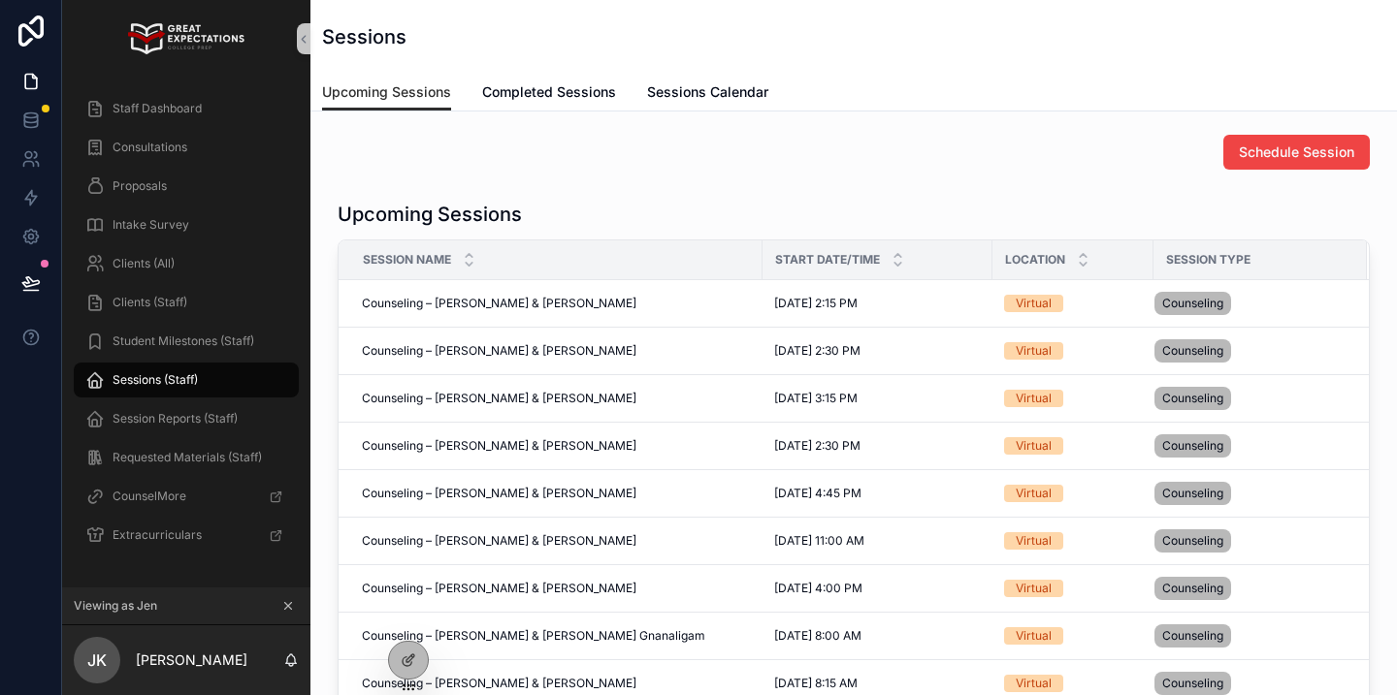
click at [881, 250] on div "Start Date/Time" at bounding box center [877, 259] width 228 height 37
click at [892, 250] on icon "scrollable content" at bounding box center [897, 255] width 13 height 13
click at [287, 607] on icon "scrollable content" at bounding box center [288, 606] width 14 height 14
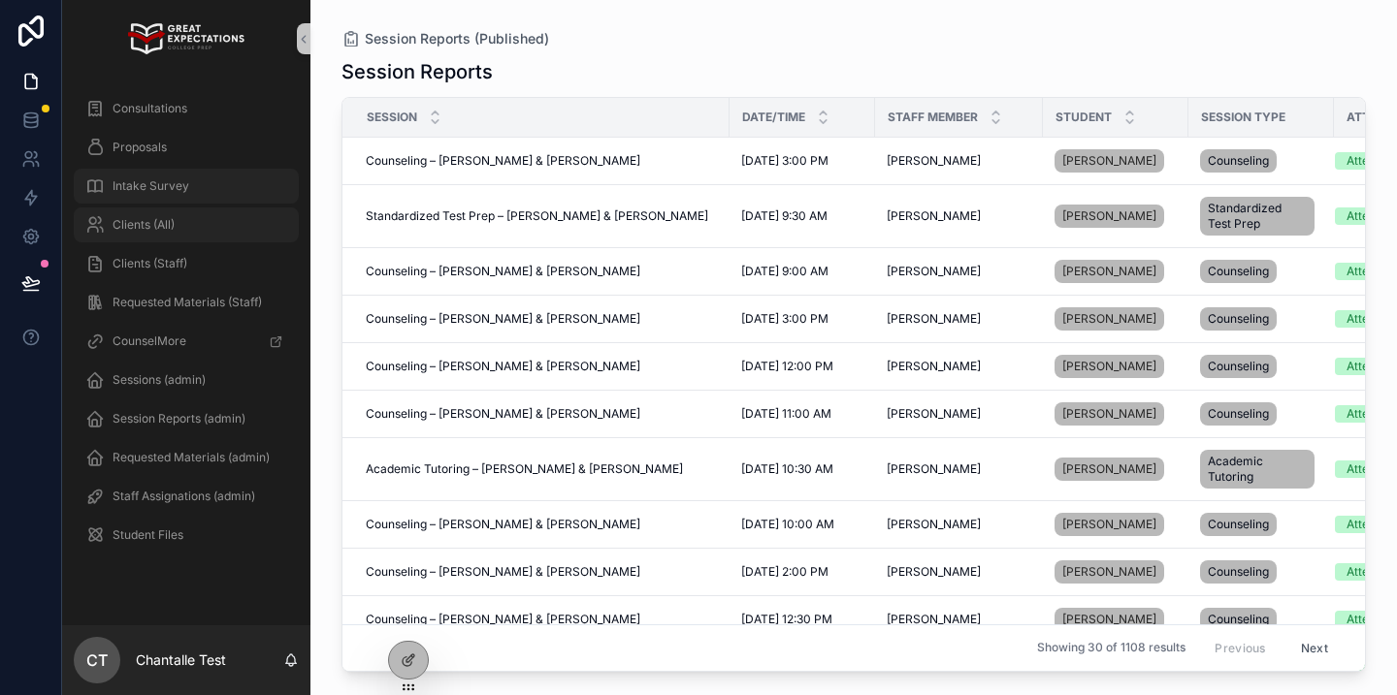
drag, startPoint x: 210, startPoint y: 228, endPoint x: 297, endPoint y: 192, distance: 93.5
click at [210, 228] on div "Clients (All)" at bounding box center [186, 224] width 202 height 31
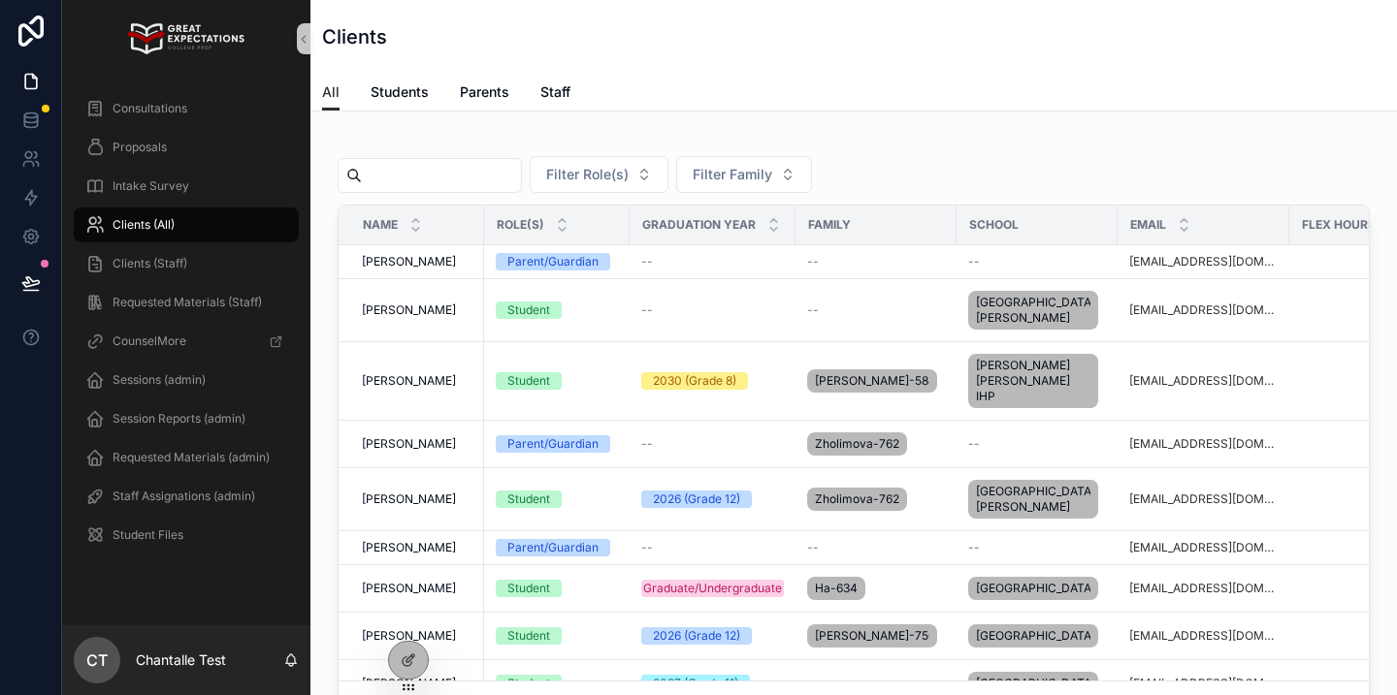
click at [401, 171] on input "scrollable content" at bounding box center [441, 175] width 159 height 27
type input "*"
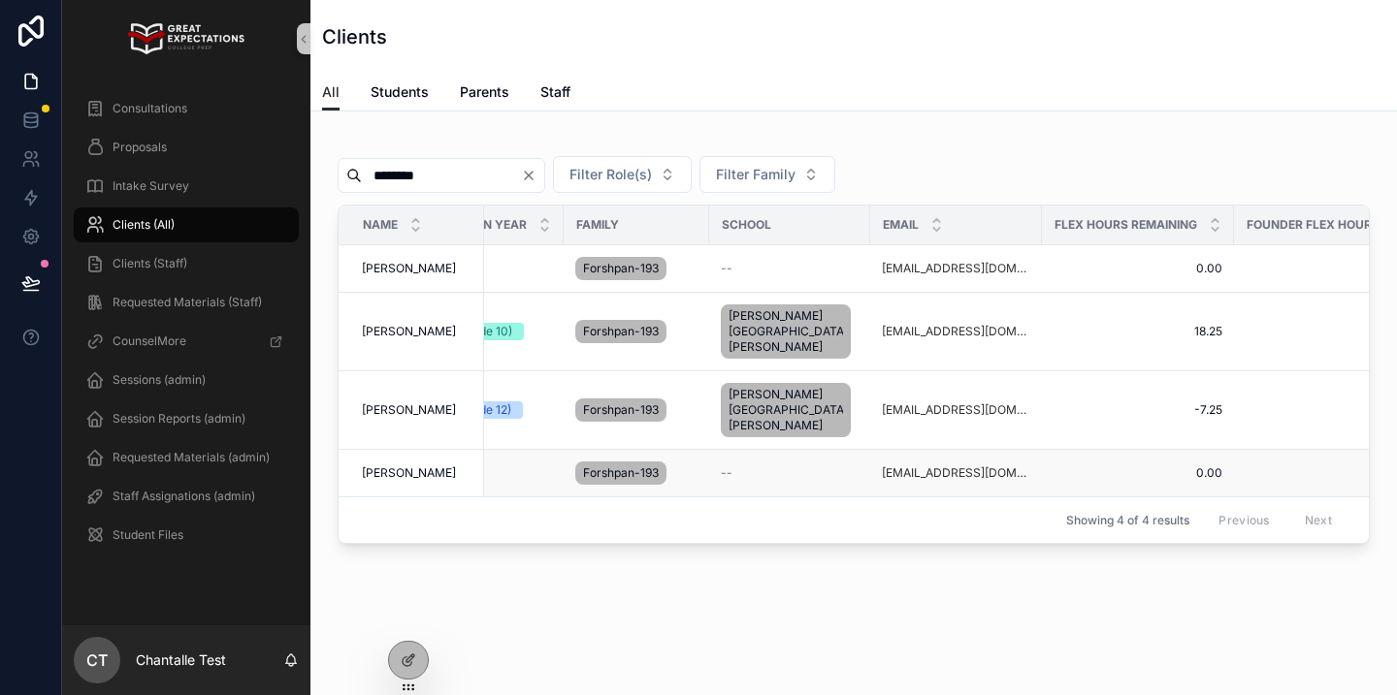
scroll to position [0, 480]
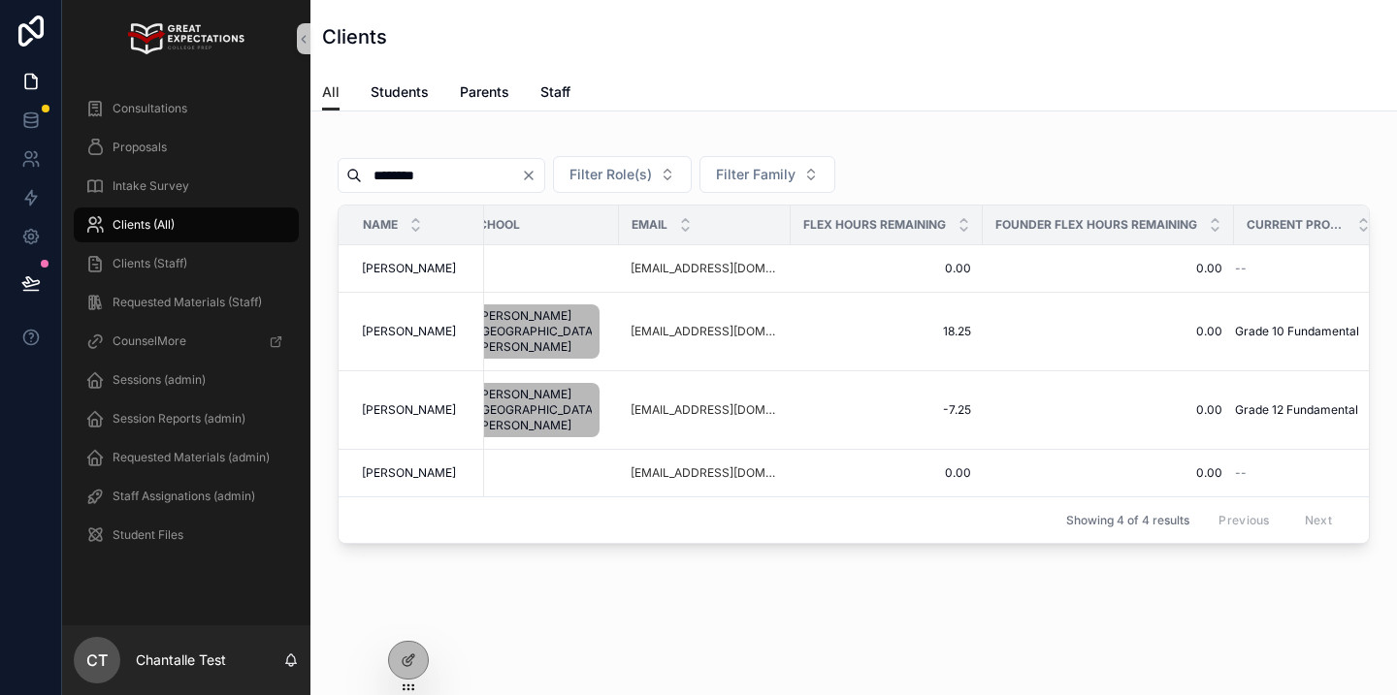
type input "********"
click at [179, 104] on span "Consultations" at bounding box center [150, 109] width 75 height 16
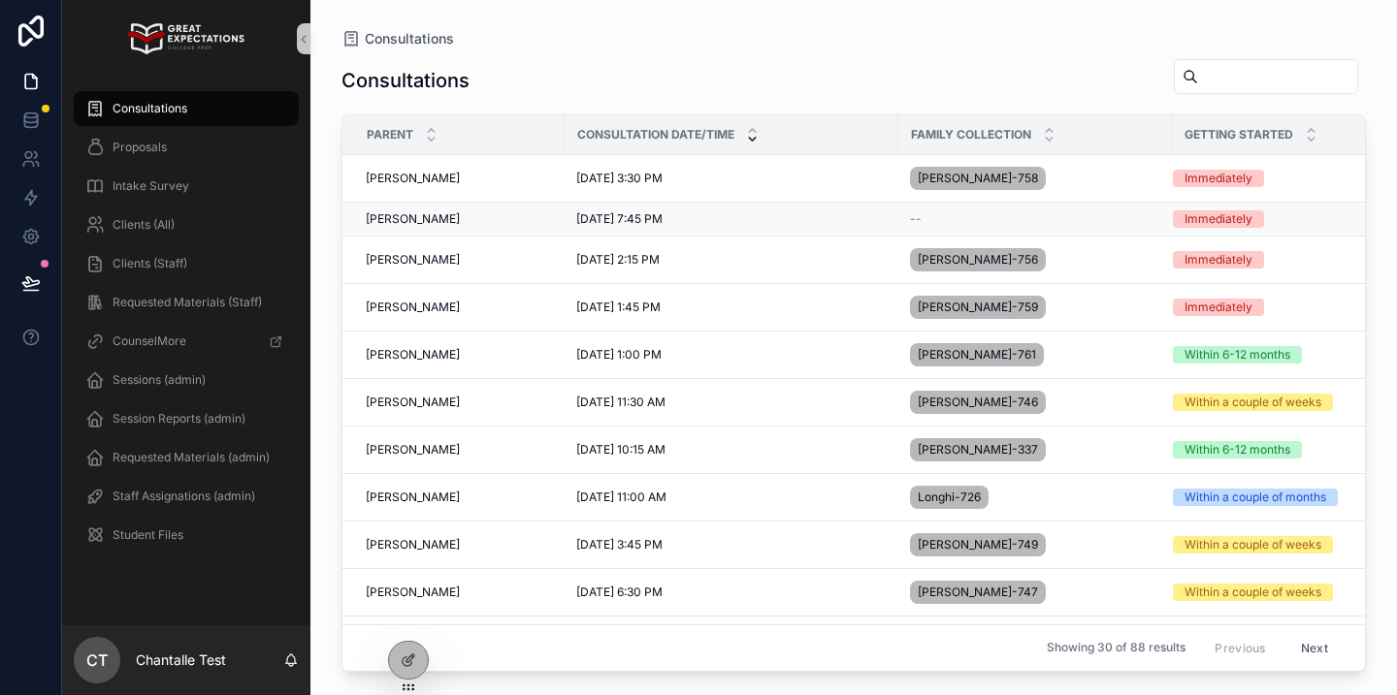
click at [415, 218] on span "[PERSON_NAME]" at bounding box center [413, 219] width 94 height 16
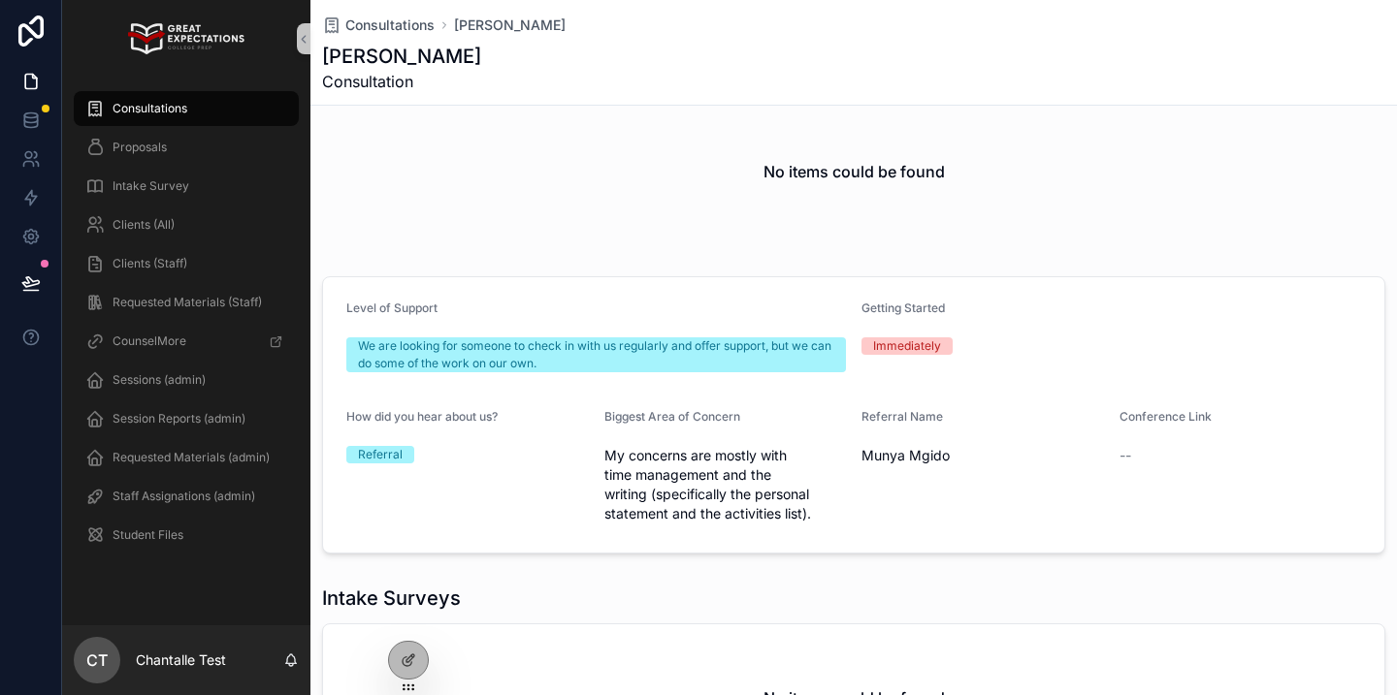
scroll to position [415, 0]
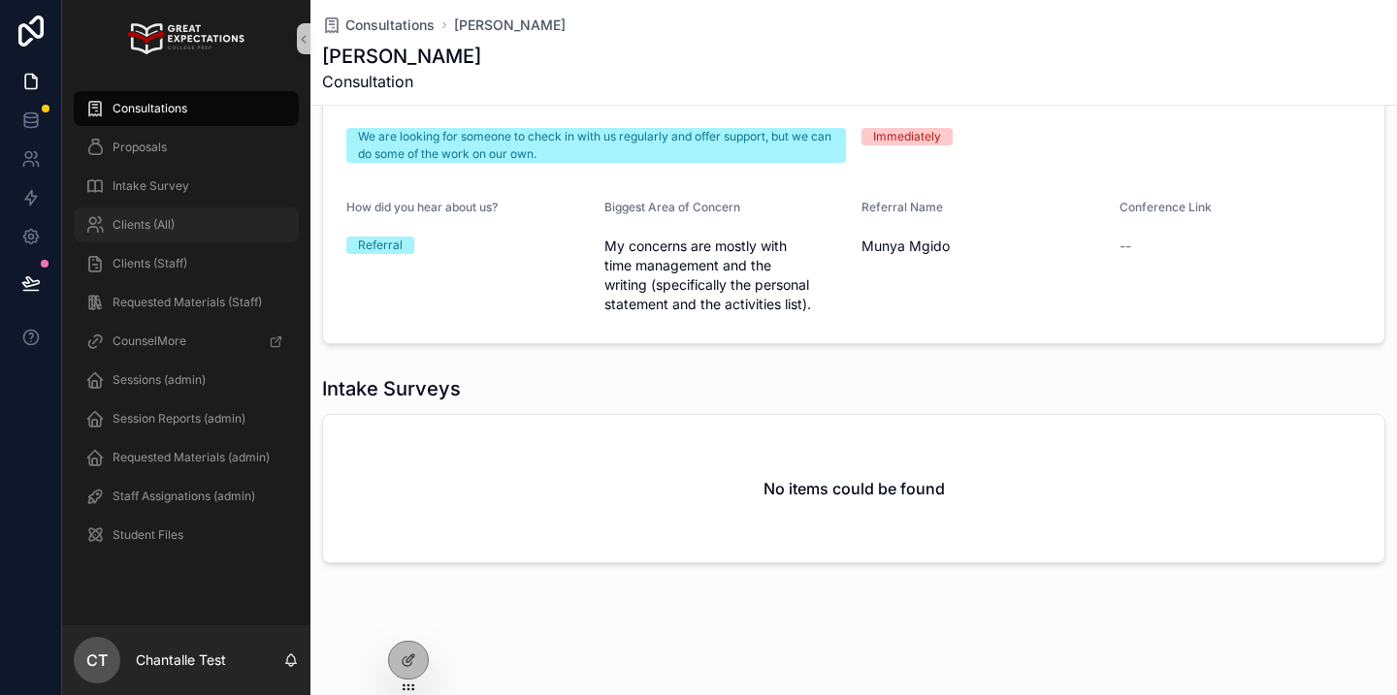
click at [173, 220] on span "Clients (All)" at bounding box center [144, 225] width 62 height 16
